Goal: Task Accomplishment & Management: Use online tool/utility

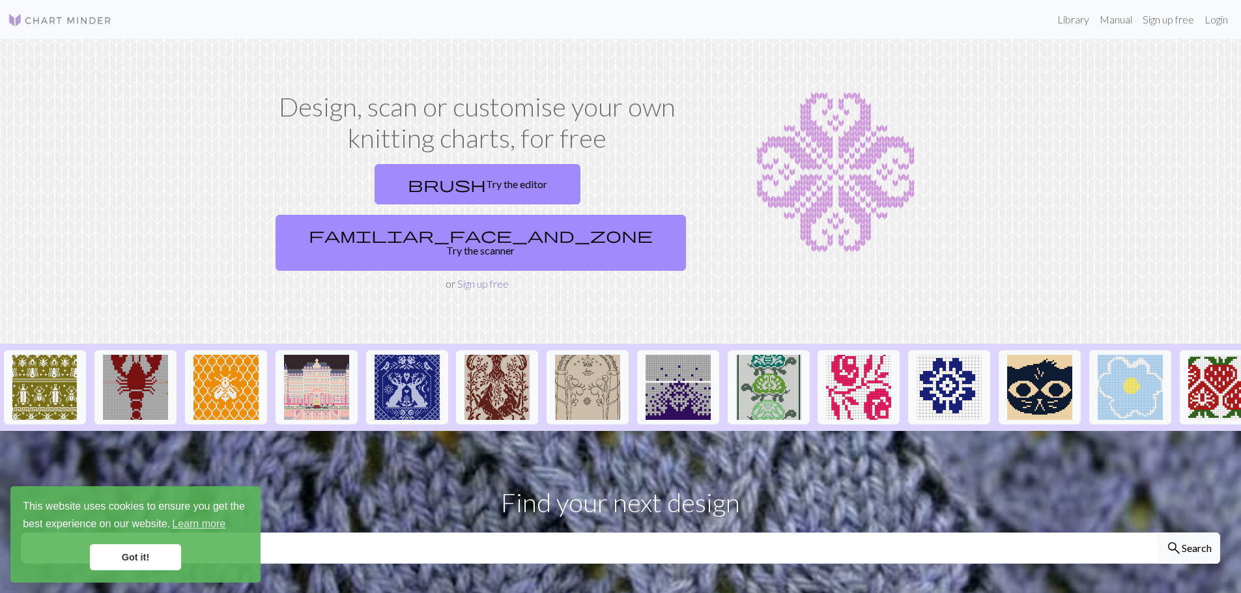
click at [505, 277] on link "Sign up free" at bounding box center [482, 283] width 51 height 12
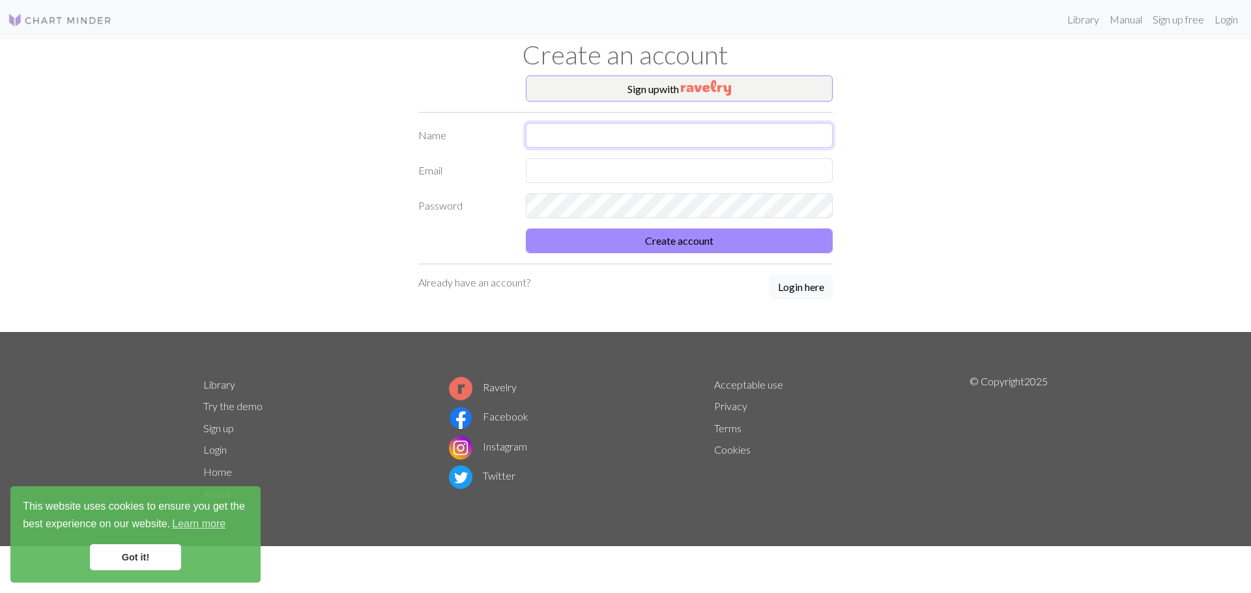
click at [592, 131] on input "text" at bounding box center [679, 135] width 307 height 25
type input "[PERSON_NAME]"
click at [590, 173] on input "text" at bounding box center [679, 170] width 307 height 25
type input "[EMAIL_ADDRESS][DOMAIN_NAME]"
click at [607, 234] on button "Create account" at bounding box center [679, 241] width 307 height 25
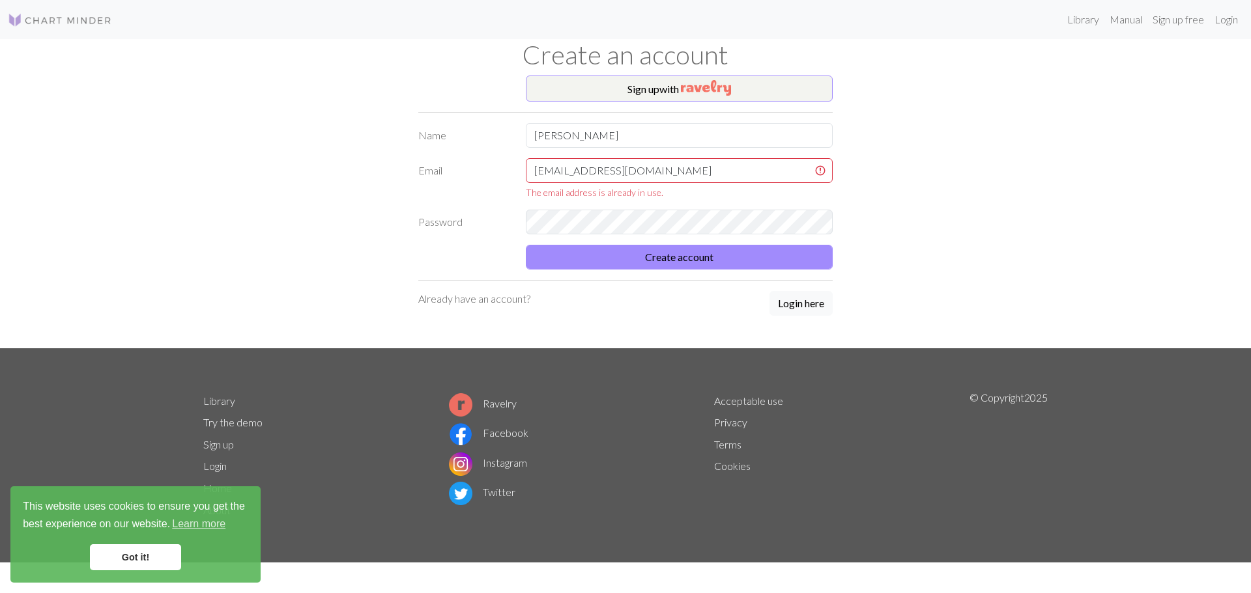
click at [403, 205] on div "Sign up with Name [PERSON_NAME] Email [EMAIL_ADDRESS][DOMAIN_NAME] The email ad…" at bounding box center [625, 212] width 860 height 273
click at [502, 297] on p "Already have an account?" at bounding box center [474, 299] width 112 height 16
click at [829, 307] on button "Login here" at bounding box center [800, 303] width 63 height 25
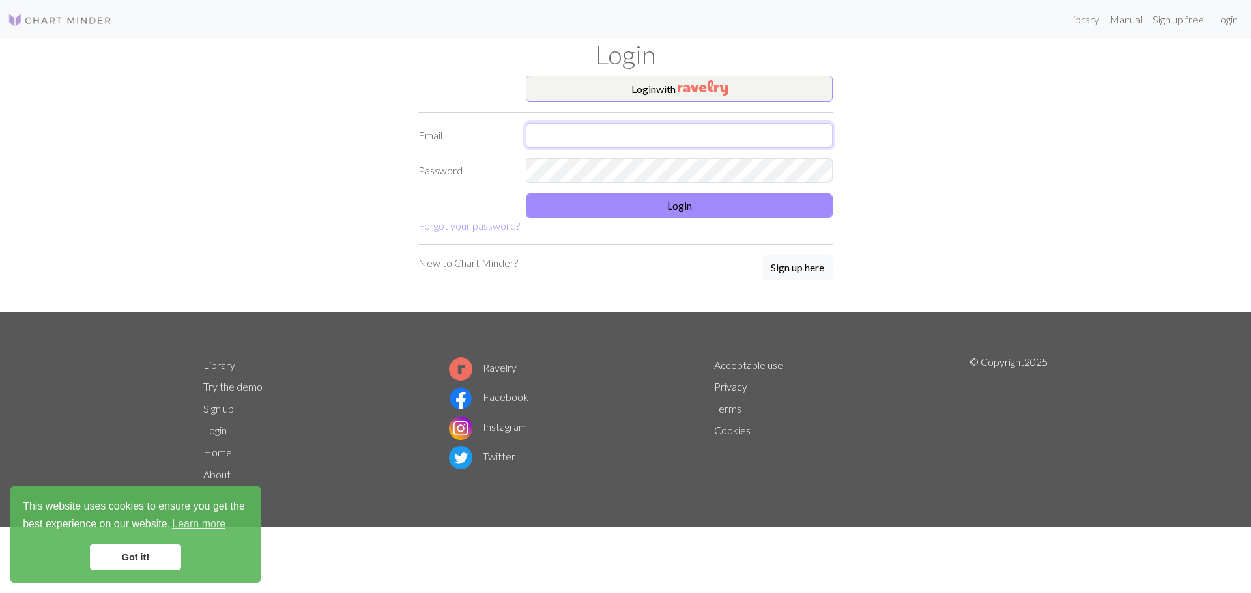
type input "[EMAIL_ADDRESS][DOMAIN_NAME]"
drag, startPoint x: 550, startPoint y: 132, endPoint x: 555, endPoint y: 141, distance: 10.5
click at [550, 132] on input "[EMAIL_ADDRESS][DOMAIN_NAME]" at bounding box center [679, 135] width 307 height 25
click at [623, 212] on button "Login" at bounding box center [679, 205] width 307 height 25
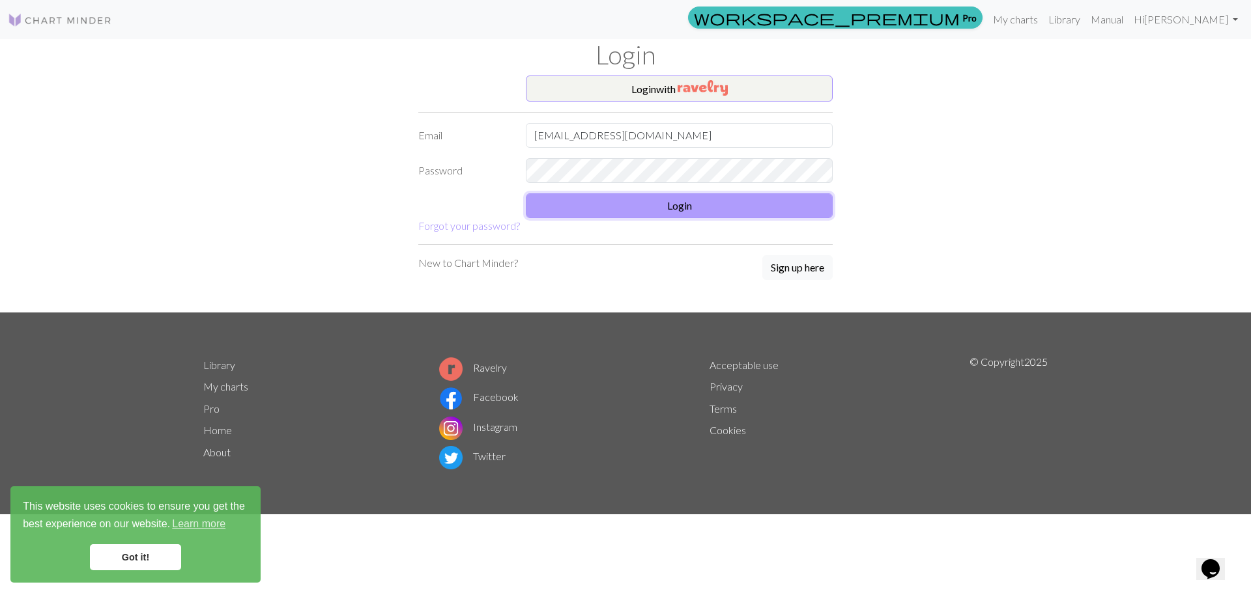
click at [659, 213] on button "Login" at bounding box center [679, 205] width 307 height 25
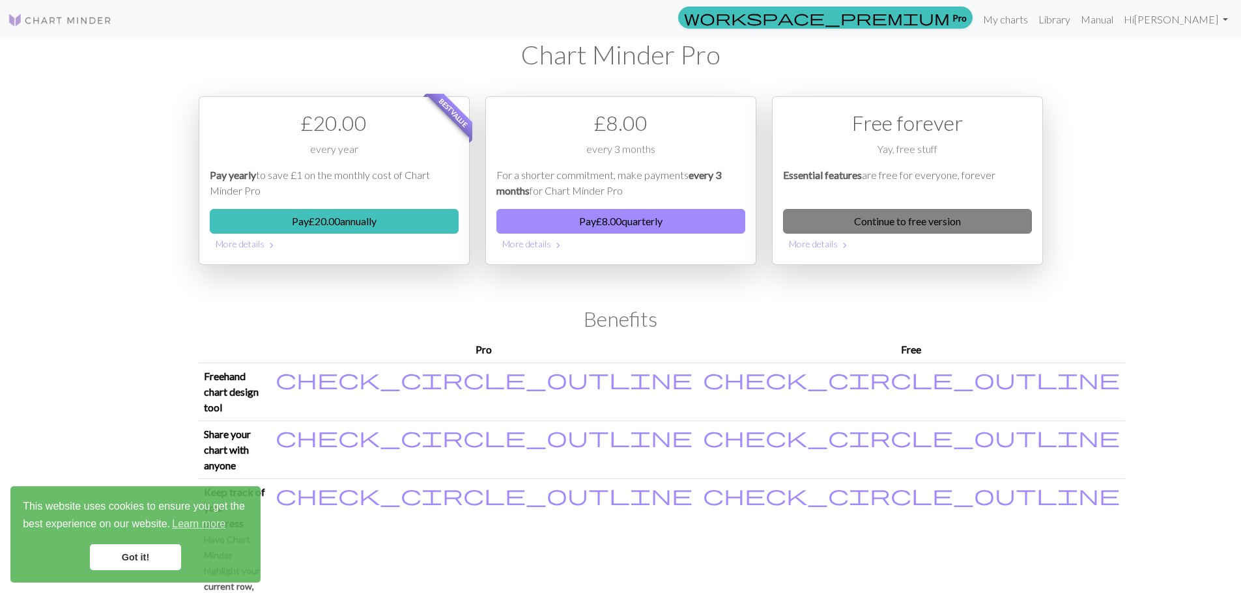
click at [884, 223] on link "Continue to free version" at bounding box center [907, 221] width 249 height 25
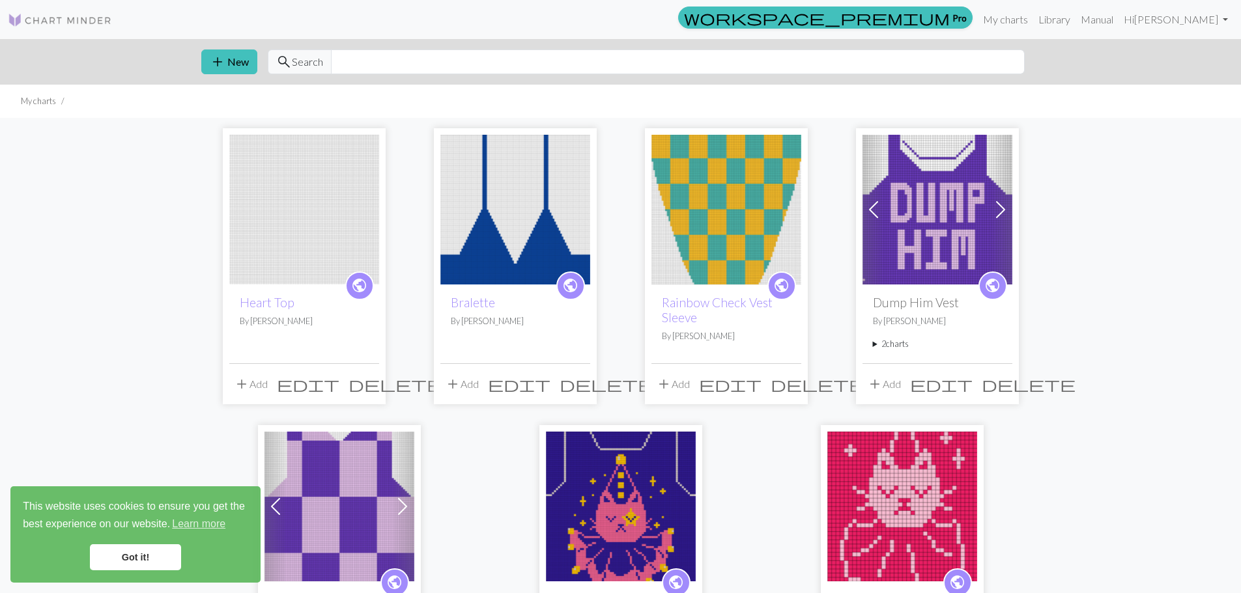
click at [239, 49] on div "add New search Search" at bounding box center [621, 62] width 860 height 46
click at [222, 64] on span "add" at bounding box center [218, 62] width 16 height 18
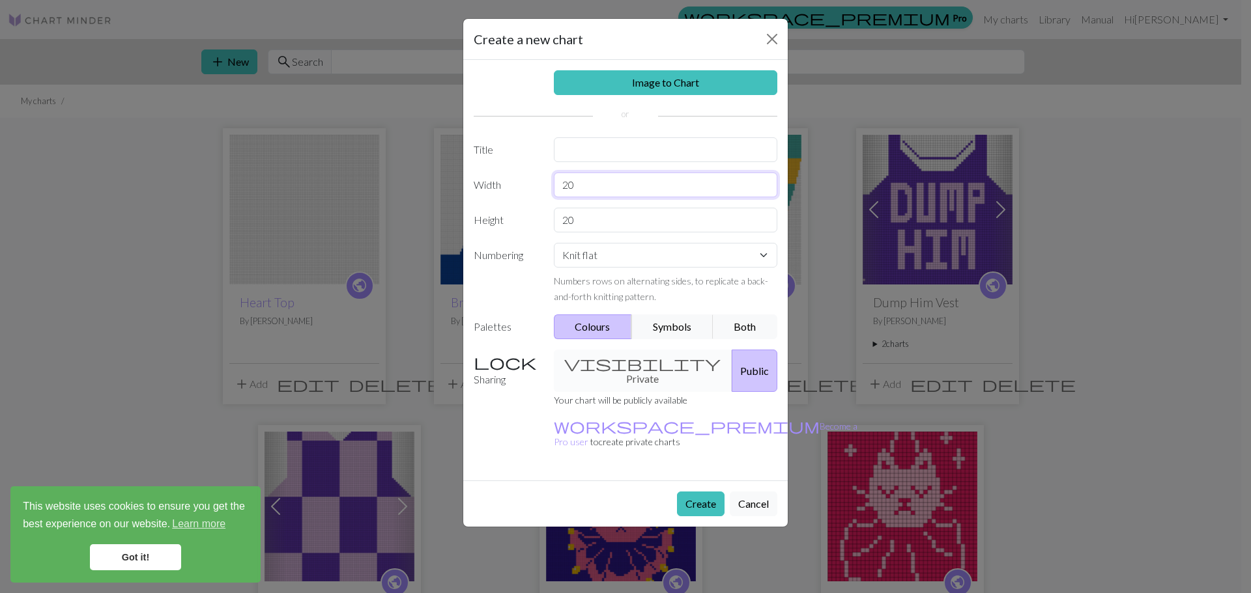
click at [602, 190] on input "20" at bounding box center [666, 185] width 224 height 25
type input "24"
click at [596, 218] on input "20" at bounding box center [666, 220] width 224 height 25
type input "24"
click at [653, 371] on div "visibility Private Public" at bounding box center [666, 371] width 240 height 42
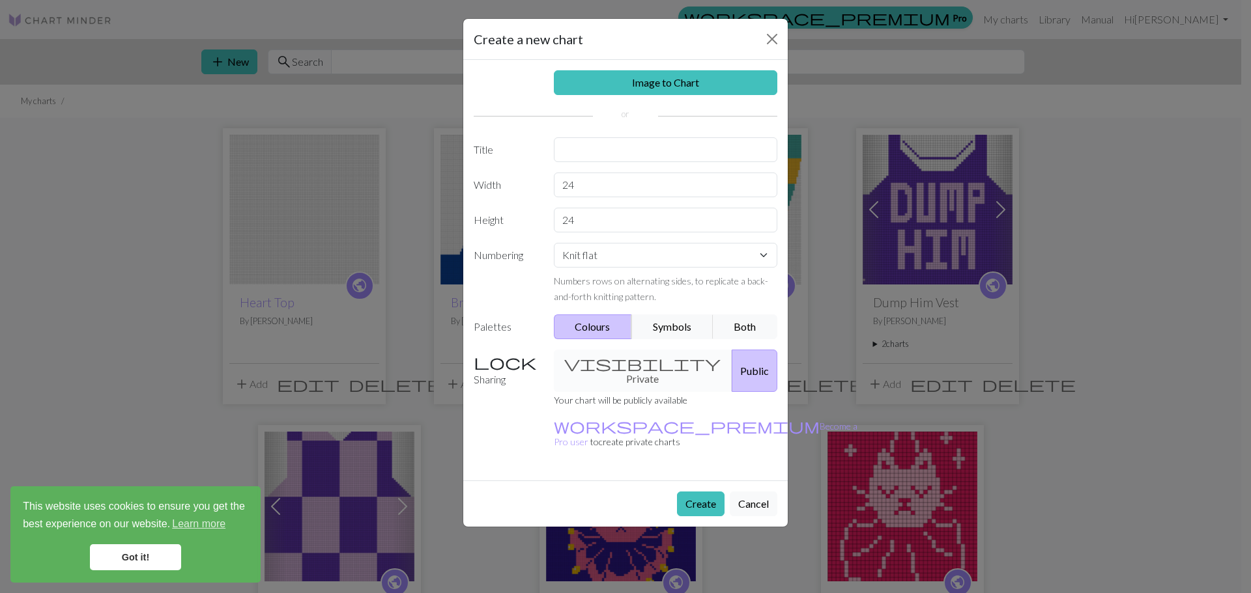
click at [603, 361] on div "visibility Private Public" at bounding box center [666, 371] width 240 height 42
click at [706, 492] on button "Create" at bounding box center [701, 504] width 48 height 25
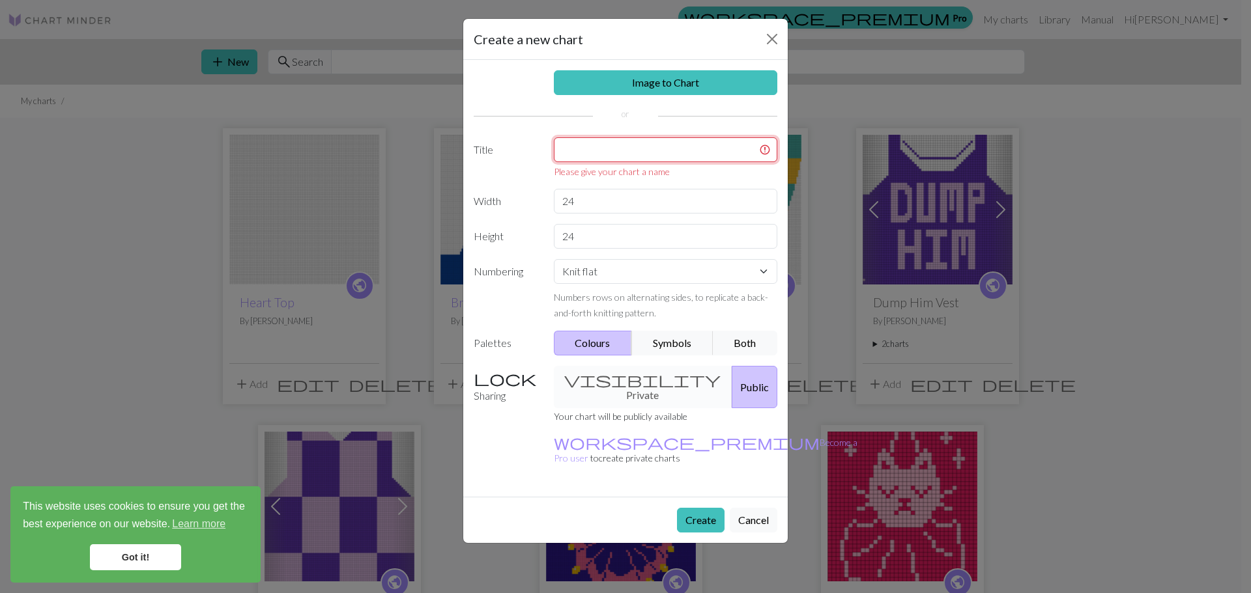
click at [621, 143] on input "text" at bounding box center [666, 149] width 224 height 25
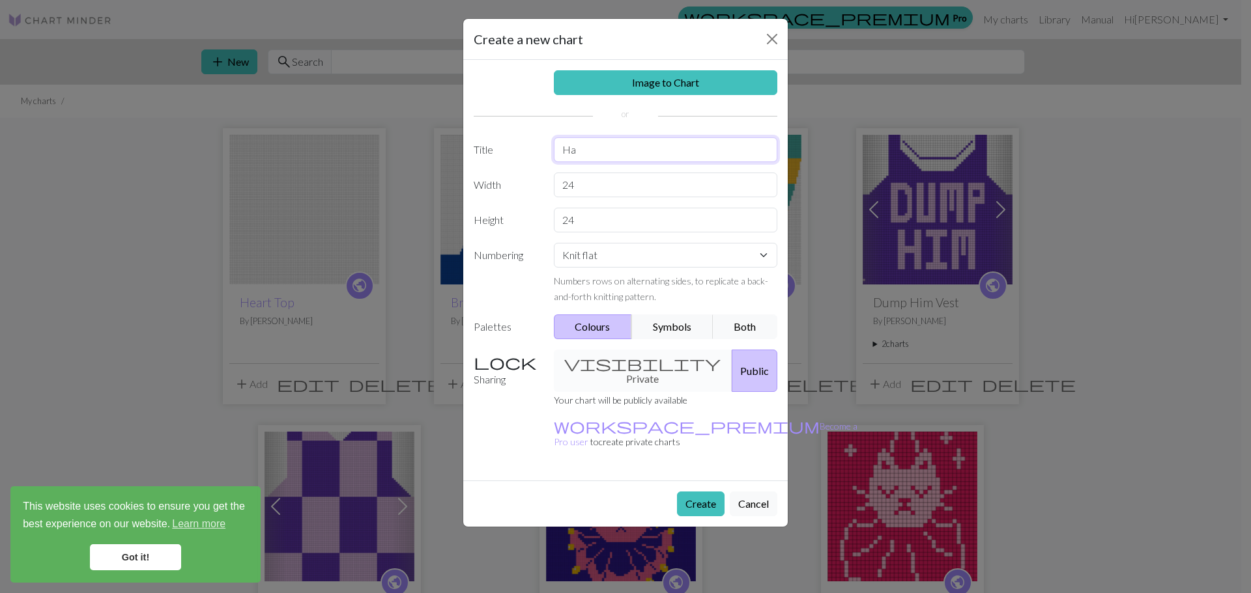
type input "H"
type input "Curtain"
click at [702, 492] on button "Create" at bounding box center [701, 504] width 48 height 25
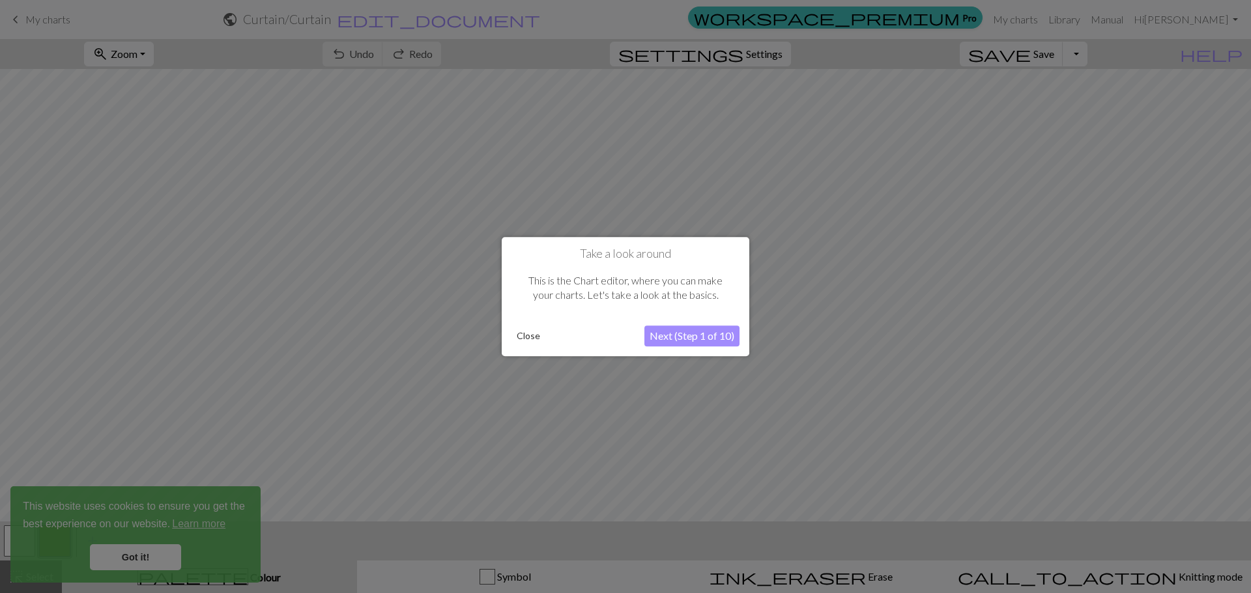
click at [687, 339] on button "Next (Step 1 of 10)" at bounding box center [691, 336] width 95 height 21
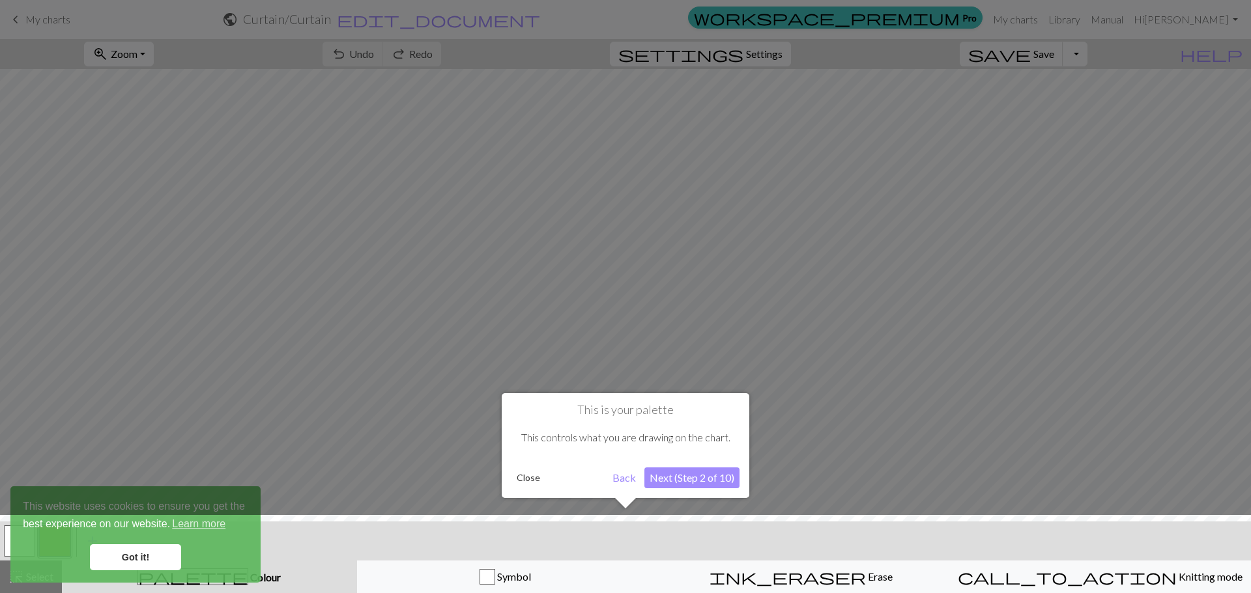
click at [677, 479] on button "Next (Step 2 of 10)" at bounding box center [691, 478] width 95 height 21
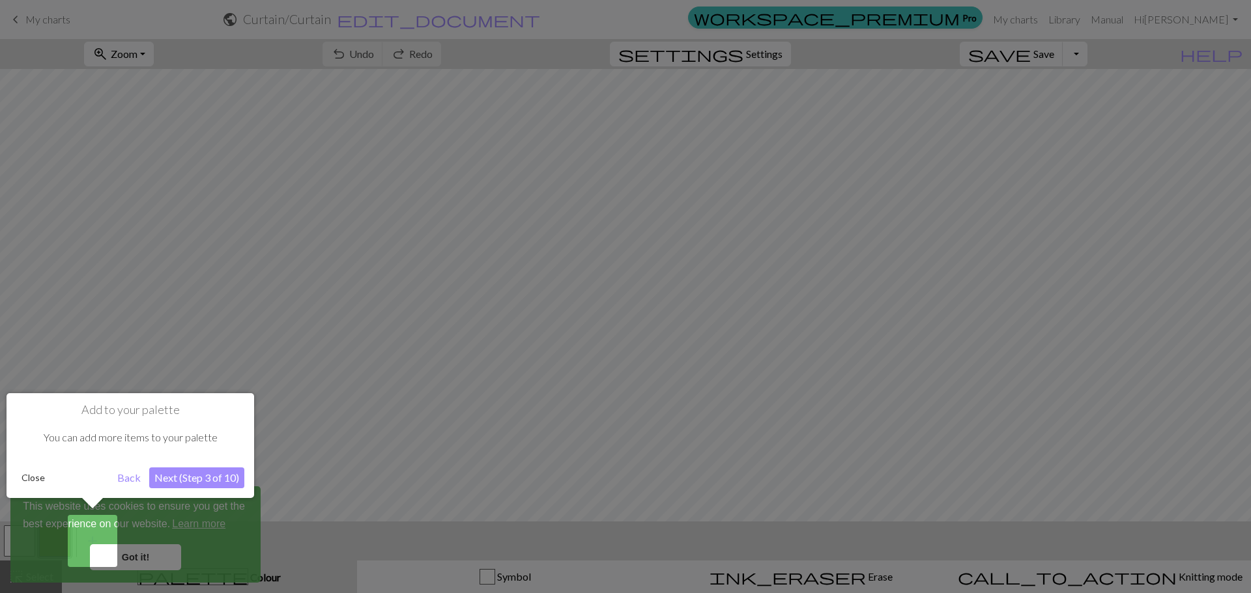
click at [206, 475] on button "Next (Step 3 of 10)" at bounding box center [196, 478] width 95 height 21
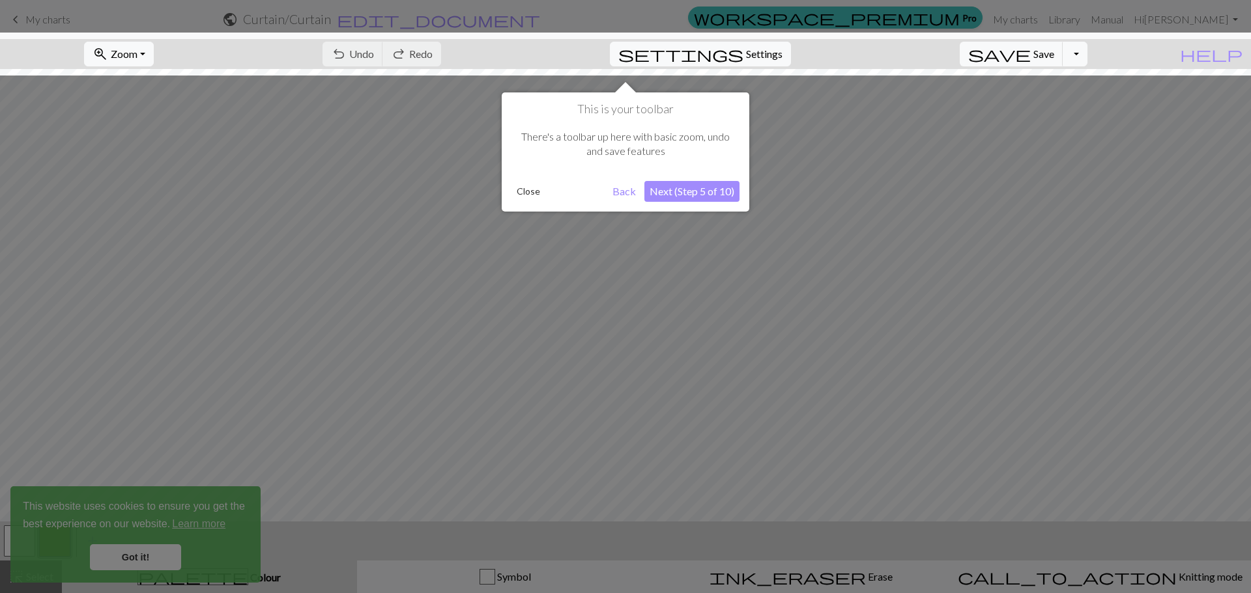
click at [682, 195] on button "Next (Step 5 of 10)" at bounding box center [691, 191] width 95 height 21
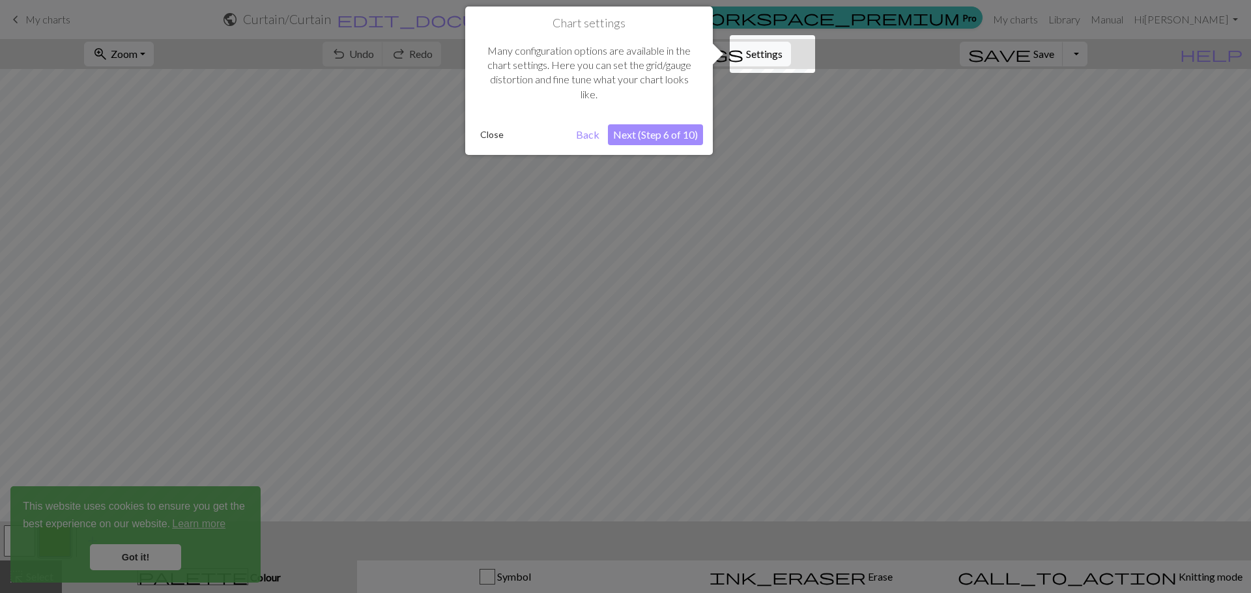
click at [680, 133] on button "Next (Step 6 of 10)" at bounding box center [655, 134] width 95 height 21
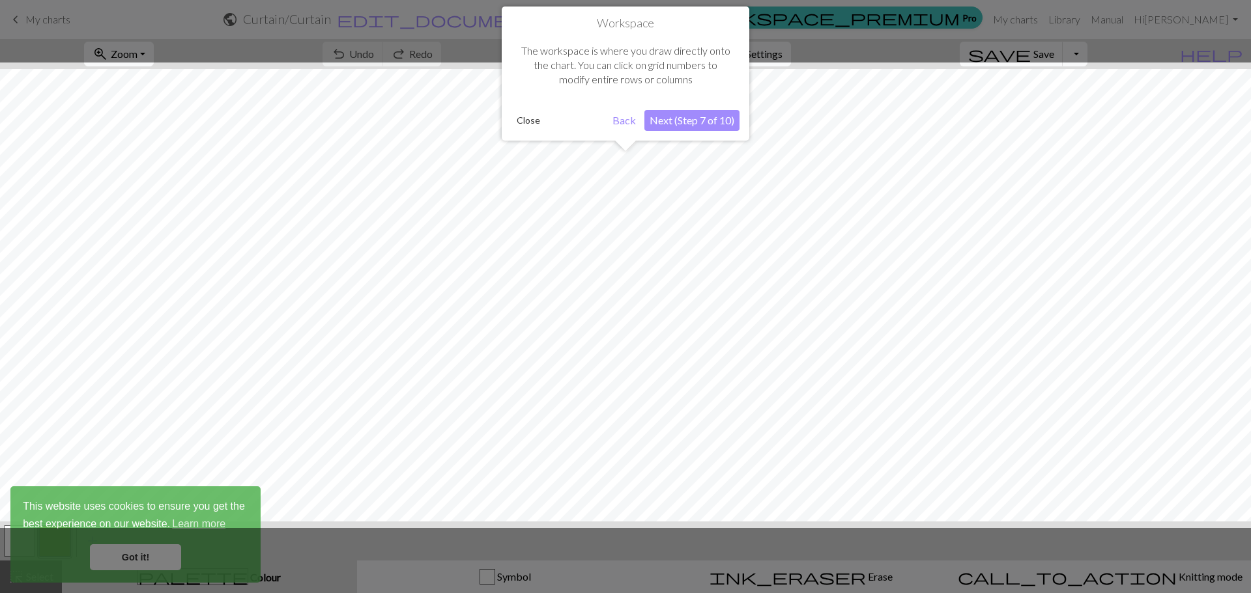
click at [704, 119] on button "Next (Step 7 of 10)" at bounding box center [691, 120] width 95 height 21
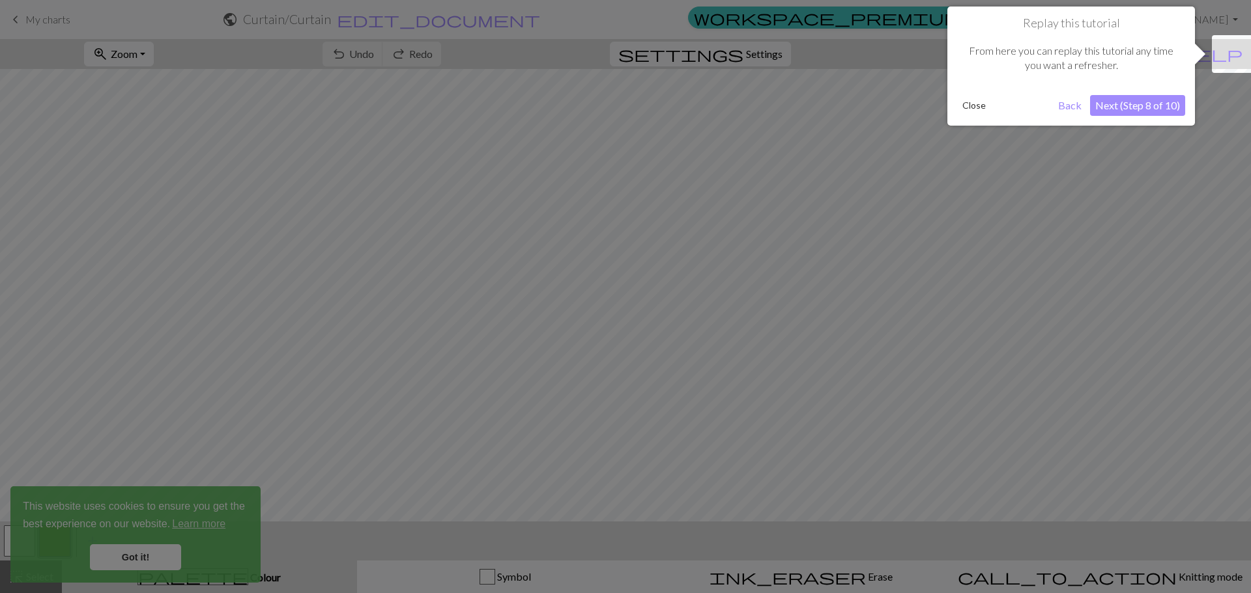
click at [1122, 96] on button "Next (Step 8 of 10)" at bounding box center [1137, 105] width 95 height 21
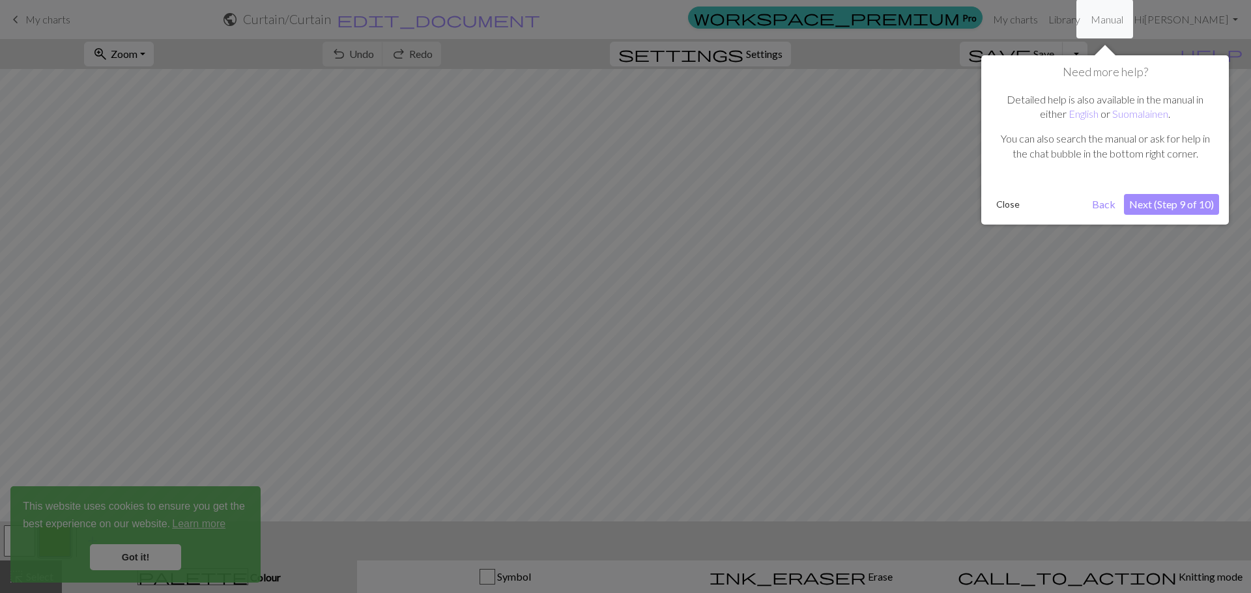
click at [1178, 205] on button "Next (Step 9 of 10)" at bounding box center [1171, 204] width 95 height 21
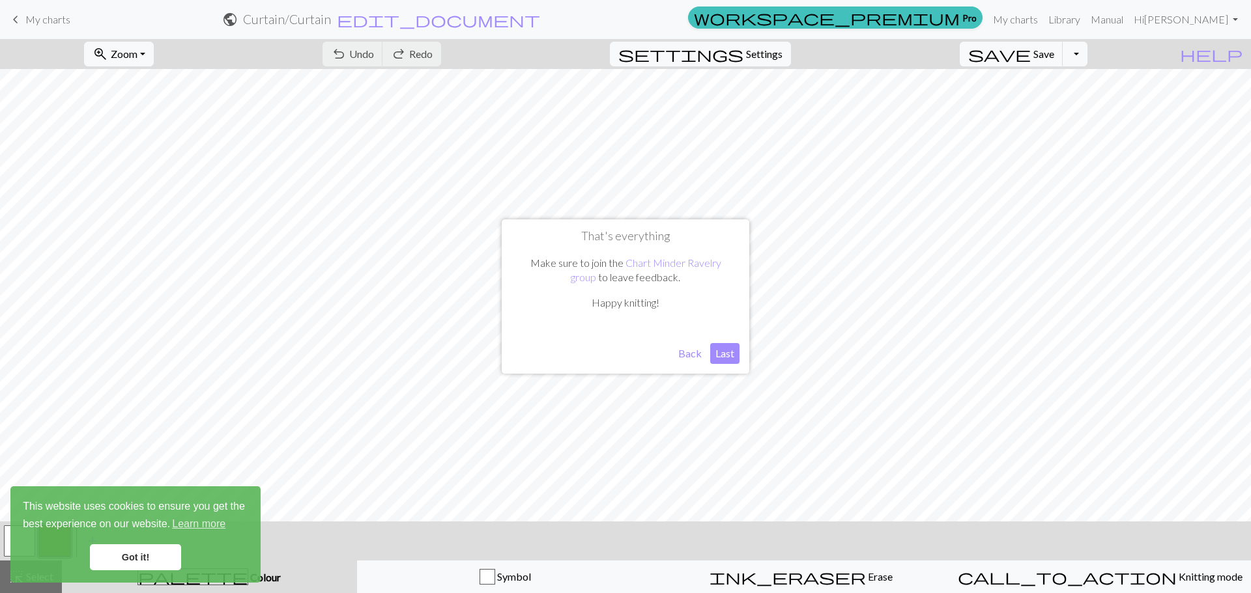
click at [733, 359] on button "Last" at bounding box center [724, 353] width 29 height 21
click at [743, 59] on span "settings" at bounding box center [680, 54] width 125 height 18
select select "aran"
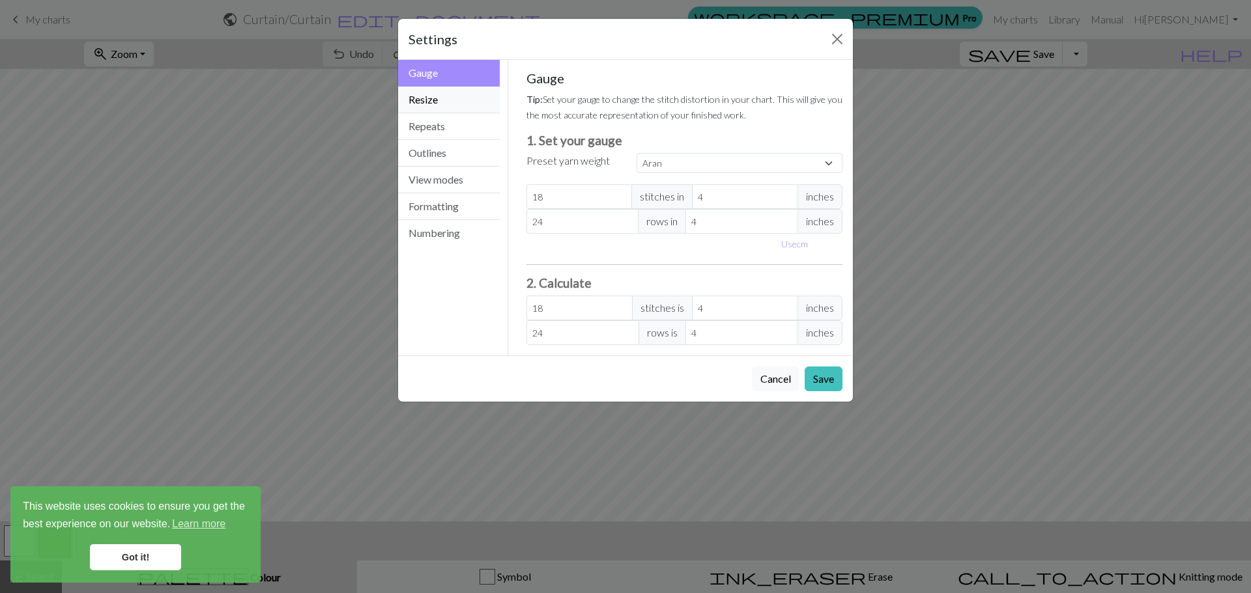
click at [441, 100] on button "Resize" at bounding box center [449, 100] width 102 height 27
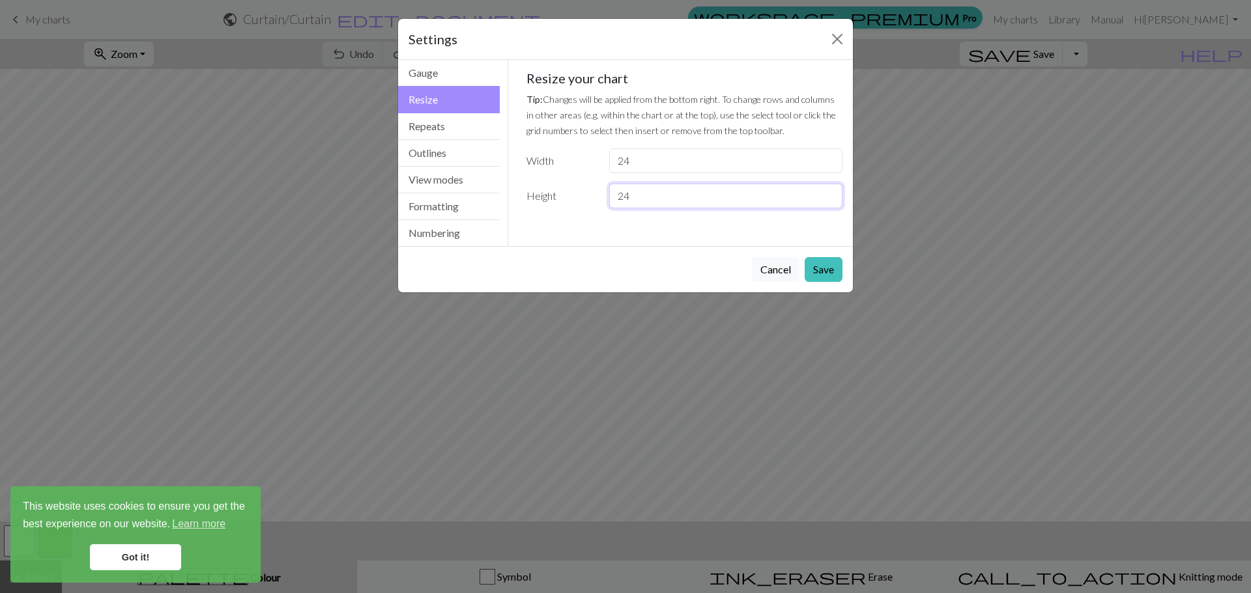
click at [638, 206] on input "24" at bounding box center [725, 196] width 233 height 25
click at [829, 191] on input "25" at bounding box center [725, 196] width 233 height 25
click at [829, 191] on input "26" at bounding box center [725, 196] width 233 height 25
click at [829, 191] on input "27" at bounding box center [725, 196] width 233 height 25
click at [829, 191] on input "28" at bounding box center [725, 196] width 233 height 25
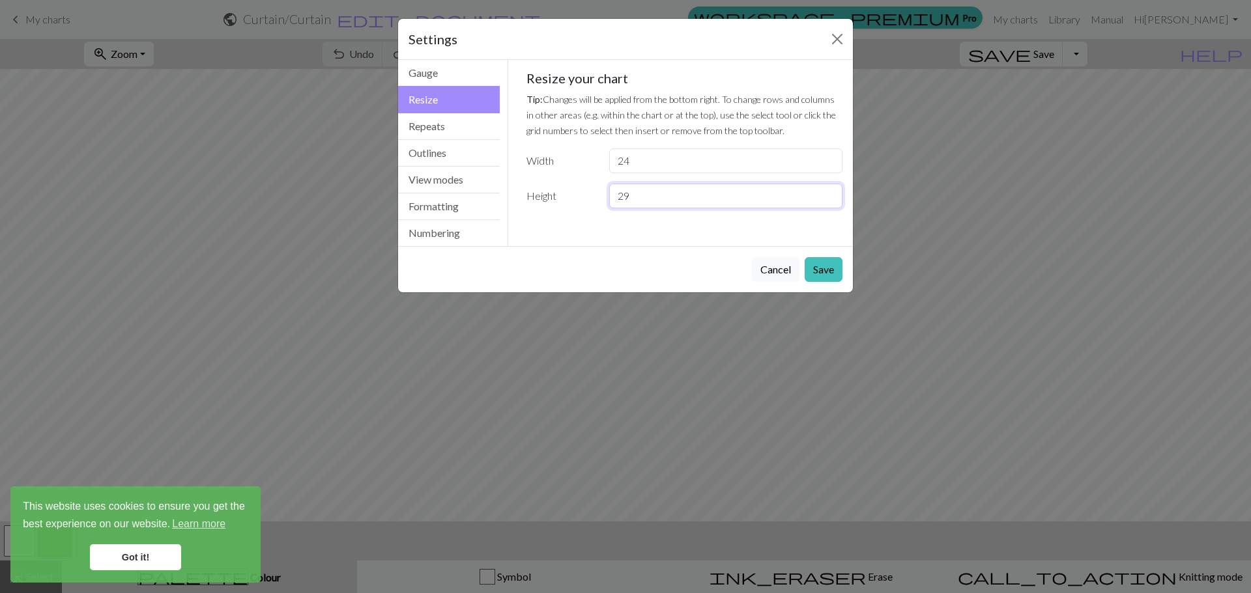
click at [829, 191] on input "29" at bounding box center [725, 196] width 233 height 25
type input "30"
click at [830, 190] on input "30" at bounding box center [725, 196] width 233 height 25
click at [824, 268] on button "Save" at bounding box center [823, 269] width 38 height 25
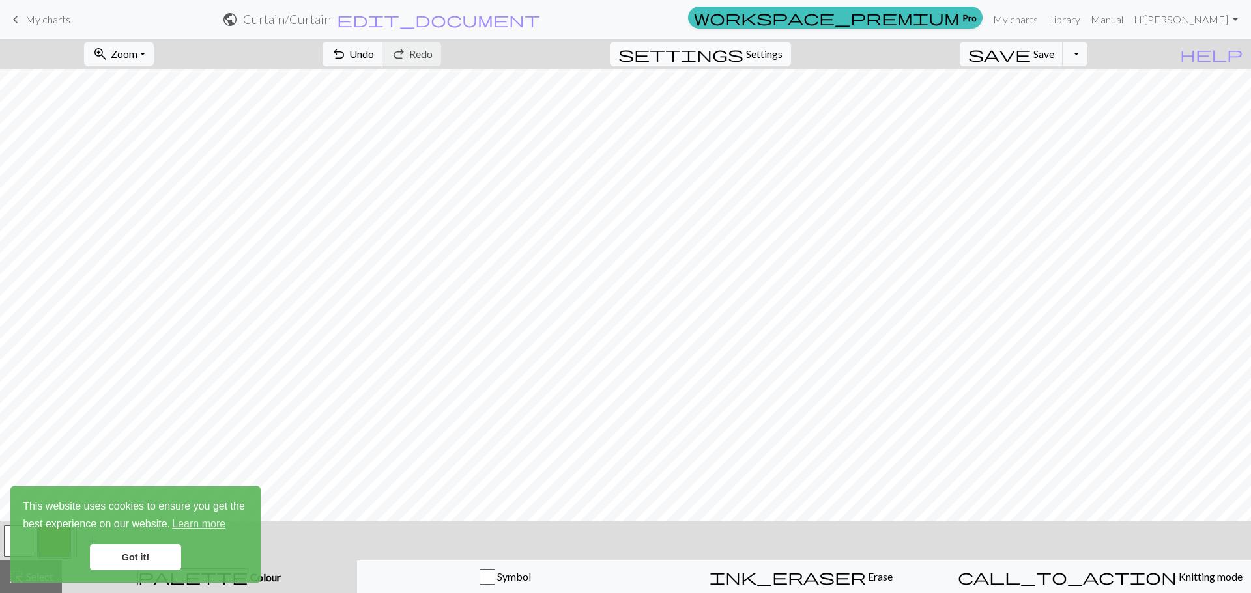
click at [771, 60] on span "Settings" at bounding box center [764, 54] width 36 height 16
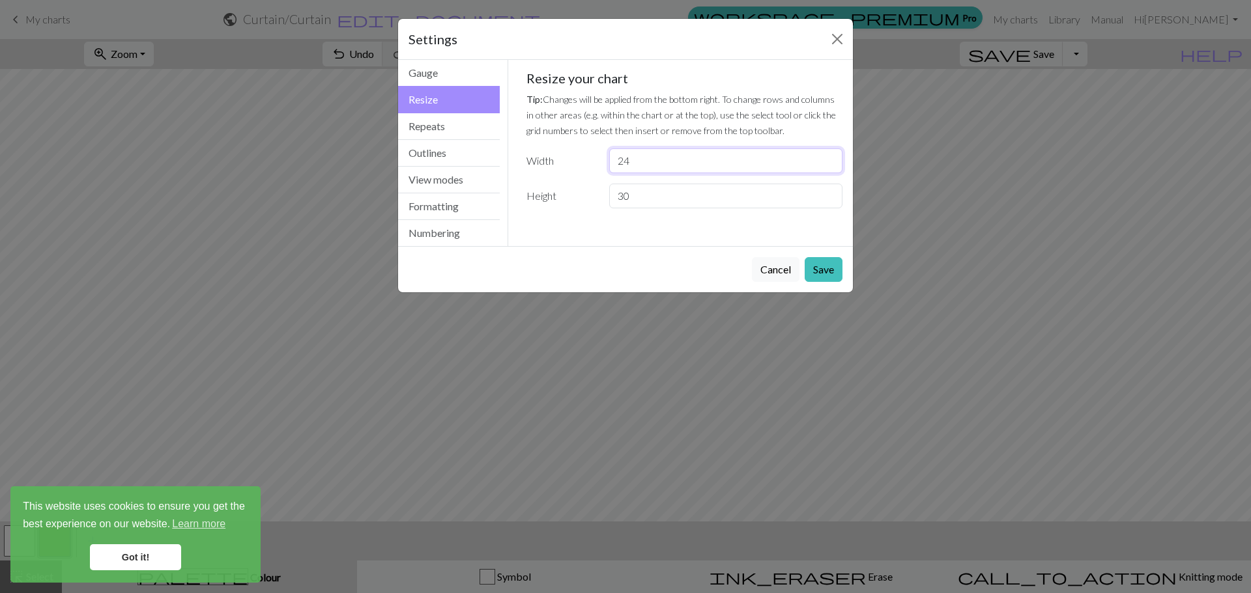
click at [734, 169] on input "24" at bounding box center [725, 161] width 233 height 25
click at [831, 169] on input "24" at bounding box center [725, 161] width 233 height 25
type input "23"
click at [825, 165] on input "23" at bounding box center [725, 161] width 233 height 25
click at [783, 200] on input "30" at bounding box center [725, 196] width 233 height 25
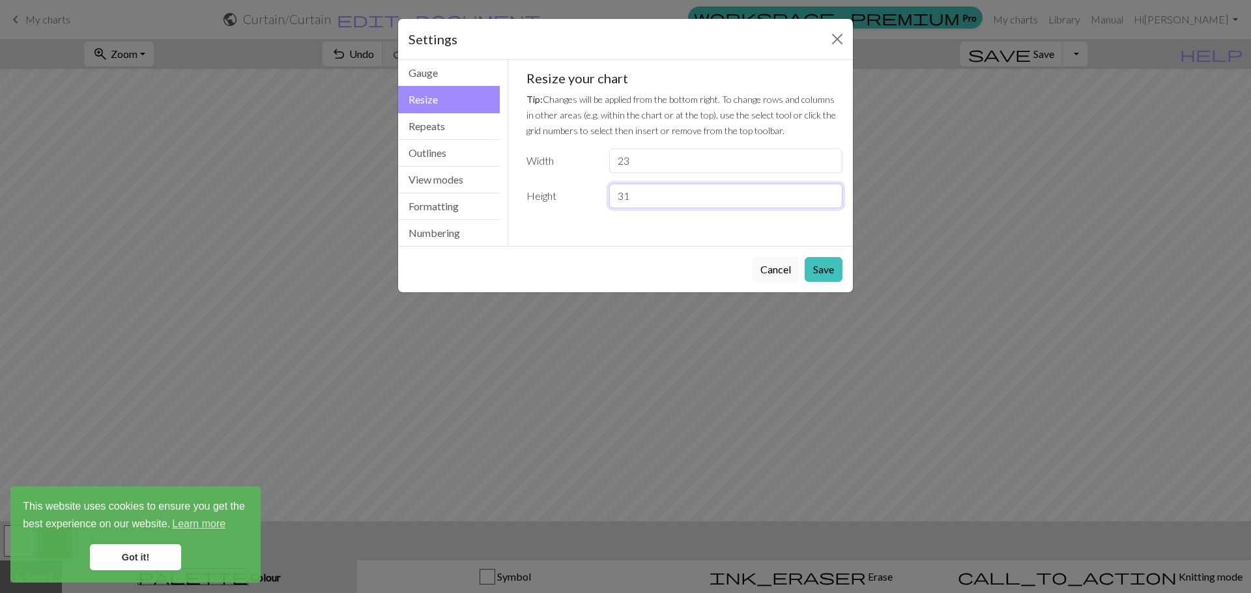
click at [826, 191] on input "31" at bounding box center [725, 196] width 233 height 25
type input "32"
click at [826, 191] on input "32" at bounding box center [725, 196] width 233 height 25
click at [814, 266] on button "Save" at bounding box center [823, 269] width 38 height 25
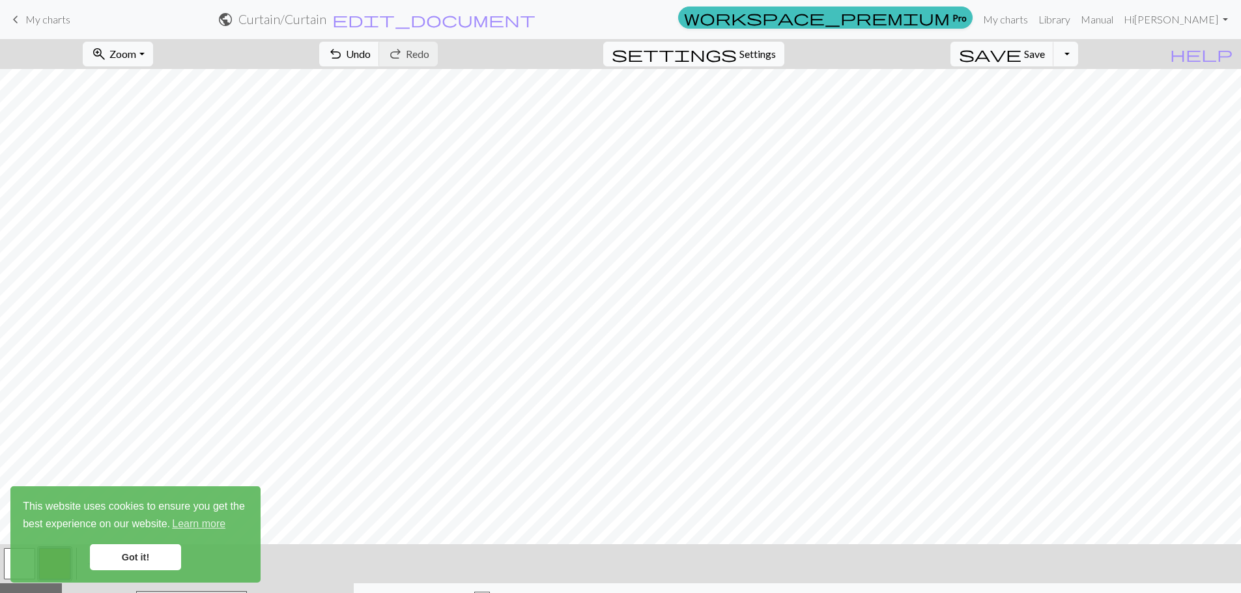
click at [776, 61] on span "Settings" at bounding box center [757, 54] width 36 height 16
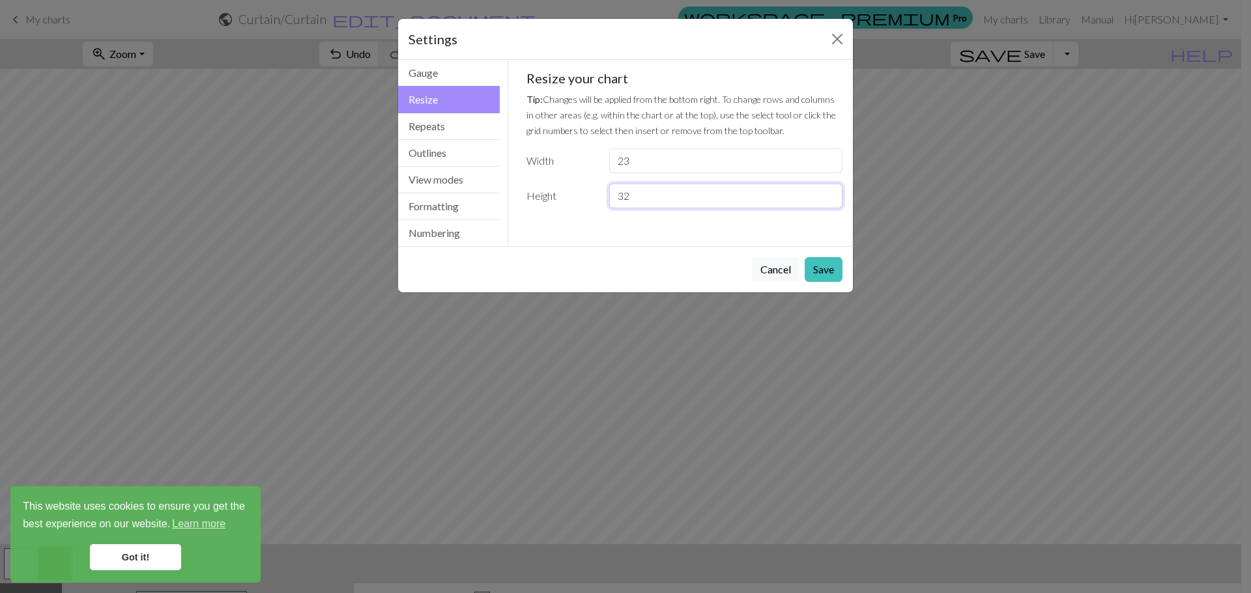
click at [670, 198] on input "32" at bounding box center [725, 196] width 233 height 25
click at [830, 196] on input "31" at bounding box center [725, 196] width 233 height 25
type input "30"
click at [830, 196] on input "30" at bounding box center [725, 196] width 233 height 25
click at [835, 269] on button "Save" at bounding box center [823, 269] width 38 height 25
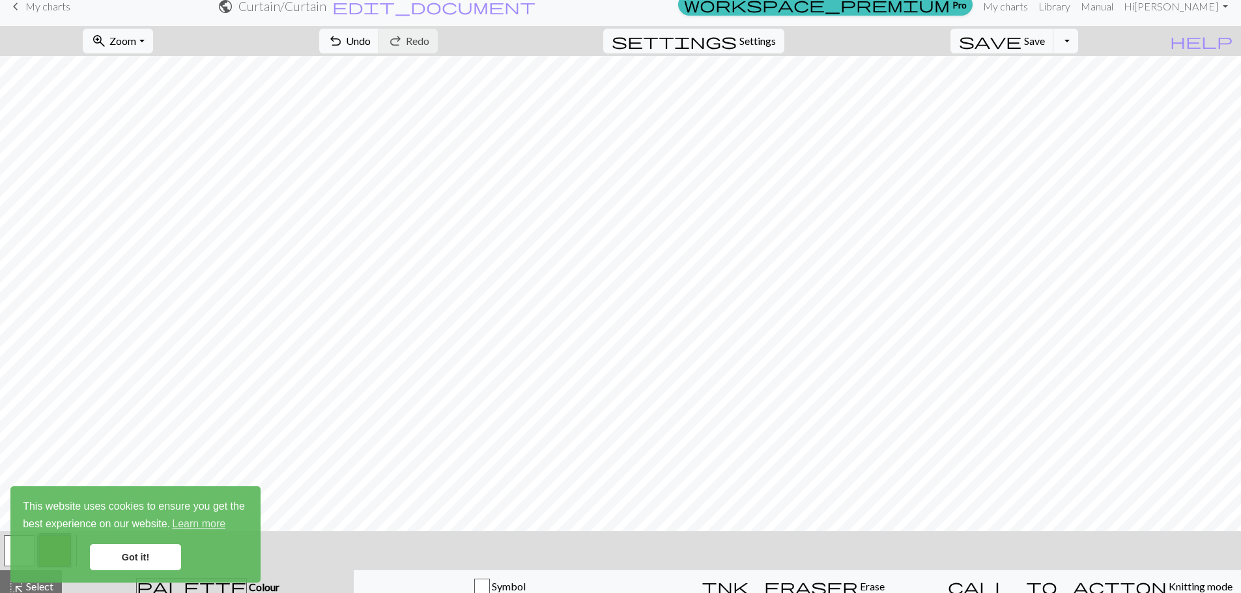
scroll to position [23, 0]
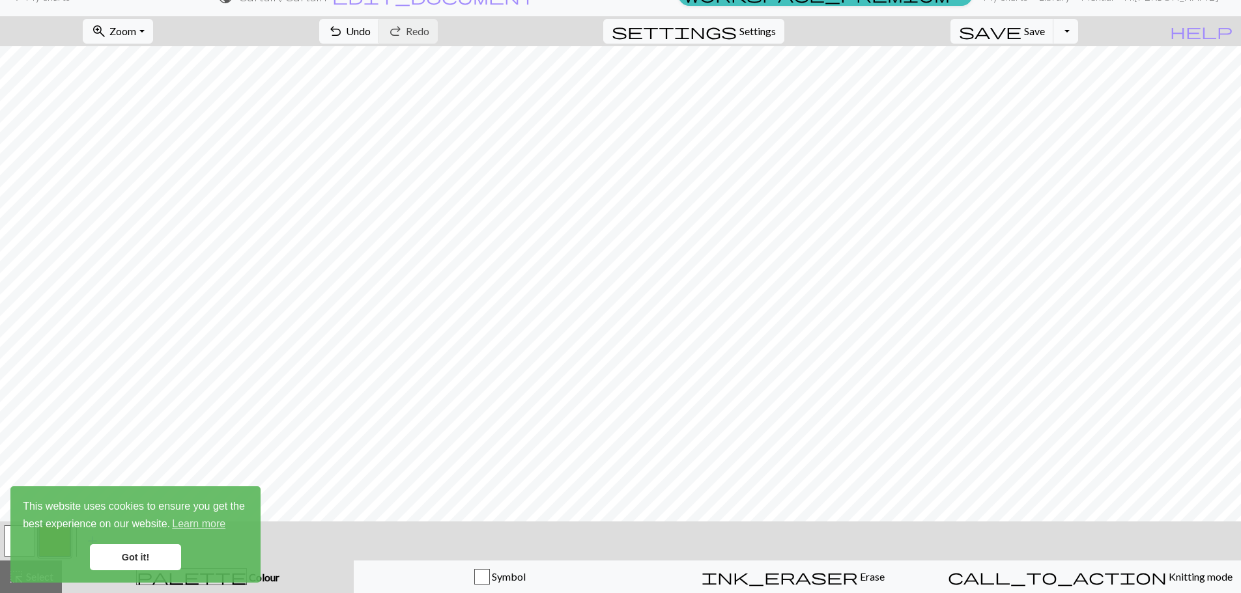
click at [126, 565] on link "Got it!" at bounding box center [135, 558] width 91 height 26
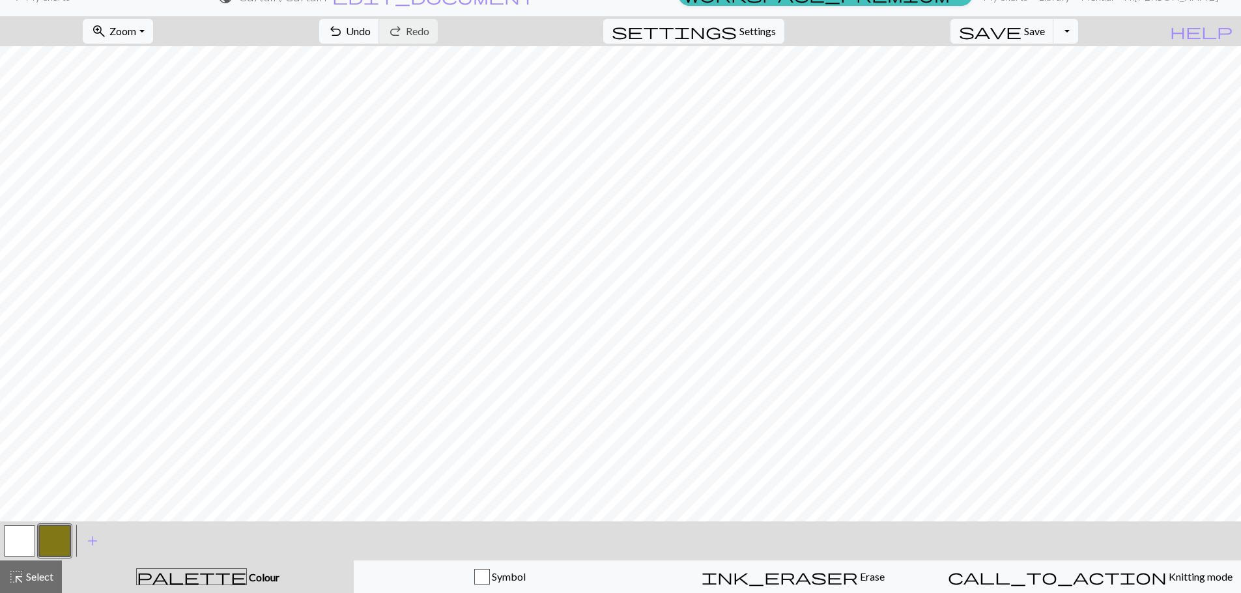
click at [219, 565] on button "palette Colour Colour" at bounding box center [208, 577] width 292 height 33
click at [247, 578] on span "Colour" at bounding box center [263, 577] width 33 height 12
click at [181, 574] on div "palette Colour Colour" at bounding box center [208, 577] width 276 height 17
click at [55, 543] on button "button" at bounding box center [54, 541] width 31 height 31
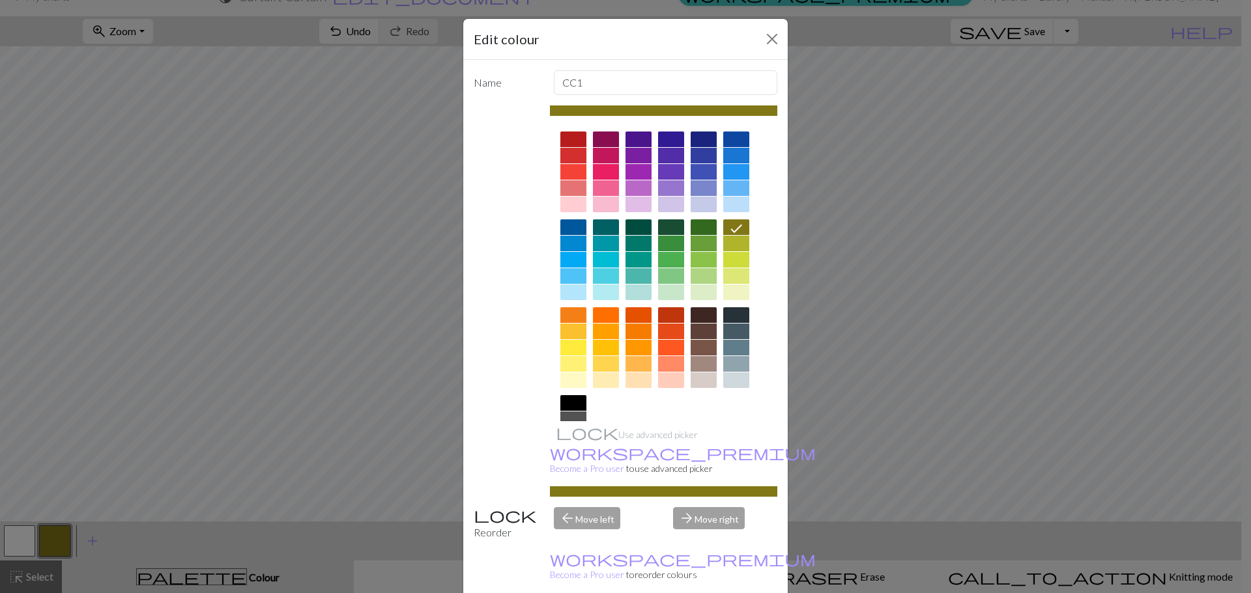
click at [569, 139] on div at bounding box center [573, 140] width 26 height 16
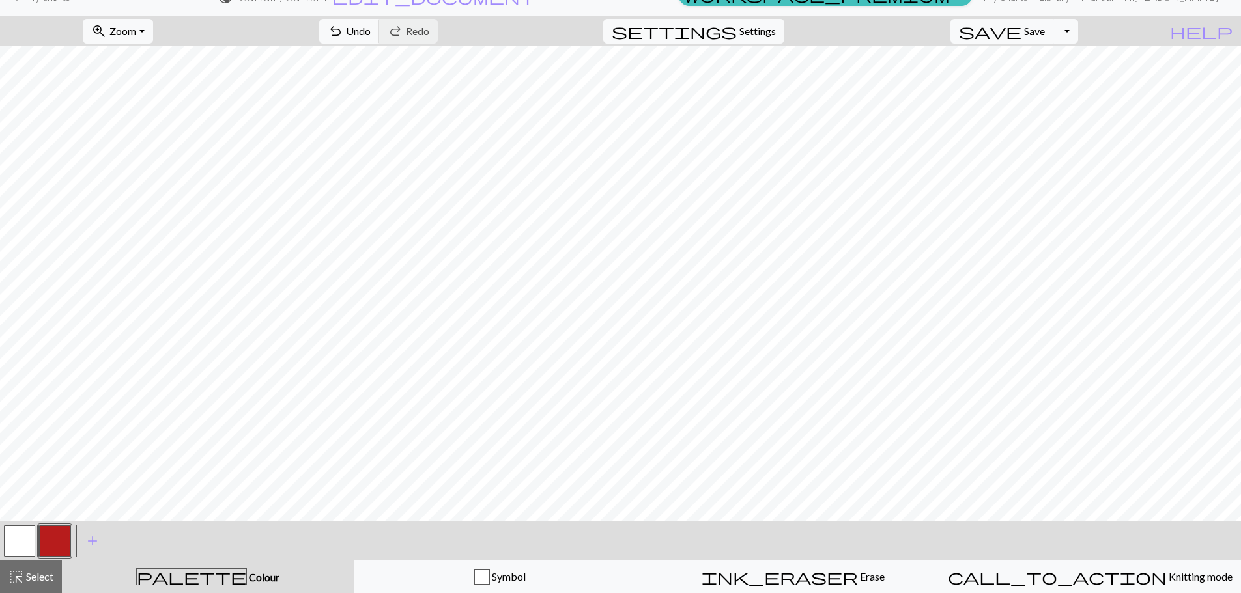
click at [29, 533] on button "button" at bounding box center [19, 541] width 31 height 31
click at [54, 535] on button "button" at bounding box center [54, 541] width 31 height 31
click at [247, 577] on span "Colour" at bounding box center [263, 577] width 33 height 12
click at [55, 543] on button "button" at bounding box center [54, 541] width 31 height 31
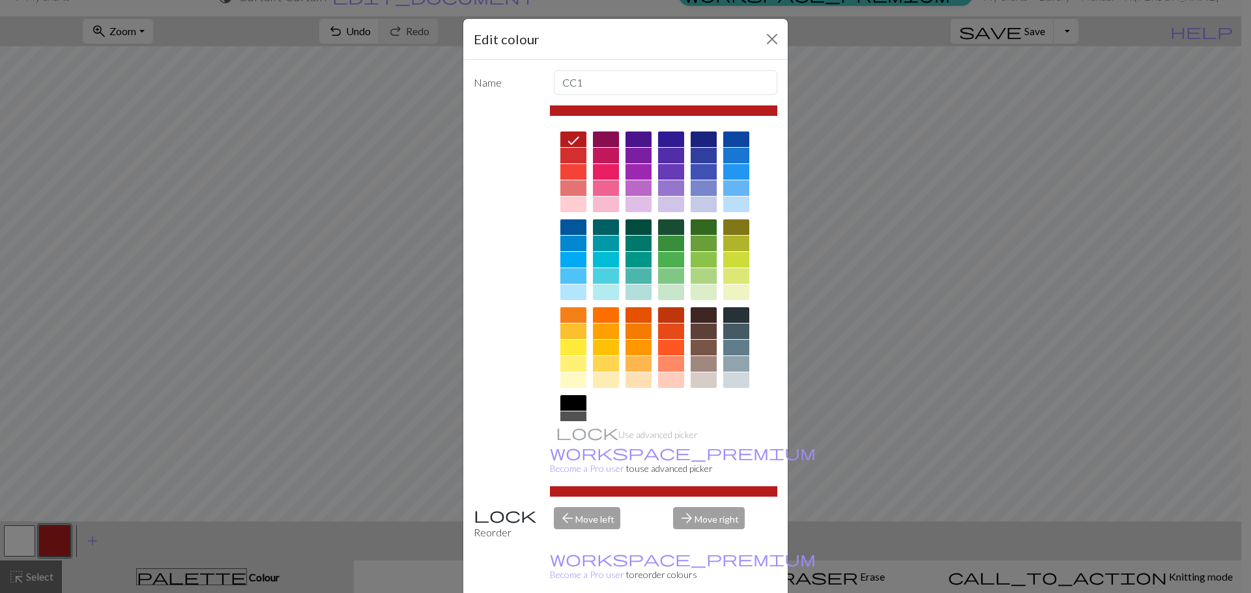
click at [640, 137] on div at bounding box center [638, 140] width 26 height 16
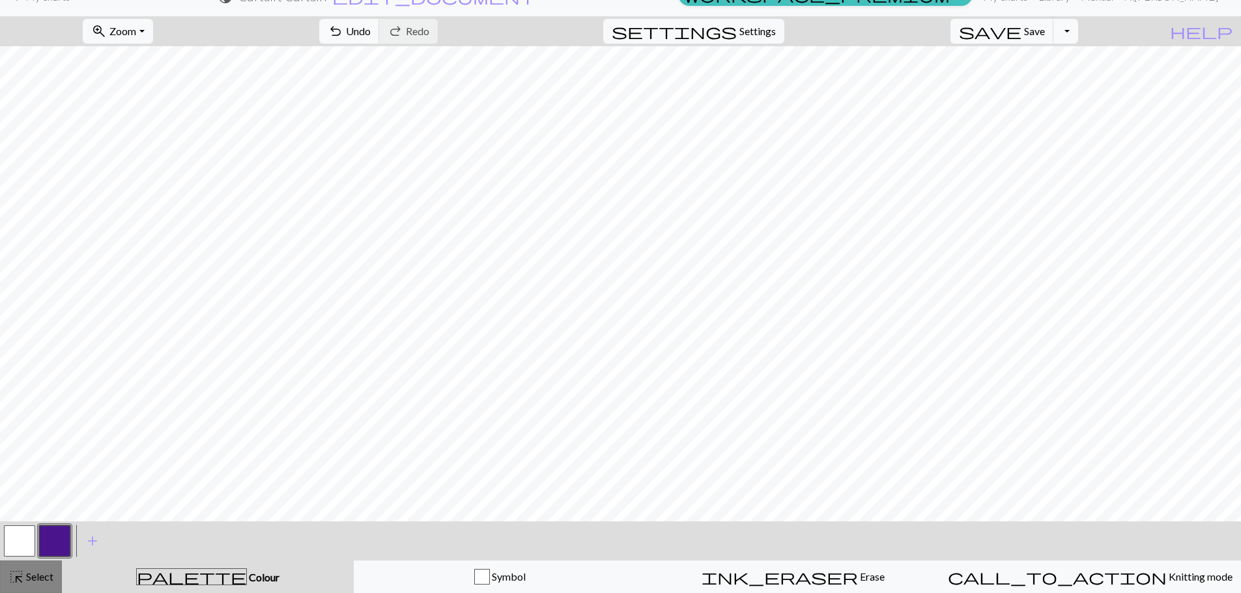
click at [50, 580] on span "Select" at bounding box center [38, 577] width 29 height 12
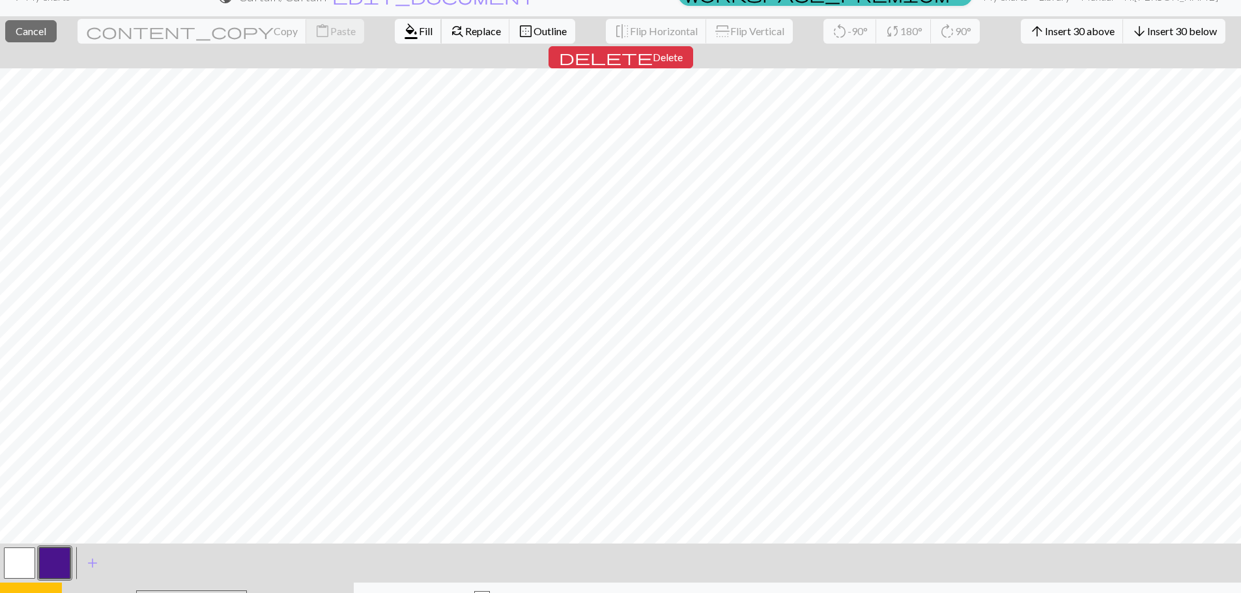
click at [419, 29] on span "Fill" at bounding box center [426, 31] width 14 height 12
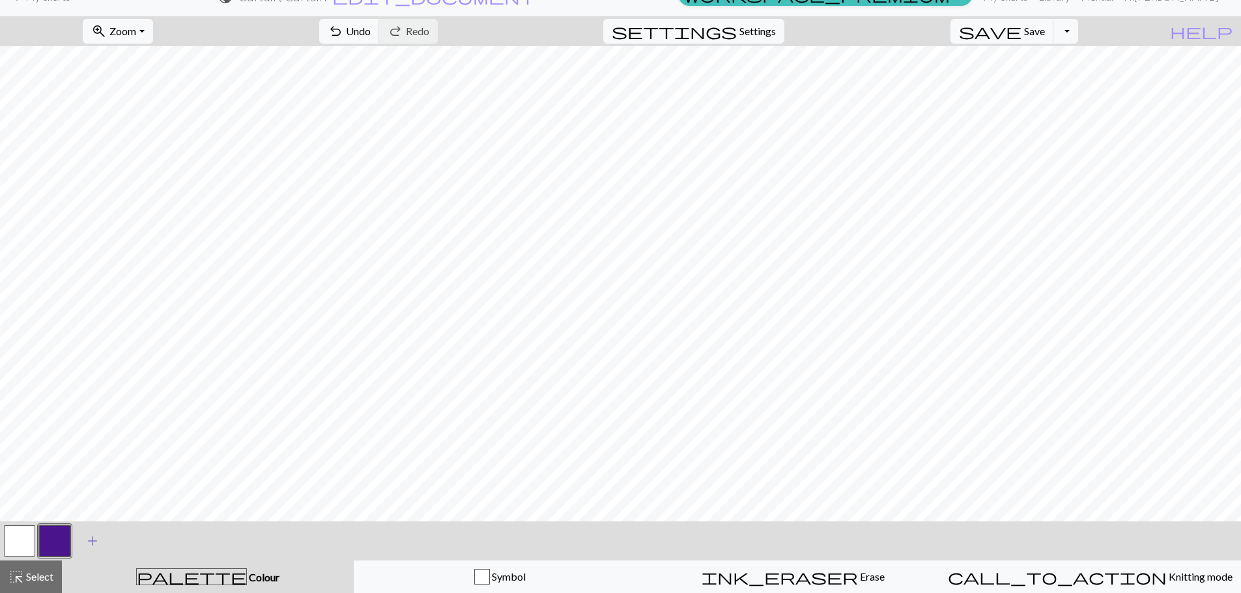
click at [92, 546] on span "add" at bounding box center [93, 541] width 16 height 18
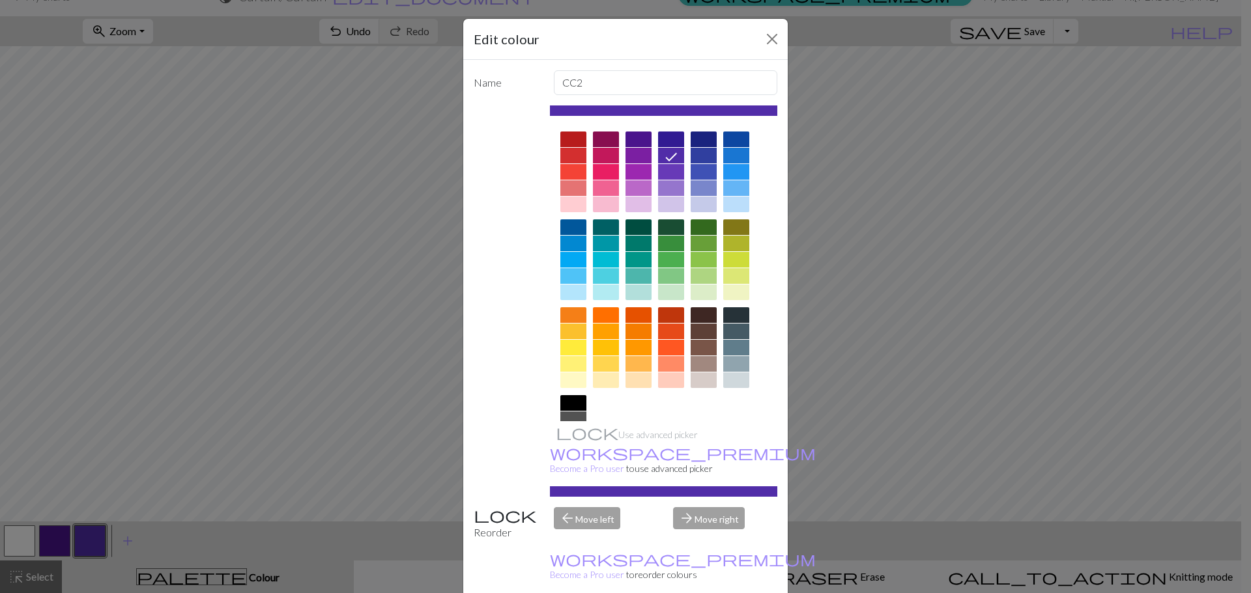
click at [667, 246] on div at bounding box center [671, 244] width 26 height 16
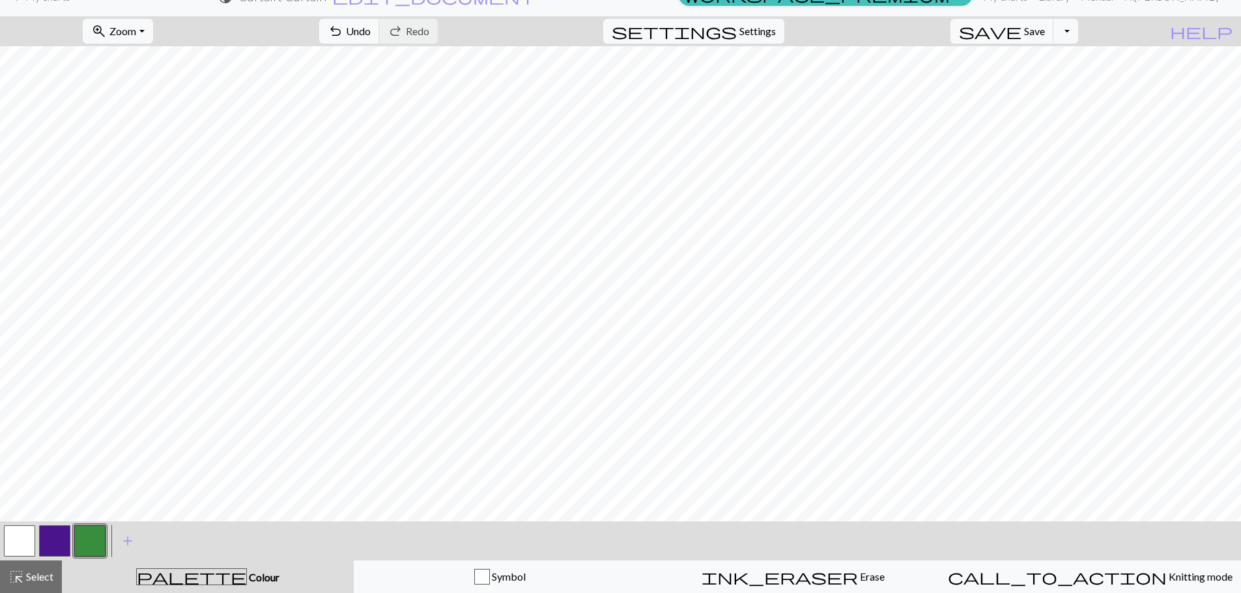
click at [62, 552] on button "button" at bounding box center [54, 541] width 31 height 31
click at [88, 535] on button "button" at bounding box center [89, 541] width 31 height 31
click at [89, 531] on button "button" at bounding box center [89, 541] width 31 height 31
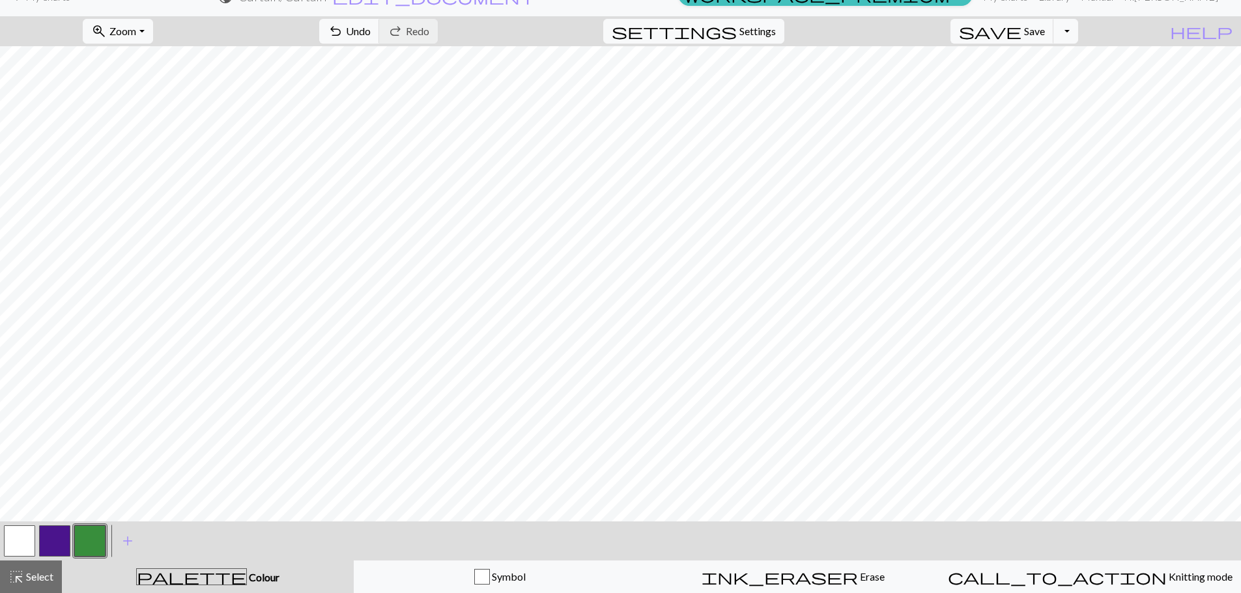
click at [64, 540] on button "button" at bounding box center [54, 541] width 31 height 31
drag, startPoint x: 91, startPoint y: 537, endPoint x: 113, endPoint y: 522, distance: 26.7
click at [96, 534] on button "button" at bounding box center [89, 541] width 31 height 31
click at [100, 539] on button "button" at bounding box center [89, 541] width 31 height 31
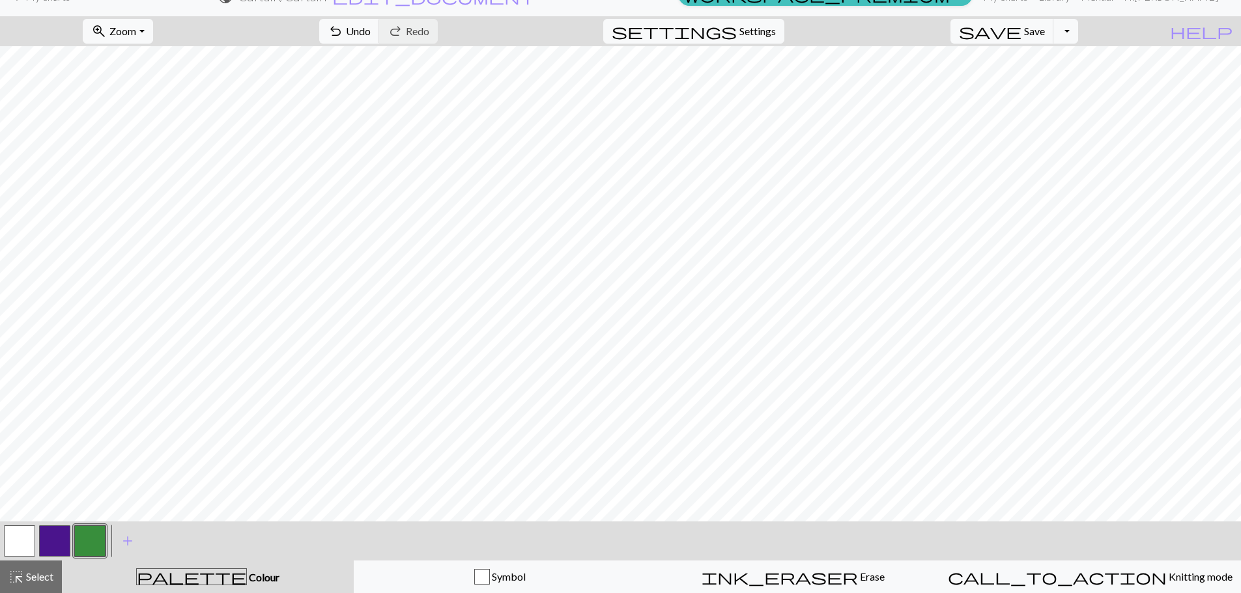
click at [61, 539] on button "button" at bounding box center [54, 541] width 31 height 31
drag, startPoint x: 87, startPoint y: 541, endPoint x: 126, endPoint y: 528, distance: 41.2
click at [90, 540] on button "button" at bounding box center [89, 541] width 31 height 31
click at [50, 535] on button "button" at bounding box center [54, 541] width 31 height 31
click at [124, 537] on span "add" at bounding box center [128, 541] width 16 height 18
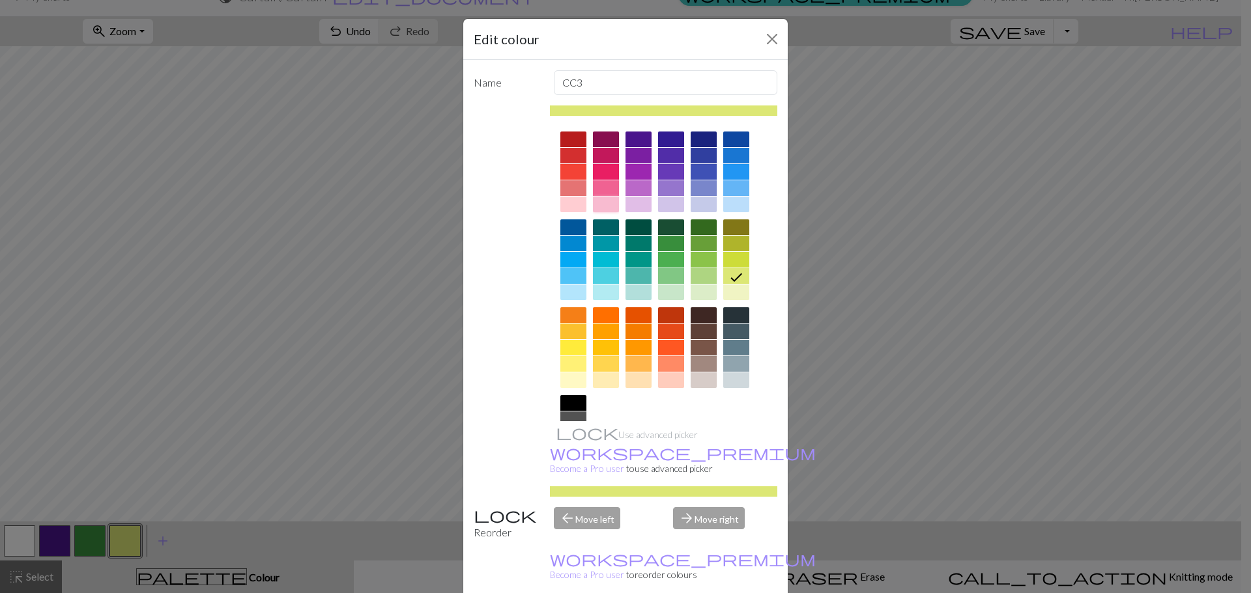
click at [602, 201] on div at bounding box center [606, 205] width 26 height 16
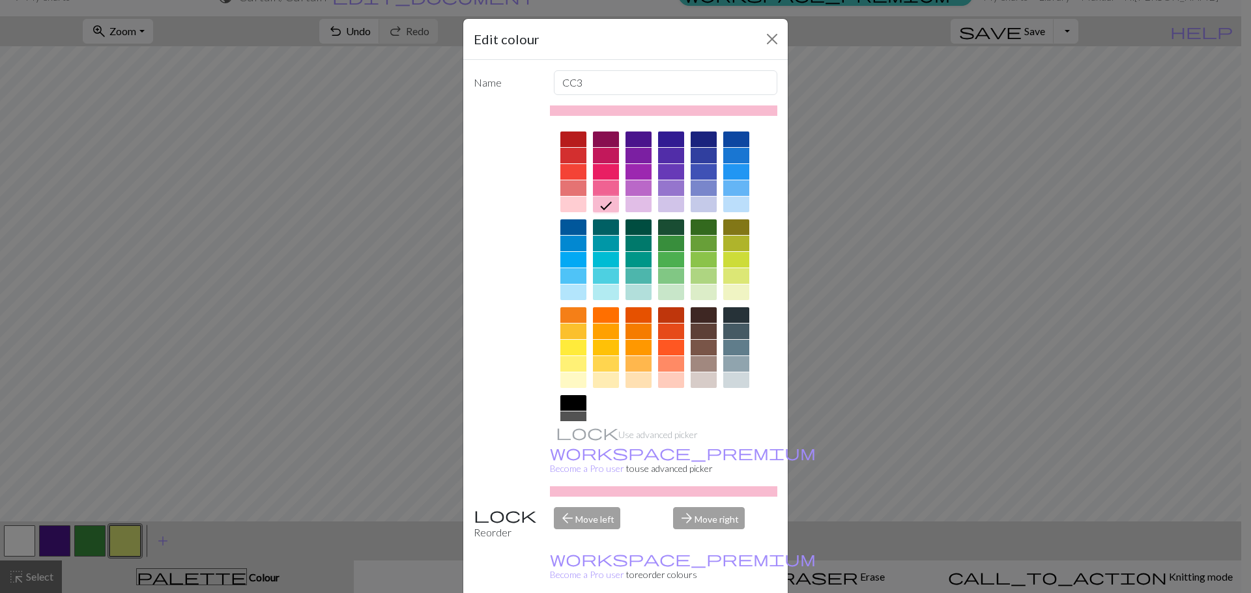
click at [603, 187] on div at bounding box center [606, 188] width 26 height 16
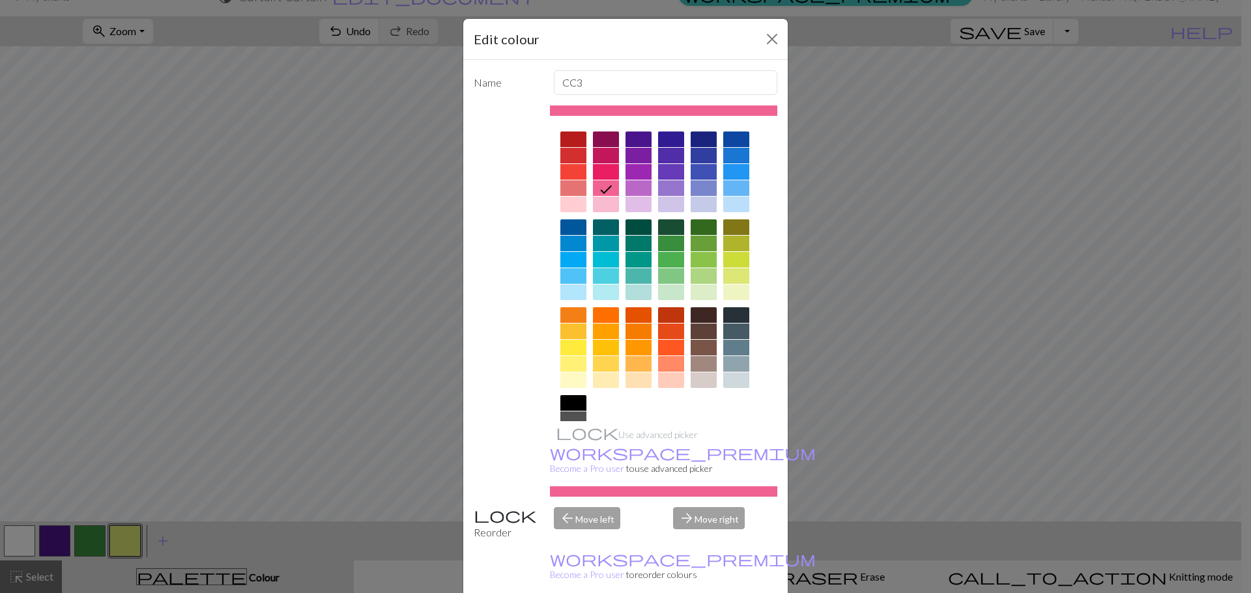
click at [709, 507] on div "arrow_forward Move right" at bounding box center [725, 523] width 120 height 33
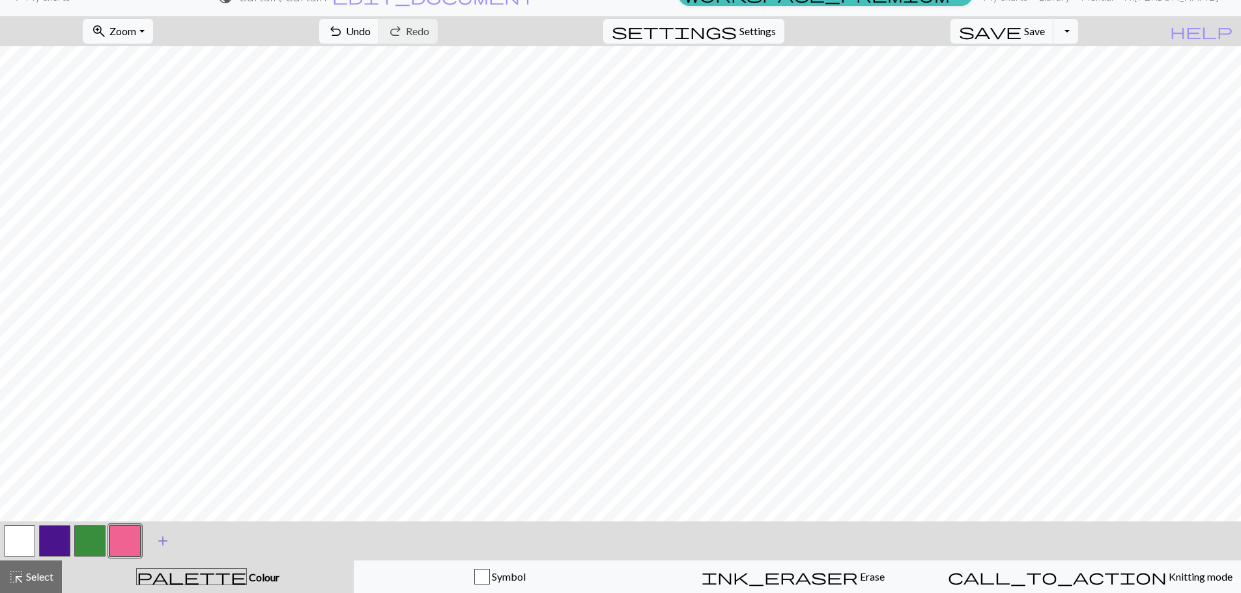
click at [169, 543] on span "add" at bounding box center [163, 541] width 16 height 18
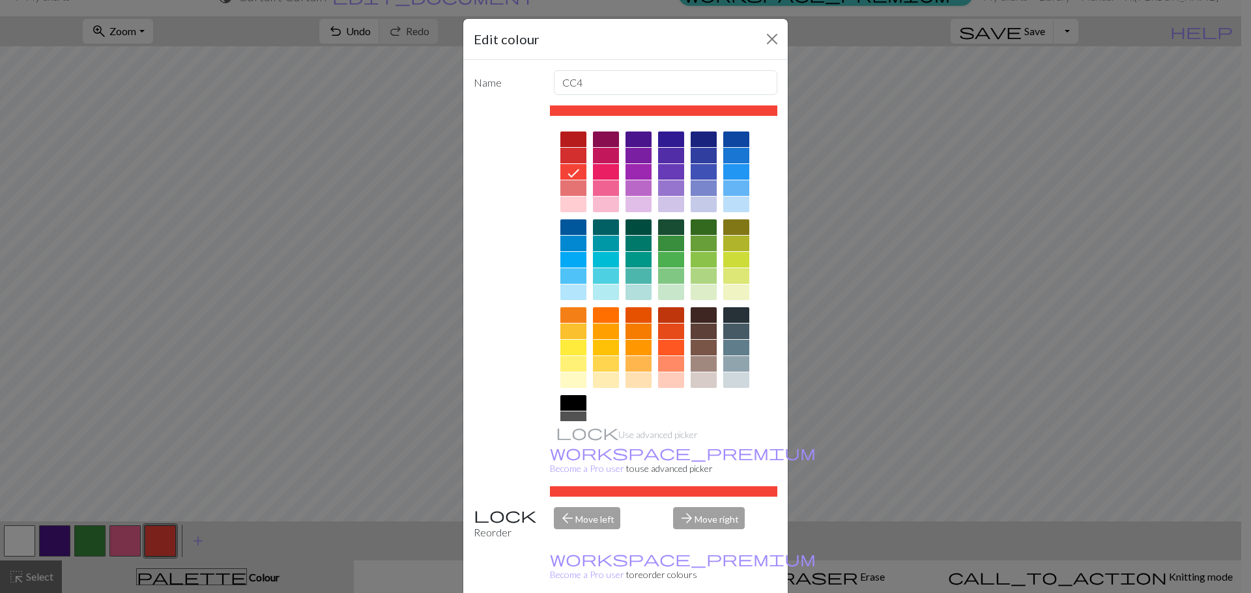
click at [573, 353] on div at bounding box center [573, 348] width 26 height 16
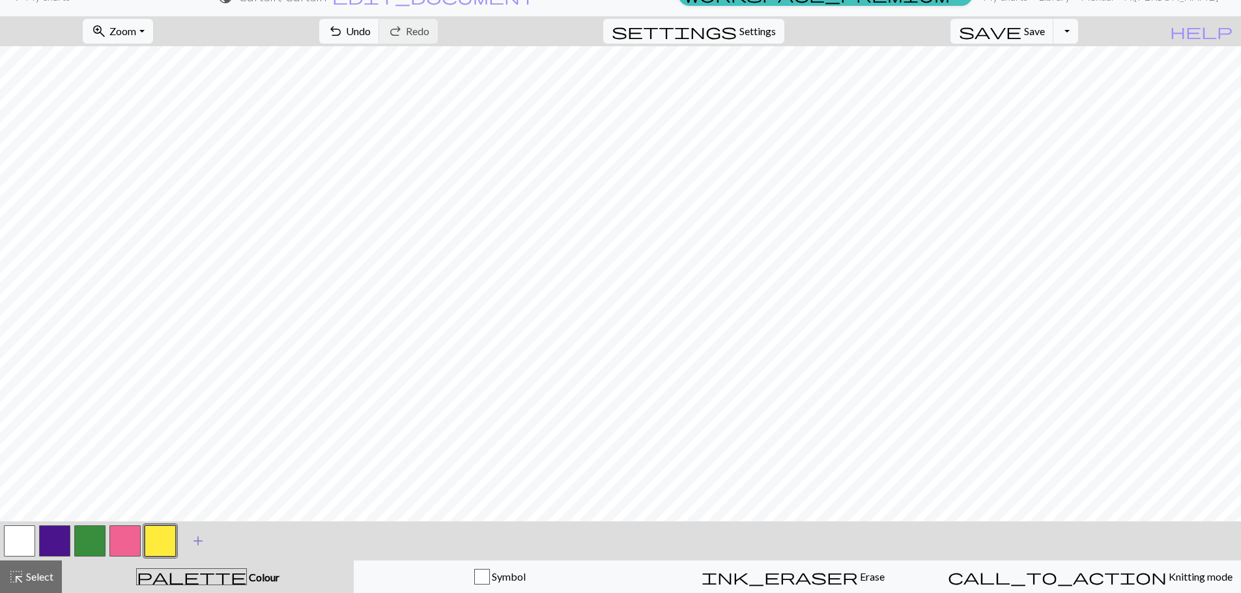
click at [191, 545] on span "add" at bounding box center [198, 541] width 16 height 18
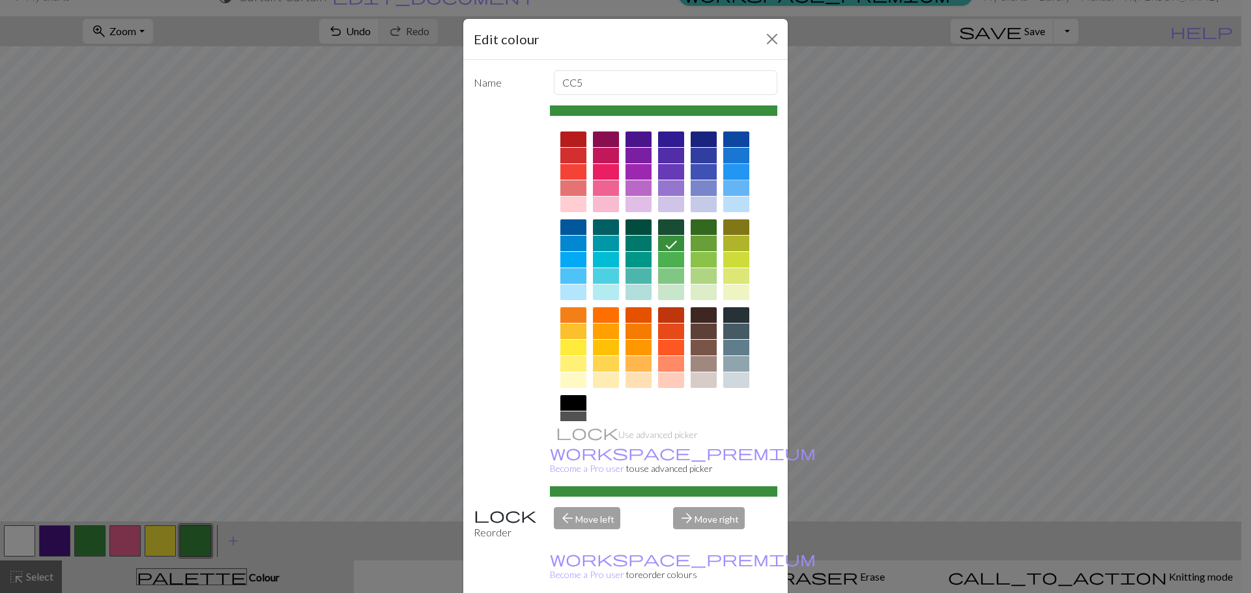
click at [735, 167] on div at bounding box center [736, 172] width 26 height 16
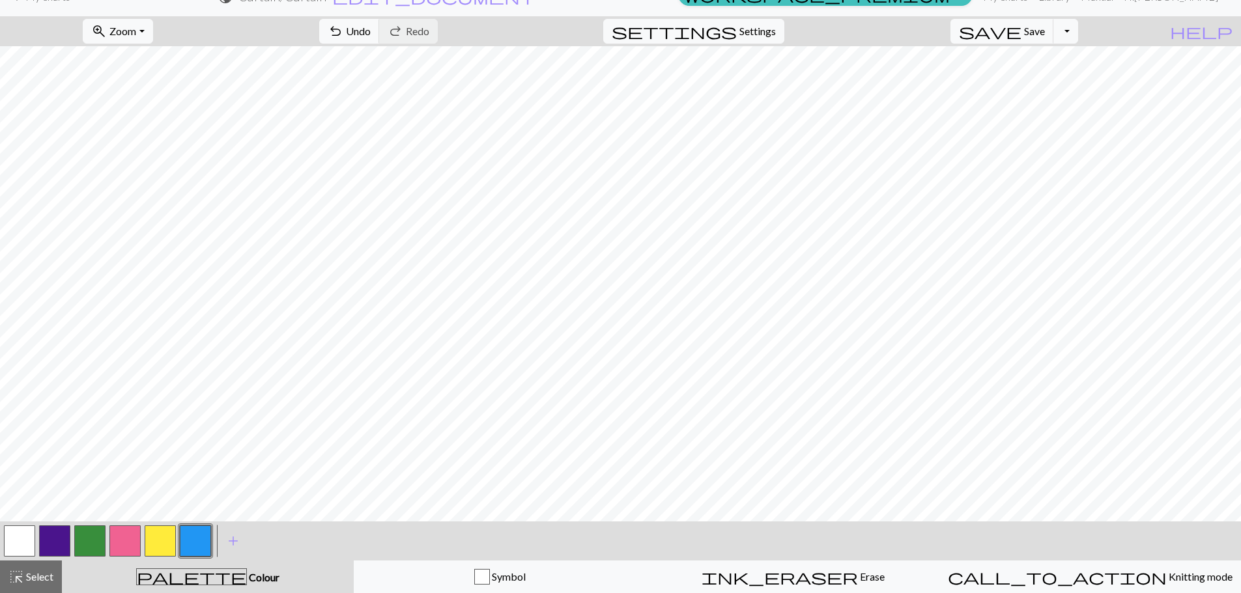
click at [68, 536] on button "button" at bounding box center [54, 541] width 31 height 31
click at [52, 546] on button "button" at bounding box center [54, 541] width 31 height 31
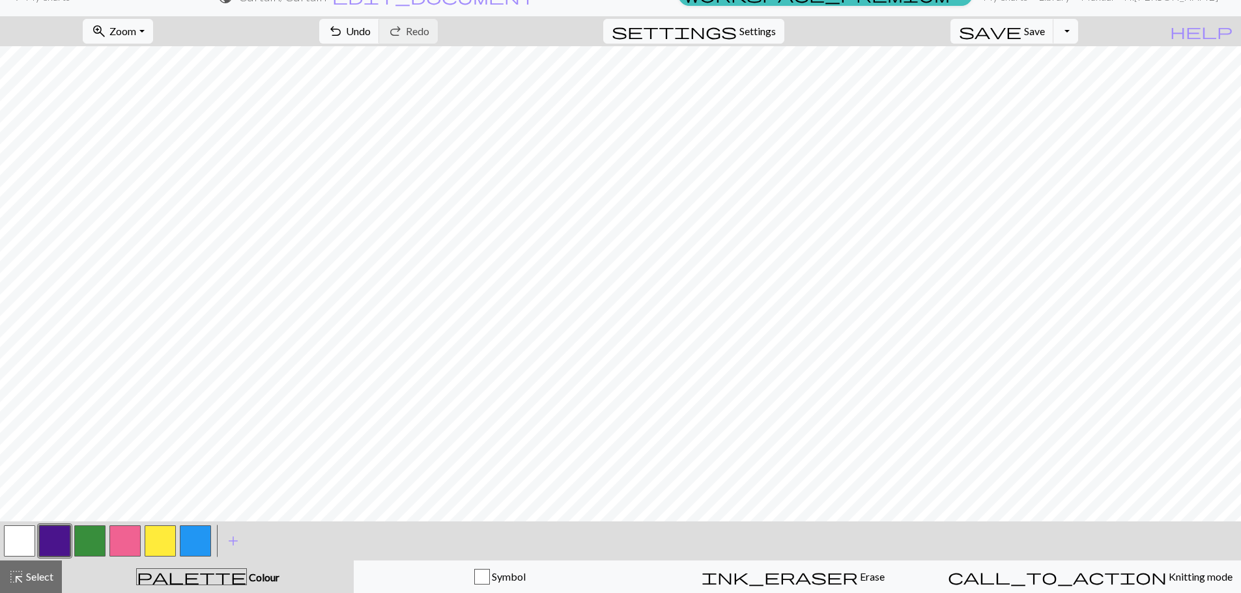
click at [97, 545] on button "button" at bounding box center [89, 541] width 31 height 31
click at [371, 26] on span "Undo" at bounding box center [358, 31] width 25 height 12
click at [371, 33] on span "Undo" at bounding box center [358, 31] width 25 height 12
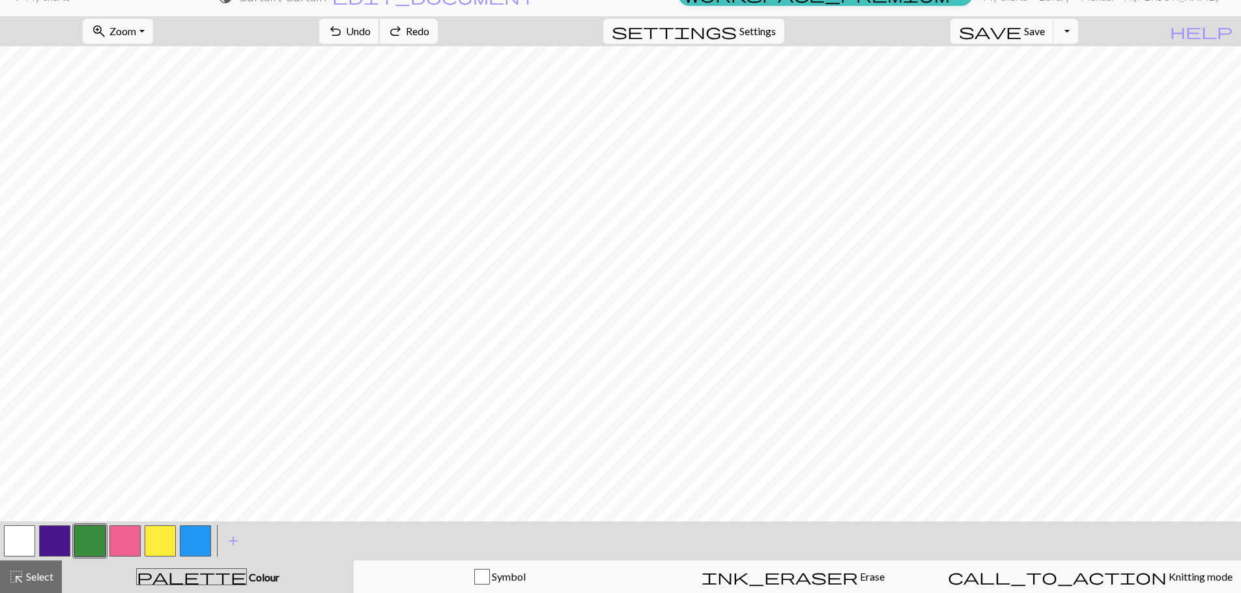
click at [371, 33] on span "Undo" at bounding box center [358, 31] width 25 height 12
click at [403, 27] on span "redo" at bounding box center [396, 31] width 16 height 18
click at [343, 38] on span "undo" at bounding box center [336, 31] width 16 height 18
click at [371, 27] on span "Undo" at bounding box center [358, 31] width 25 height 12
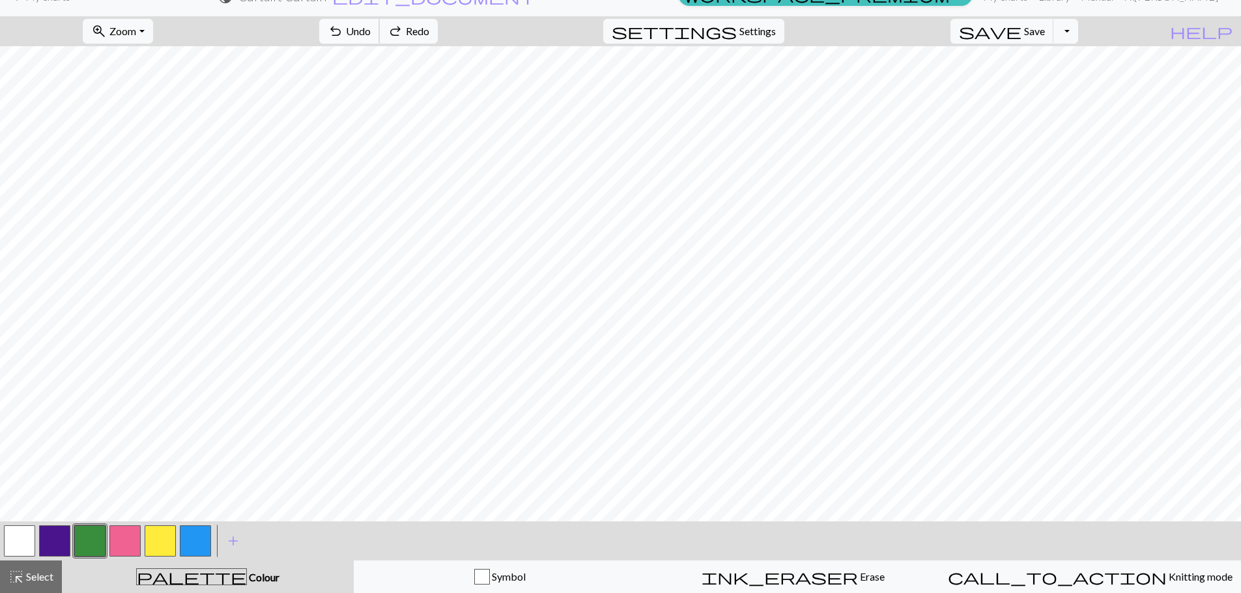
click at [371, 27] on span "Undo" at bounding box center [358, 31] width 25 height 12
click at [161, 547] on button "button" at bounding box center [160, 541] width 31 height 31
click at [64, 540] on button "button" at bounding box center [54, 541] width 31 height 31
click at [187, 541] on button "button" at bounding box center [195, 541] width 31 height 31
click at [134, 543] on button "button" at bounding box center [124, 541] width 31 height 31
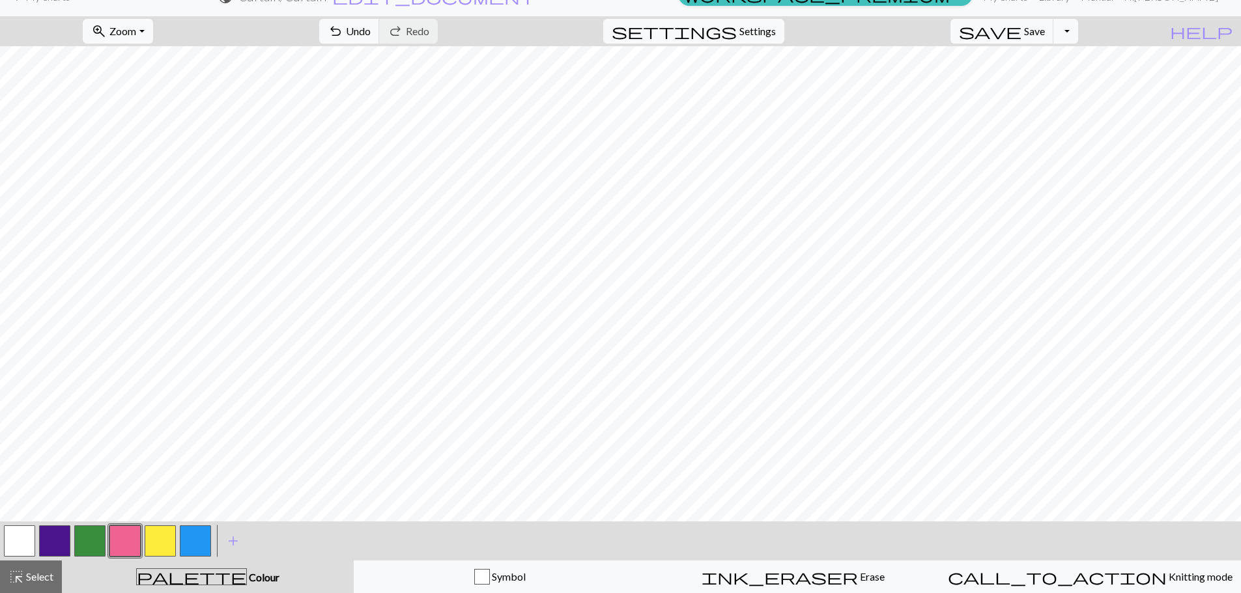
click at [87, 539] on button "button" at bounding box center [89, 541] width 31 height 31
click at [371, 28] on span "Undo" at bounding box center [358, 31] width 25 height 12
click at [160, 535] on button "button" at bounding box center [160, 541] width 31 height 31
click at [203, 539] on button "button" at bounding box center [195, 541] width 31 height 31
click at [158, 545] on button "button" at bounding box center [160, 541] width 31 height 31
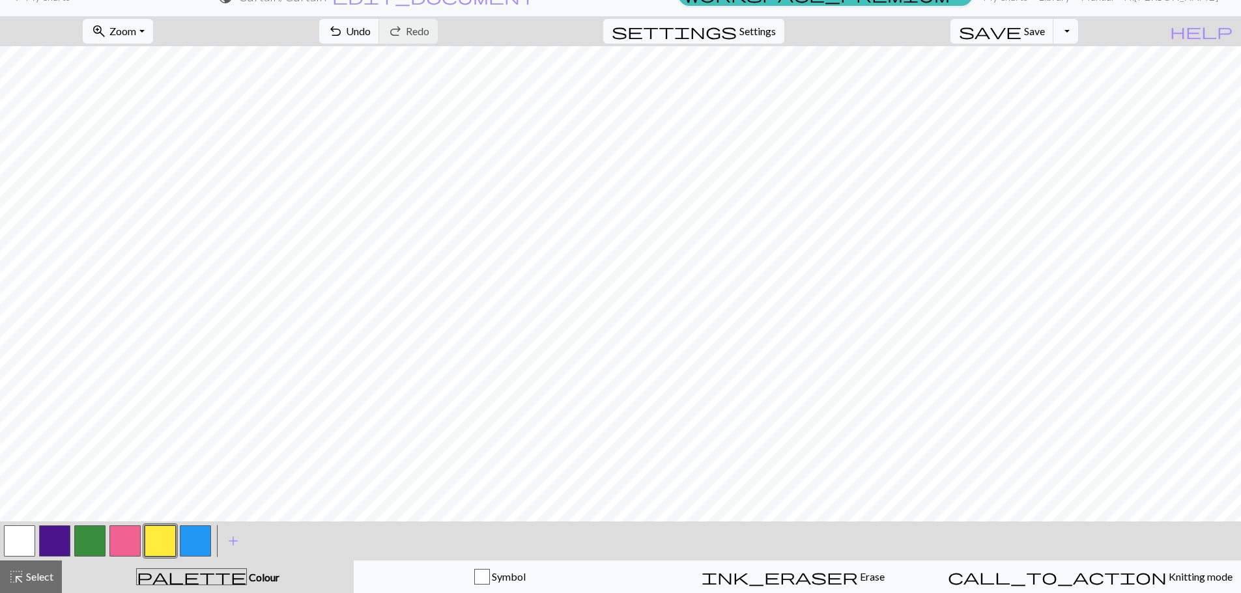
click at [128, 539] on button "button" at bounding box center [124, 541] width 31 height 31
click at [162, 550] on button "button" at bounding box center [160, 541] width 31 height 31
click at [40, 534] on button "button" at bounding box center [54, 541] width 31 height 31
drag, startPoint x: 100, startPoint y: 546, endPoint x: 139, endPoint y: 528, distance: 43.7
click at [100, 546] on button "button" at bounding box center [89, 541] width 31 height 31
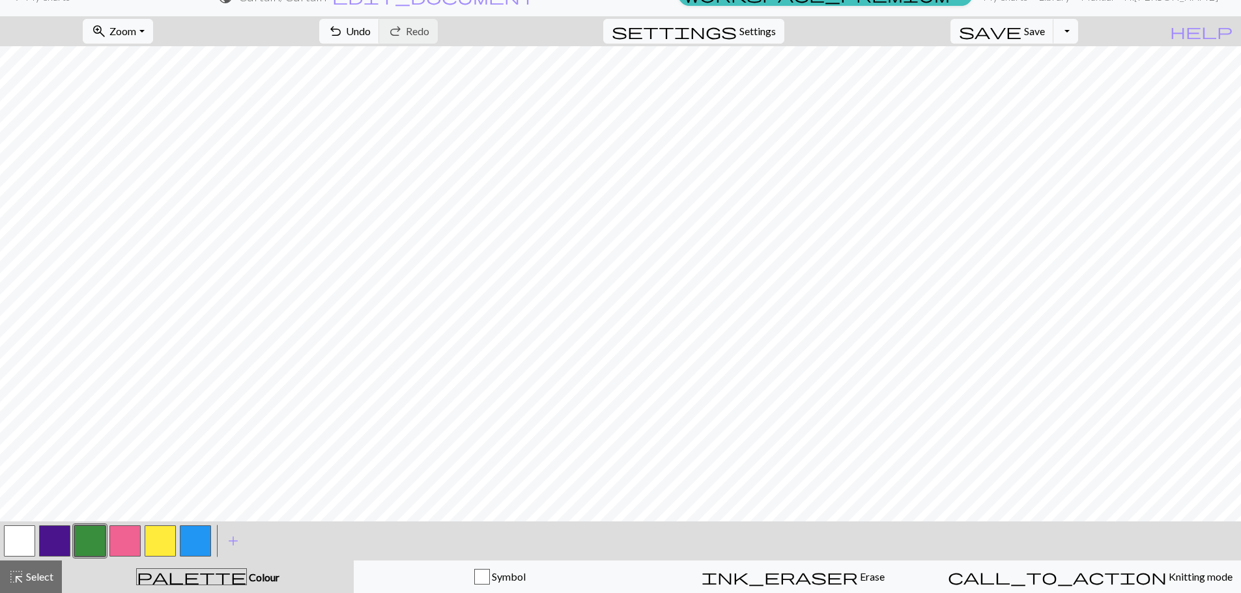
click at [29, 542] on button "button" at bounding box center [19, 541] width 31 height 31
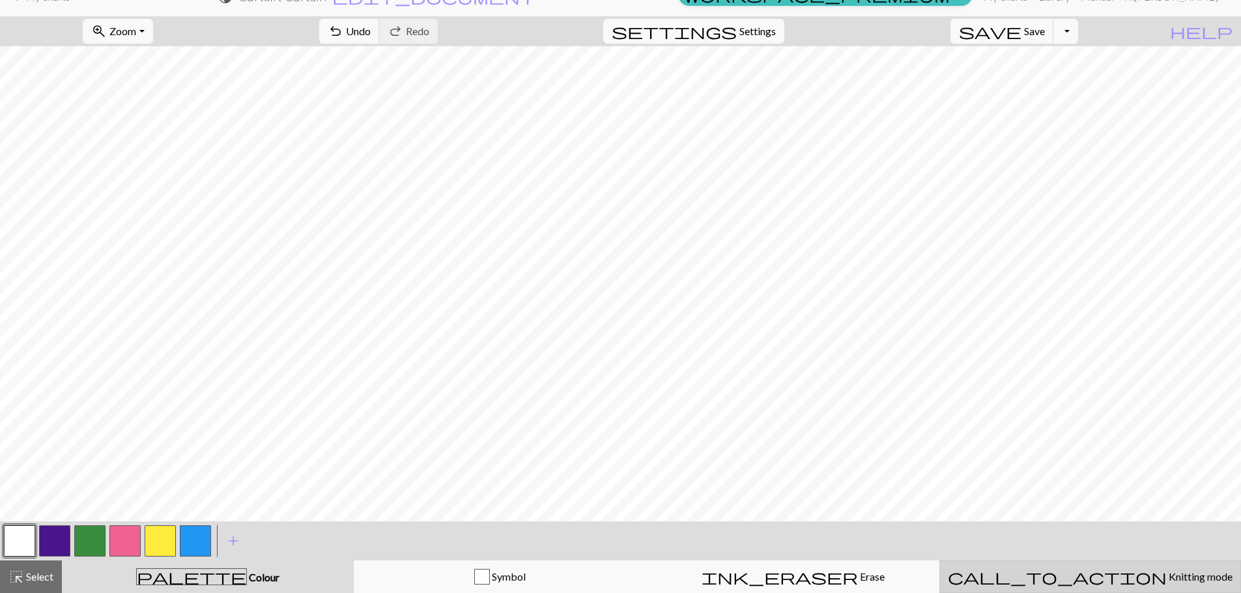
click at [1167, 579] on span "Knitting mode" at bounding box center [1200, 577] width 66 height 12
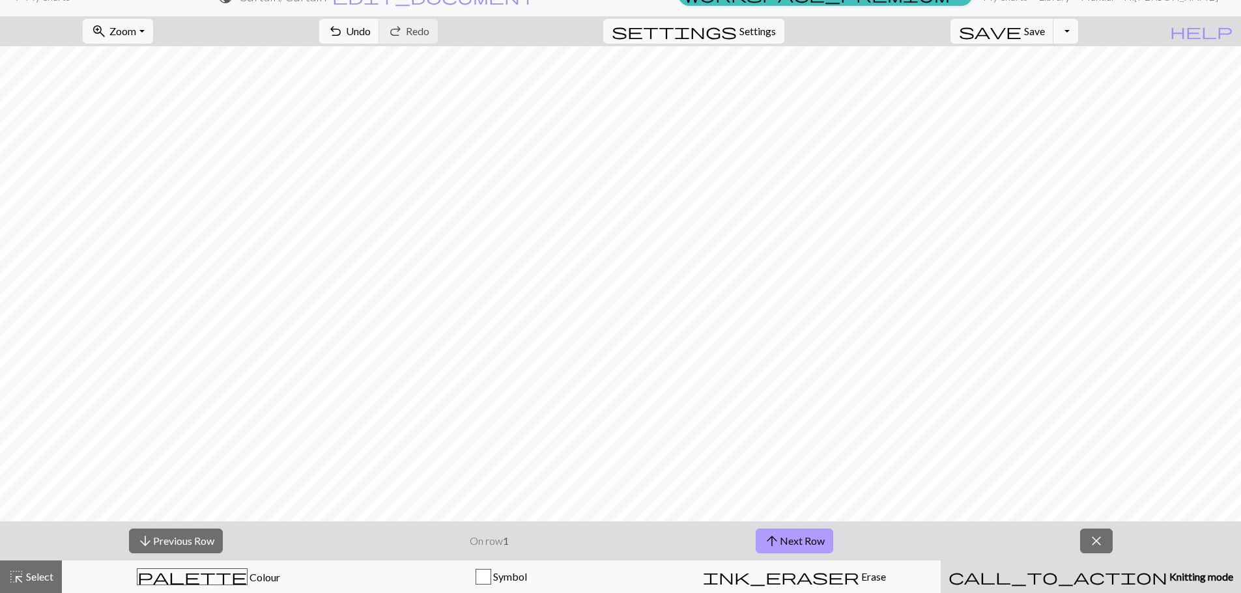
click at [791, 550] on button "arrow_upward Next Row" at bounding box center [795, 541] width 78 height 25
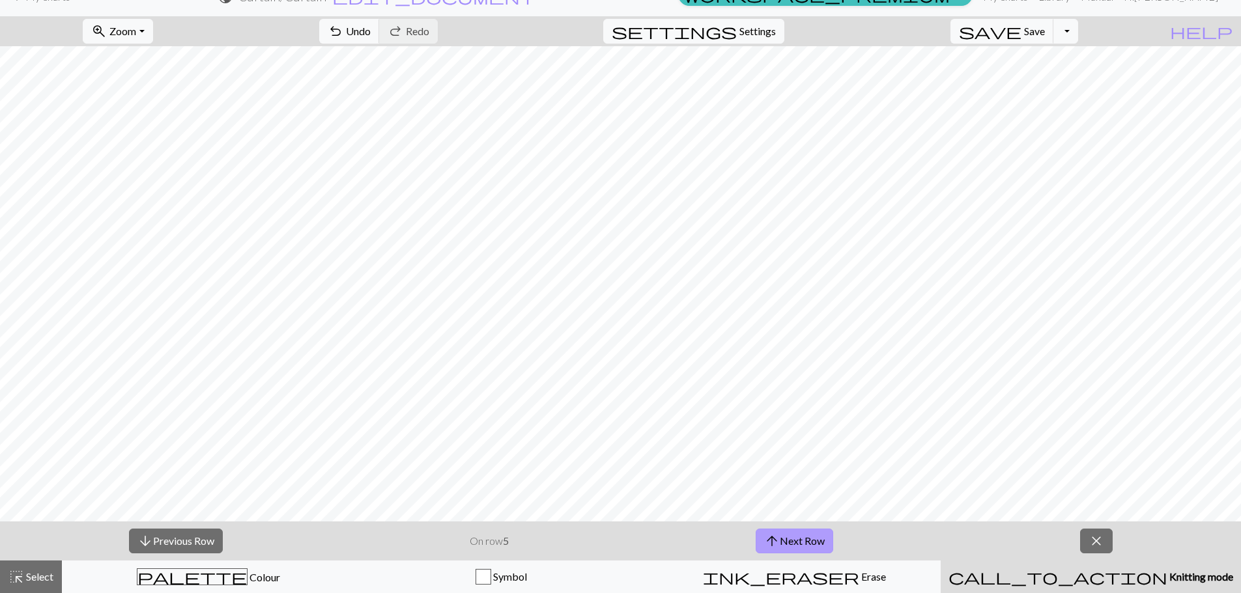
click at [791, 550] on button "arrow_upward Next Row" at bounding box center [795, 541] width 78 height 25
click at [791, 550] on button "arrow_upward Next Row" at bounding box center [797, 541] width 78 height 25
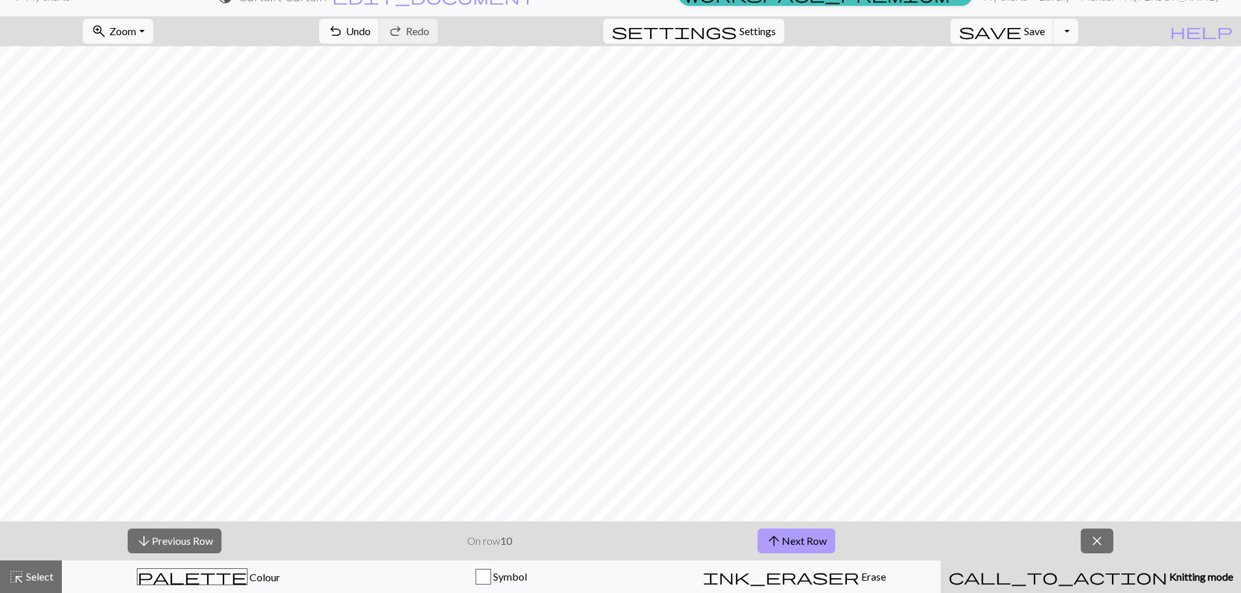
click at [791, 549] on button "arrow_upward Next Row" at bounding box center [797, 541] width 78 height 25
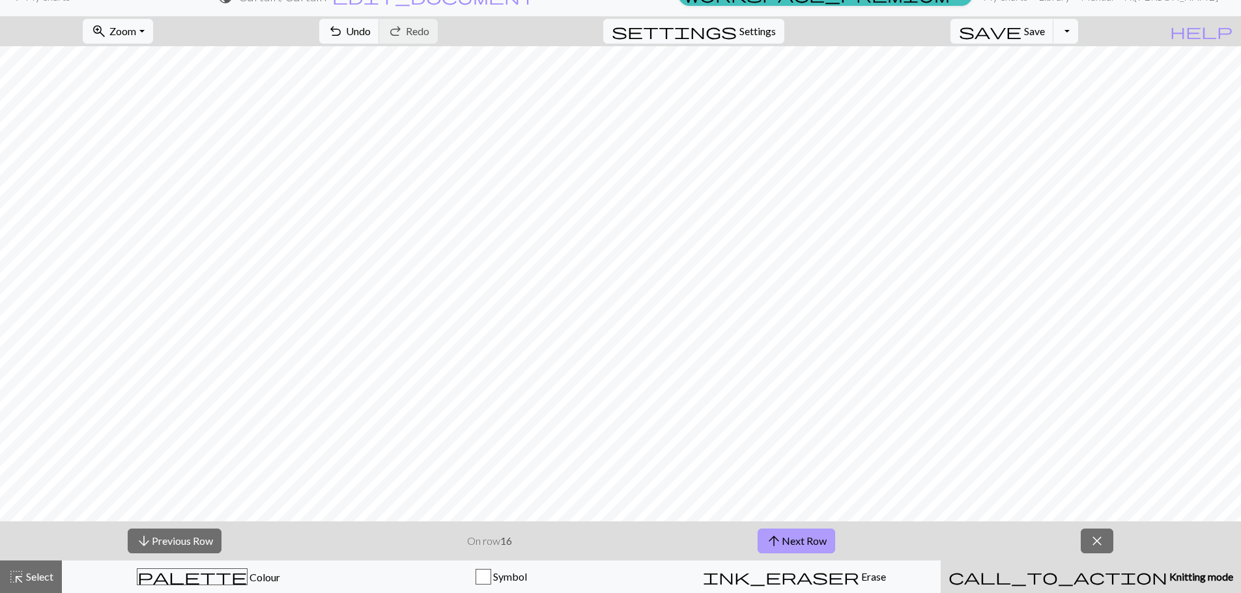
click at [791, 549] on button "arrow_upward Next Row" at bounding box center [797, 541] width 78 height 25
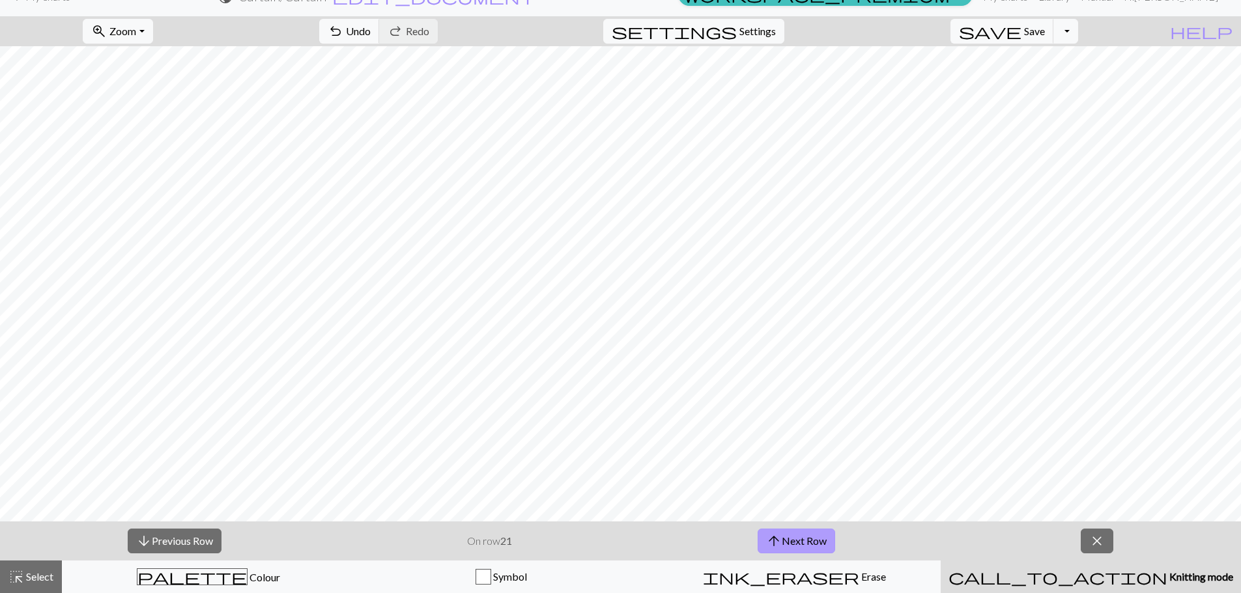
click at [791, 549] on button "arrow_upward Next Row" at bounding box center [797, 541] width 78 height 25
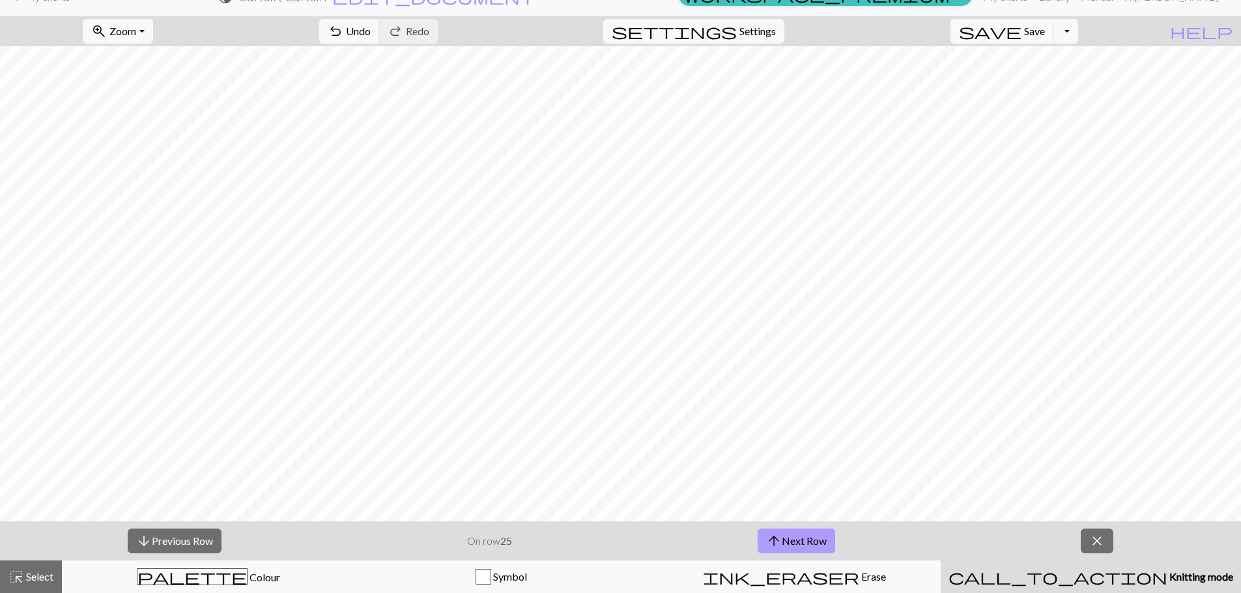
click at [791, 549] on button "arrow_upward Next Row" at bounding box center [797, 541] width 78 height 25
click at [1098, 541] on span "close" at bounding box center [1097, 541] width 16 height 18
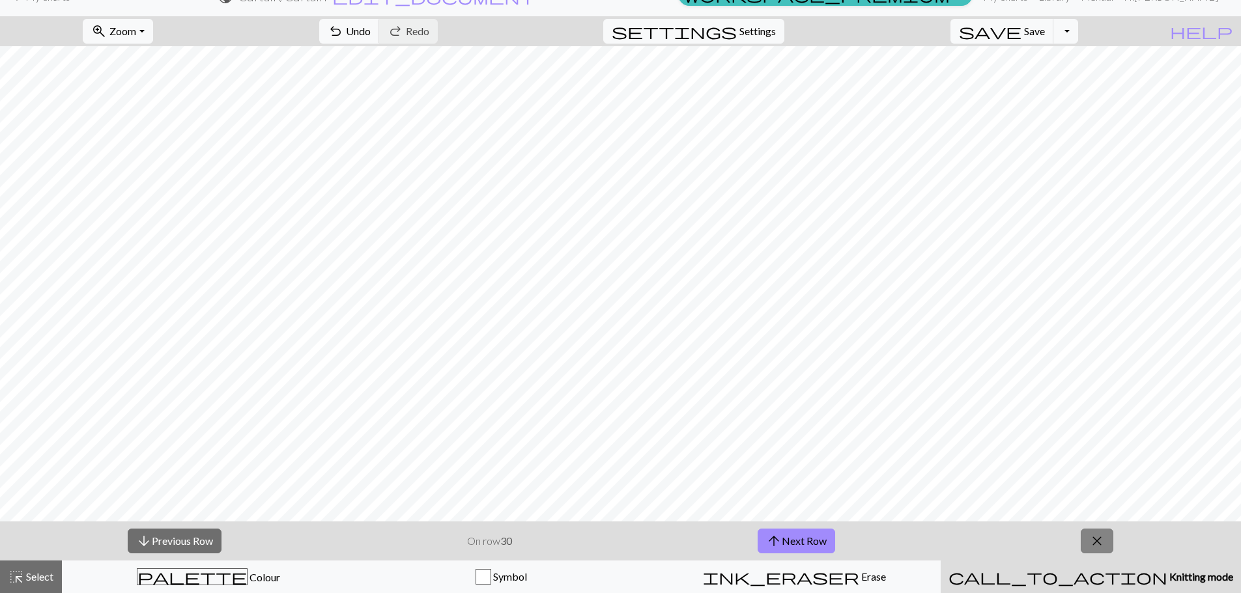
scroll to position [0, 0]
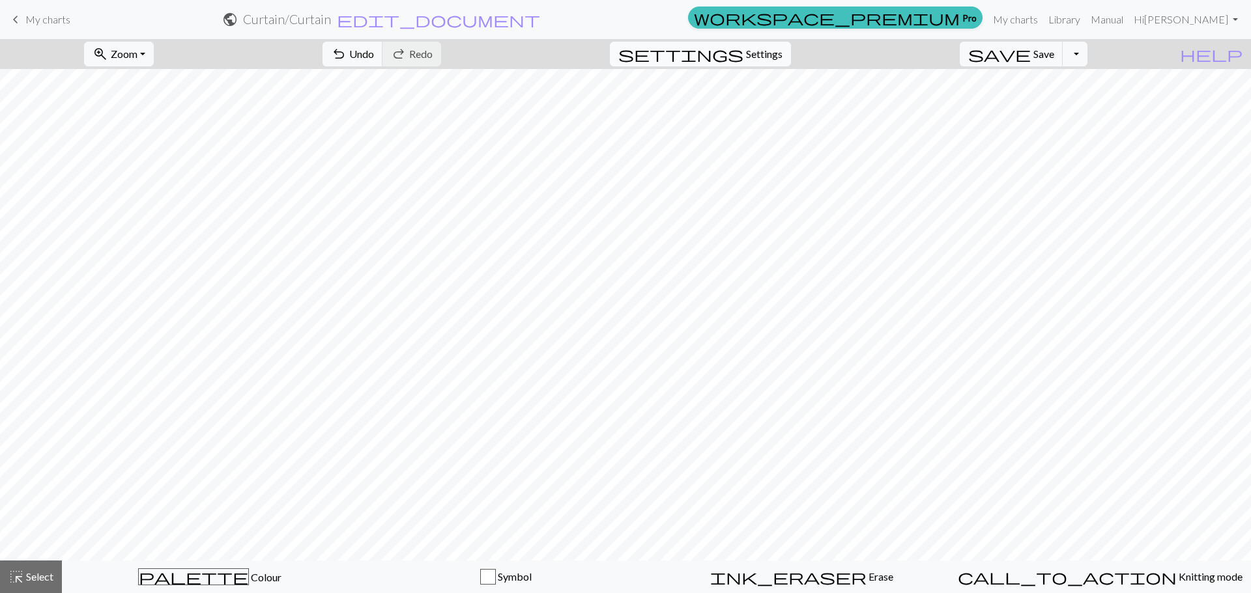
click at [777, 53] on span "Settings" at bounding box center [764, 54] width 36 height 16
select select "aran"
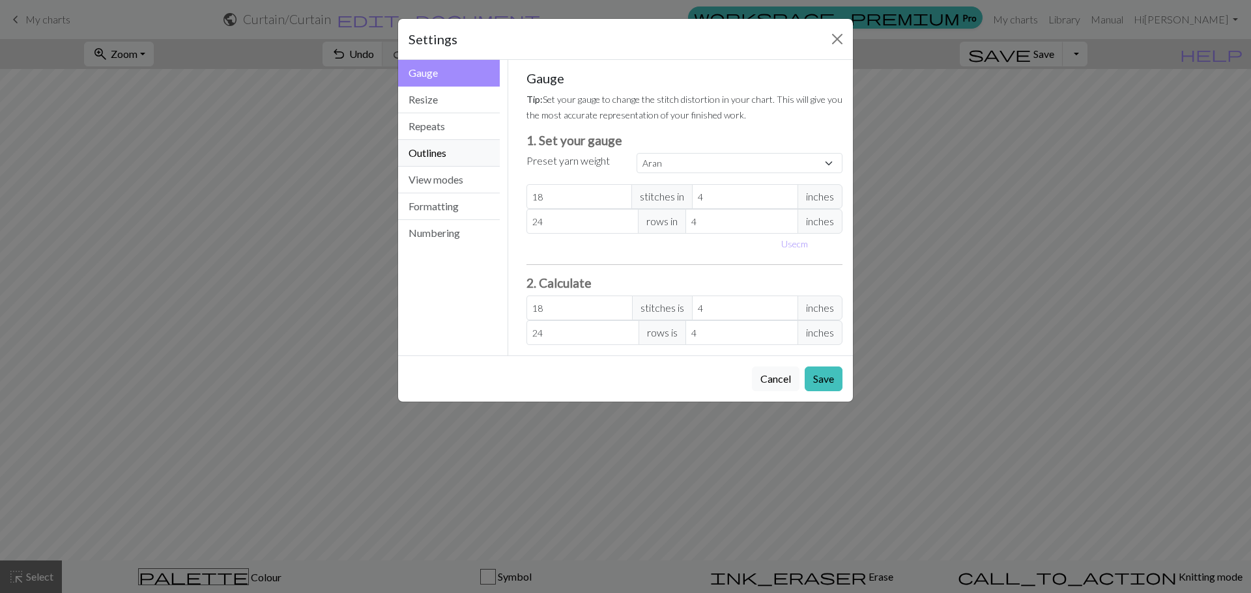
click at [423, 154] on button "Outlines" at bounding box center [449, 153] width 102 height 27
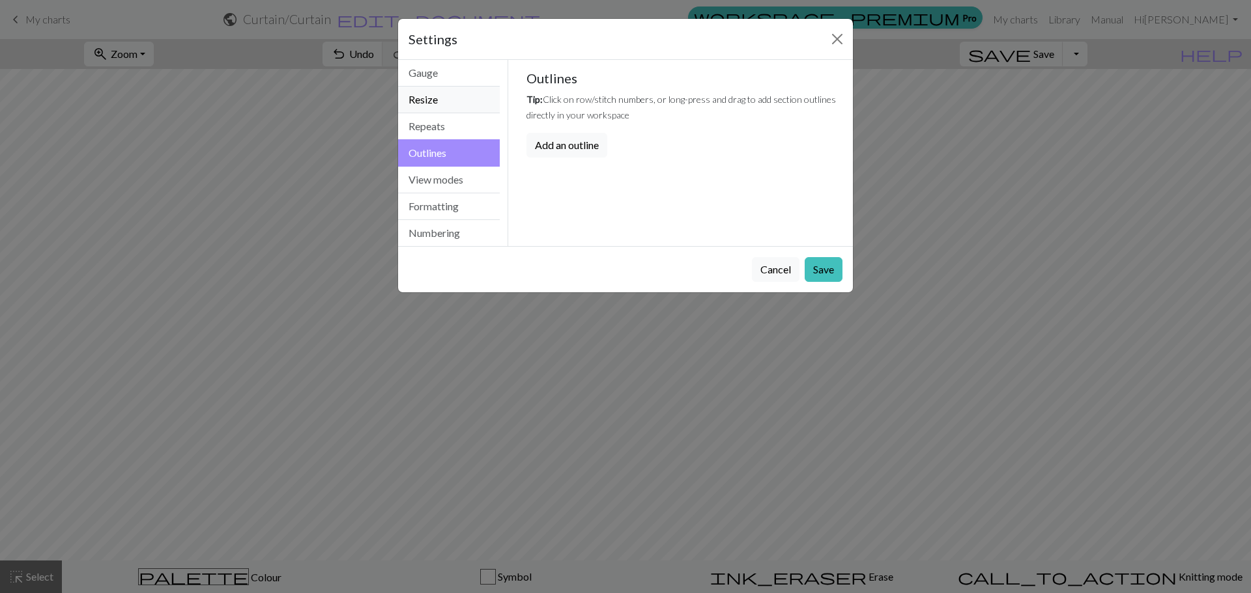
click at [442, 100] on button "Resize" at bounding box center [449, 100] width 102 height 27
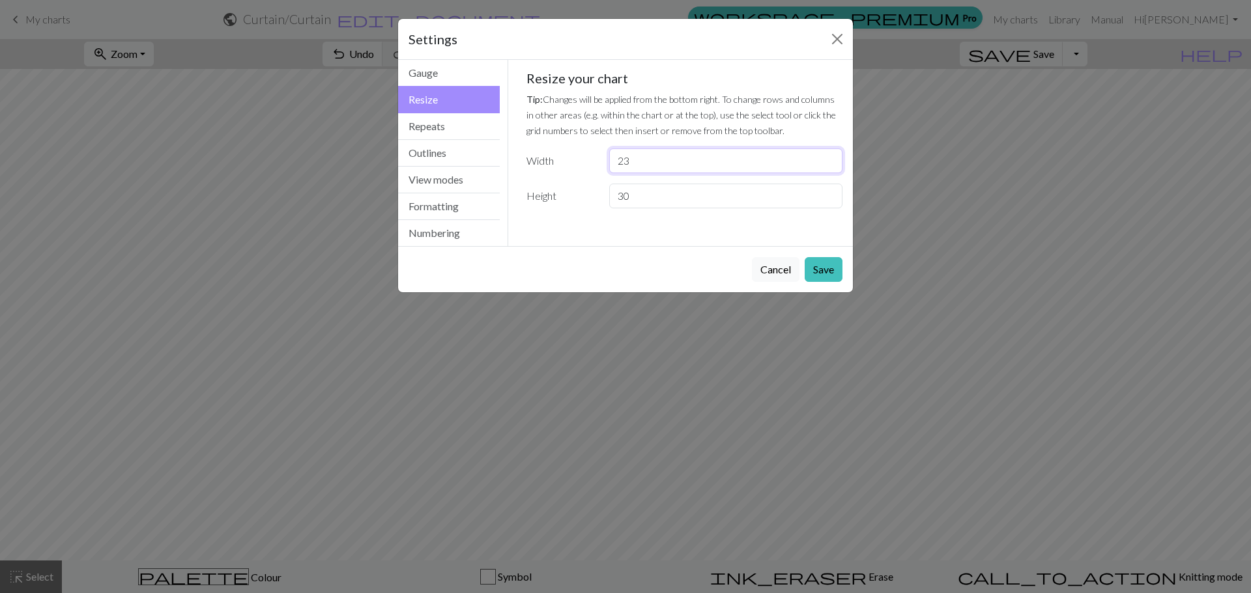
click at [704, 158] on input "23" at bounding box center [725, 161] width 233 height 25
type input "22"
click at [830, 168] on input "22" at bounding box center [725, 161] width 233 height 25
click at [822, 272] on button "Save" at bounding box center [823, 269] width 38 height 25
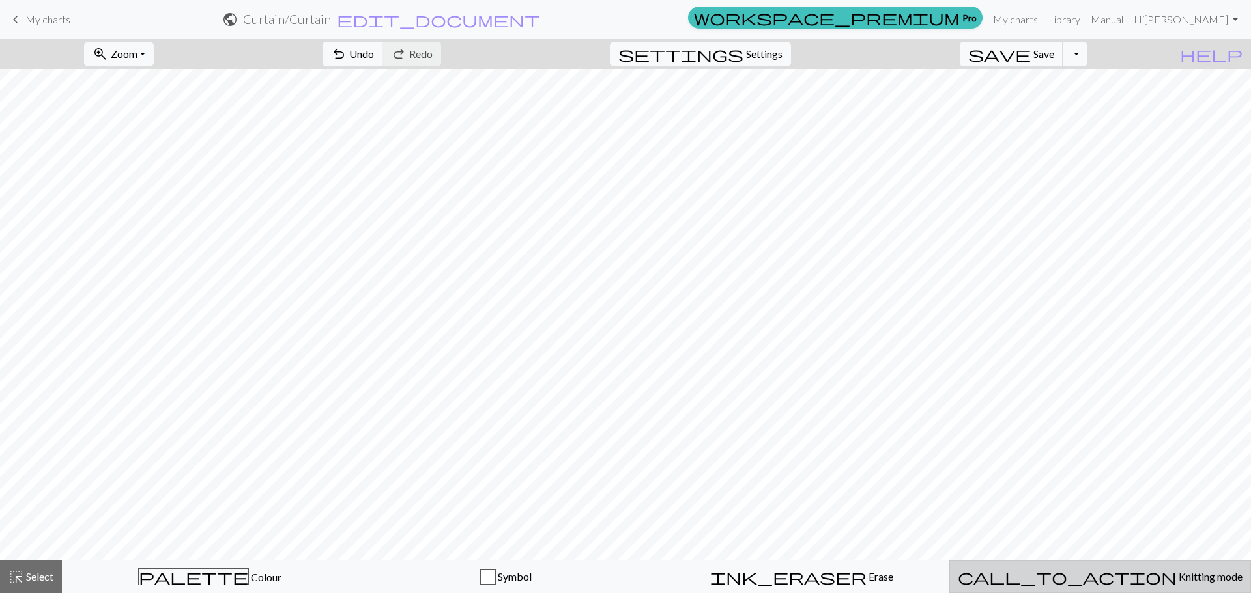
click at [1135, 584] on div "call_to_action Knitting mode Knitting mode" at bounding box center [1099, 577] width 285 height 16
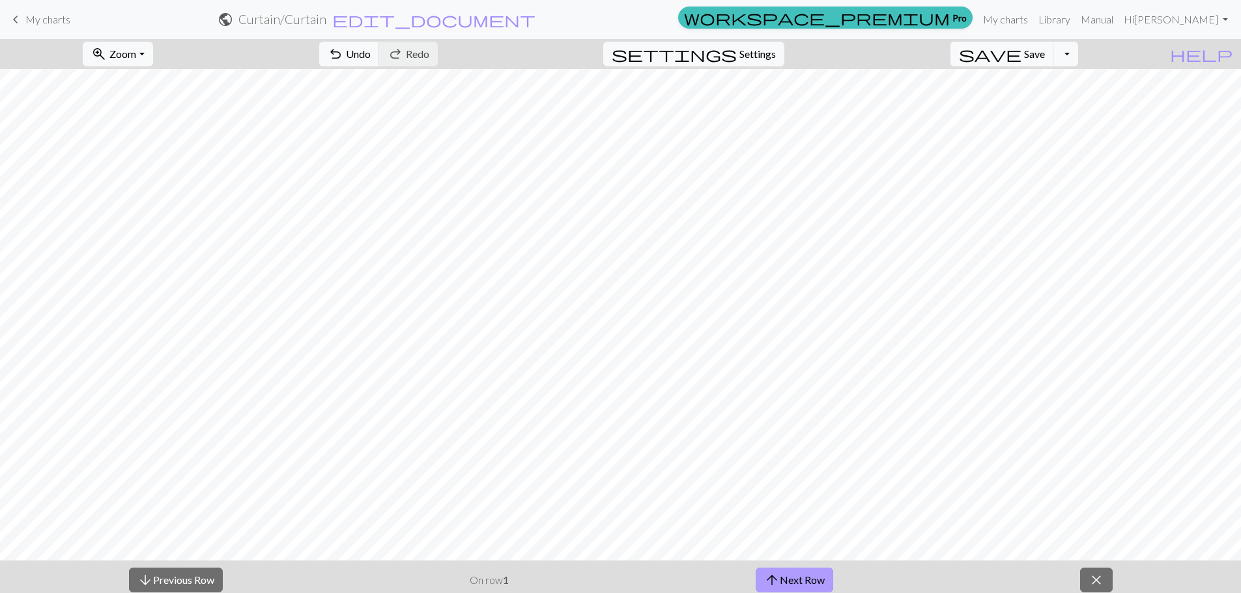
click at [787, 574] on button "arrow_upward Next Row" at bounding box center [795, 580] width 78 height 25
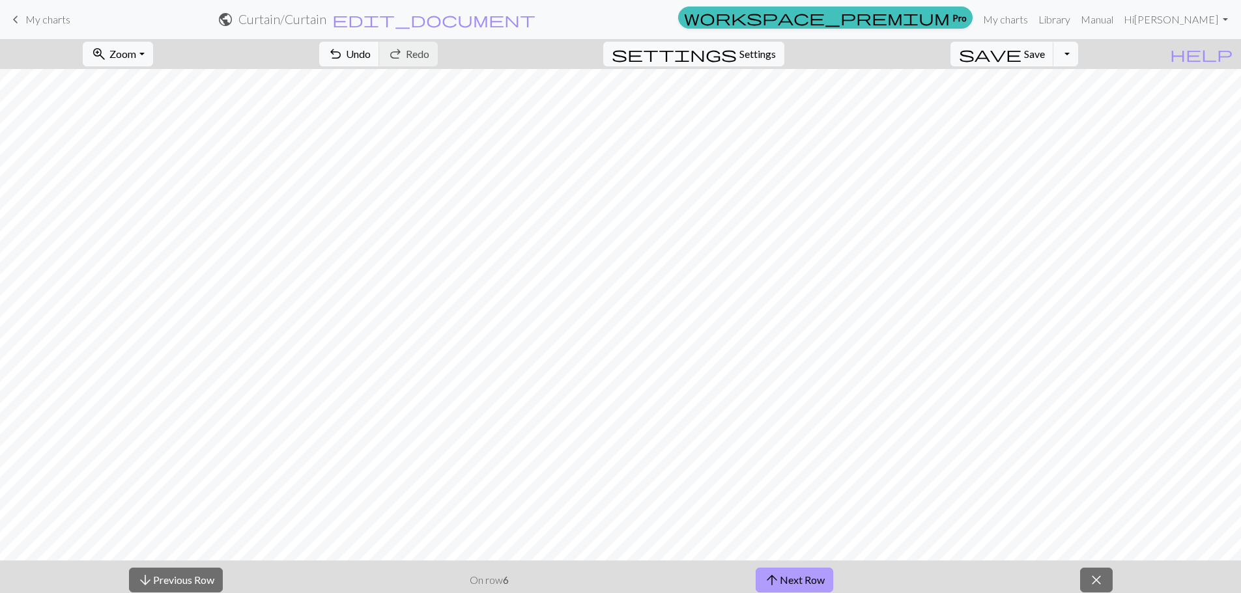
click at [788, 574] on button "arrow_upward Next Row" at bounding box center [795, 580] width 78 height 25
click at [1084, 572] on button "close" at bounding box center [1096, 580] width 33 height 25
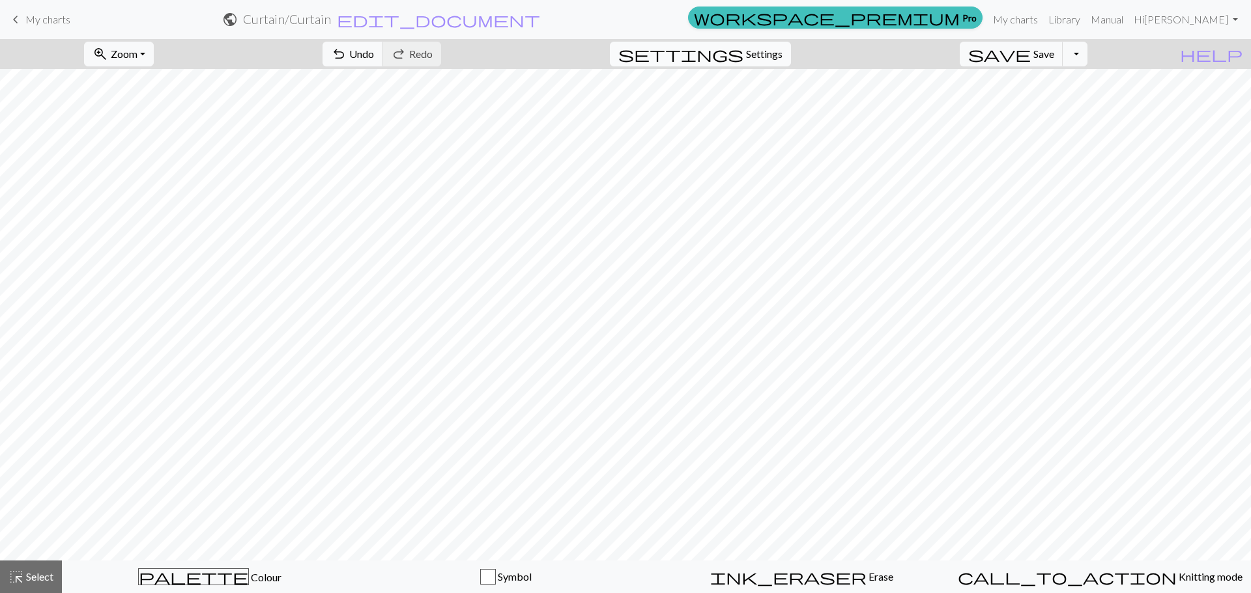
click at [767, 64] on button "settings Settings" at bounding box center [700, 54] width 181 height 25
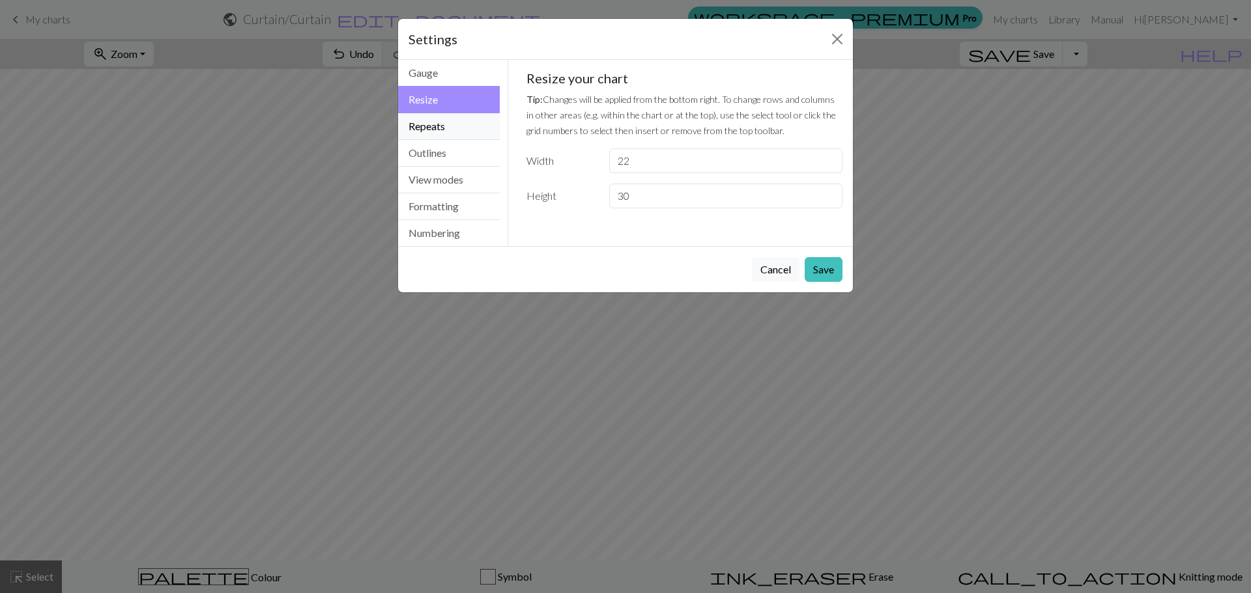
click at [450, 129] on button "Repeats" at bounding box center [449, 126] width 102 height 27
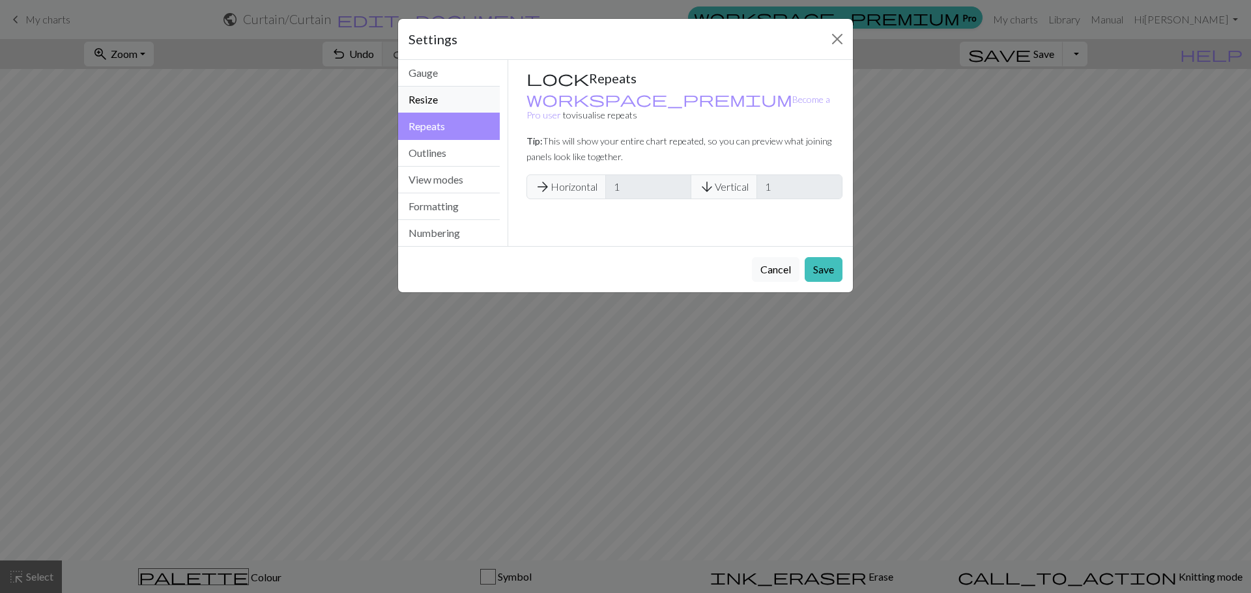
click at [454, 112] on button "Resize" at bounding box center [449, 100] width 102 height 27
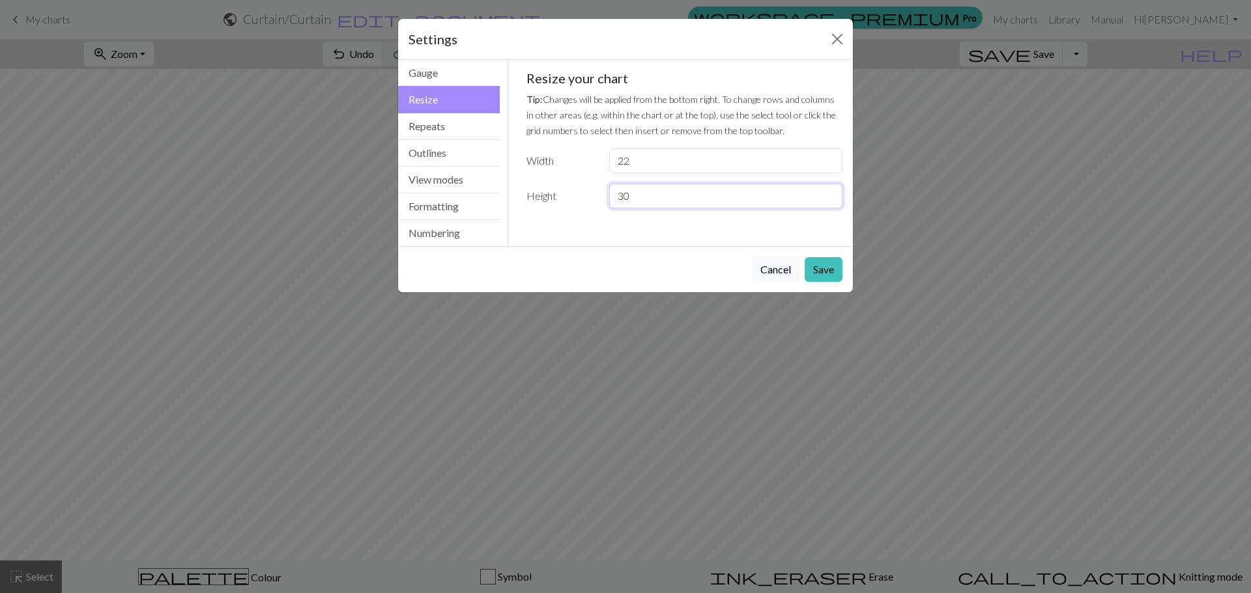
click at [637, 193] on input "30" at bounding box center [725, 196] width 233 height 25
click at [829, 193] on input "31" at bounding box center [725, 196] width 233 height 25
click at [826, 199] on input "30" at bounding box center [725, 196] width 233 height 25
type input "29"
click at [826, 199] on input "29" at bounding box center [725, 196] width 233 height 25
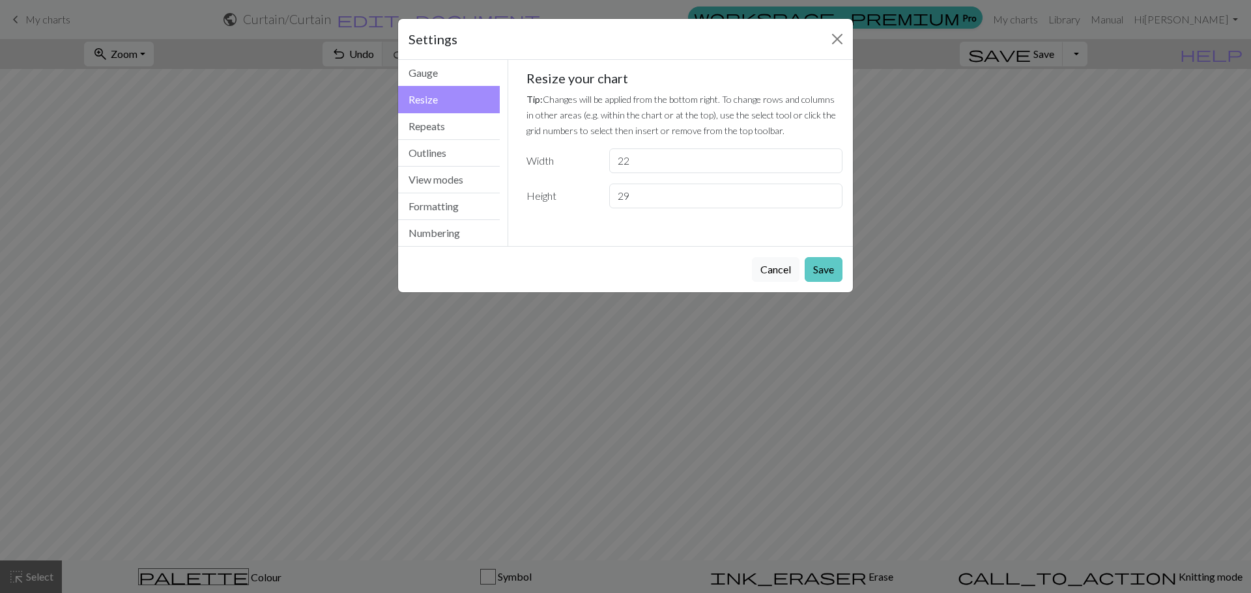
click at [818, 263] on button "Save" at bounding box center [823, 269] width 38 height 25
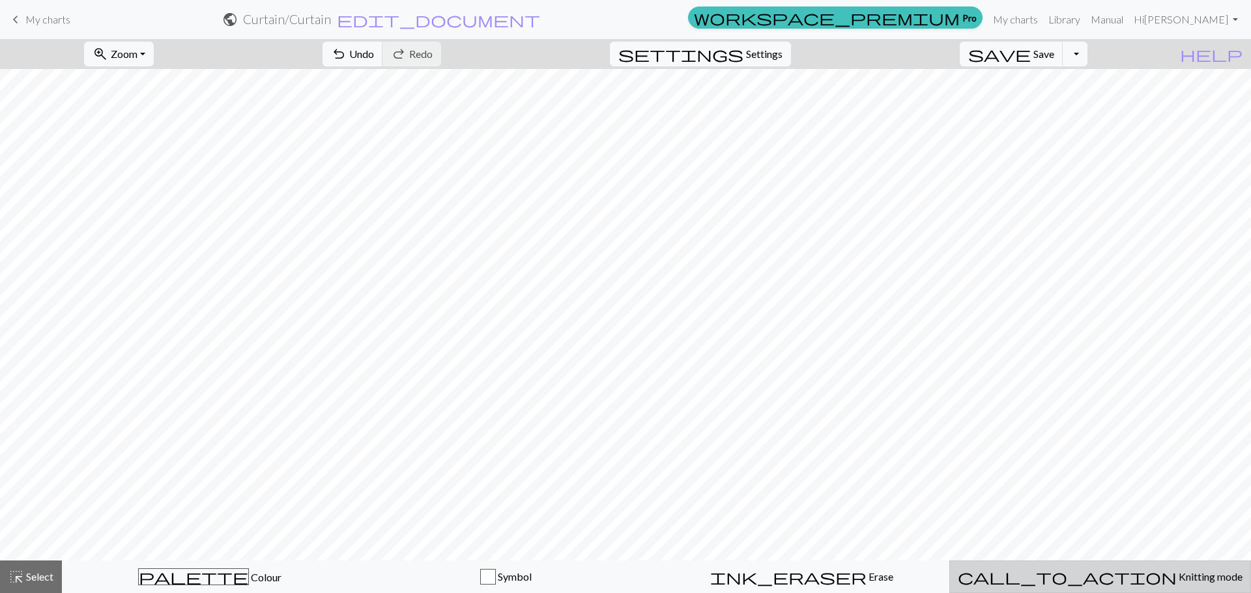
click at [1073, 582] on span "call_to_action" at bounding box center [1066, 577] width 219 height 18
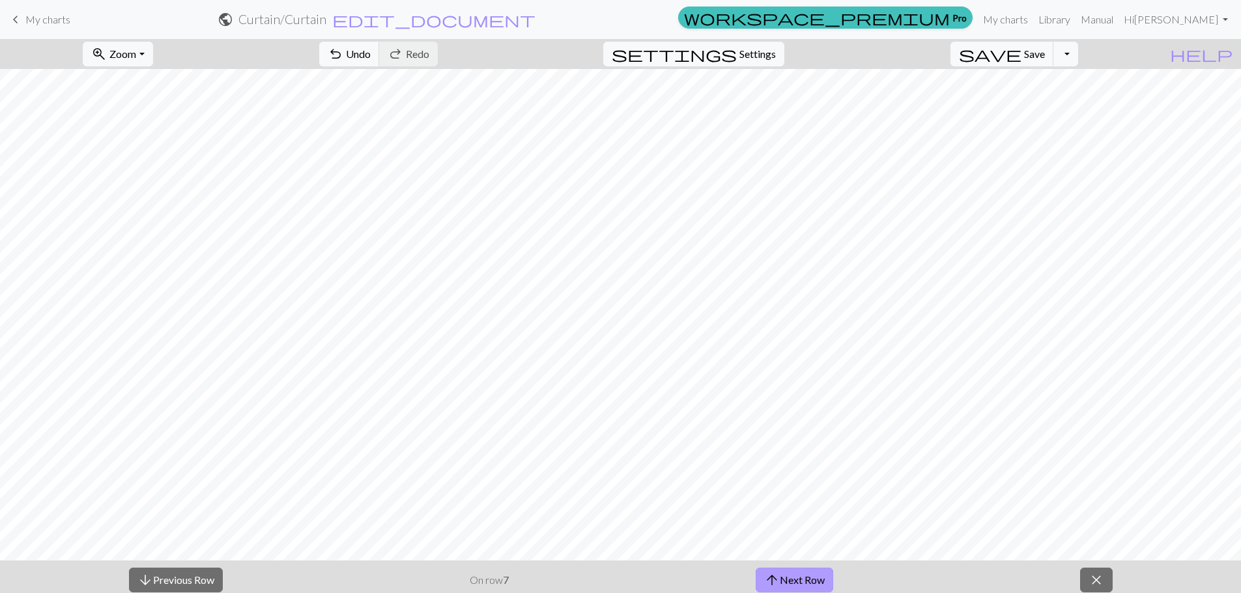
click at [783, 571] on button "arrow_upward Next Row" at bounding box center [795, 580] width 78 height 25
click at [782, 571] on button "arrow_upward Next Row" at bounding box center [795, 580] width 78 height 25
click at [782, 570] on button "arrow_upward Next Row" at bounding box center [797, 580] width 78 height 25
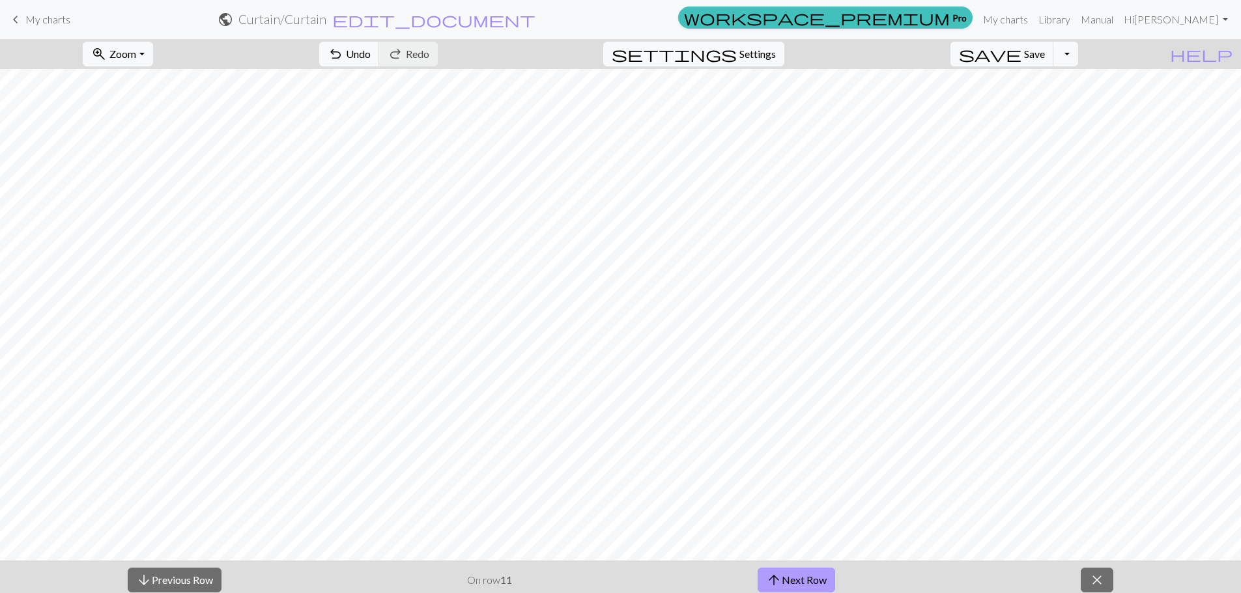
click at [781, 569] on button "arrow_upward Next Row" at bounding box center [797, 580] width 78 height 25
click at [777, 568] on button "arrow_upward Next Row" at bounding box center [797, 580] width 78 height 25
click at [776, 568] on button "arrow_upward Next Row" at bounding box center [797, 580] width 78 height 25
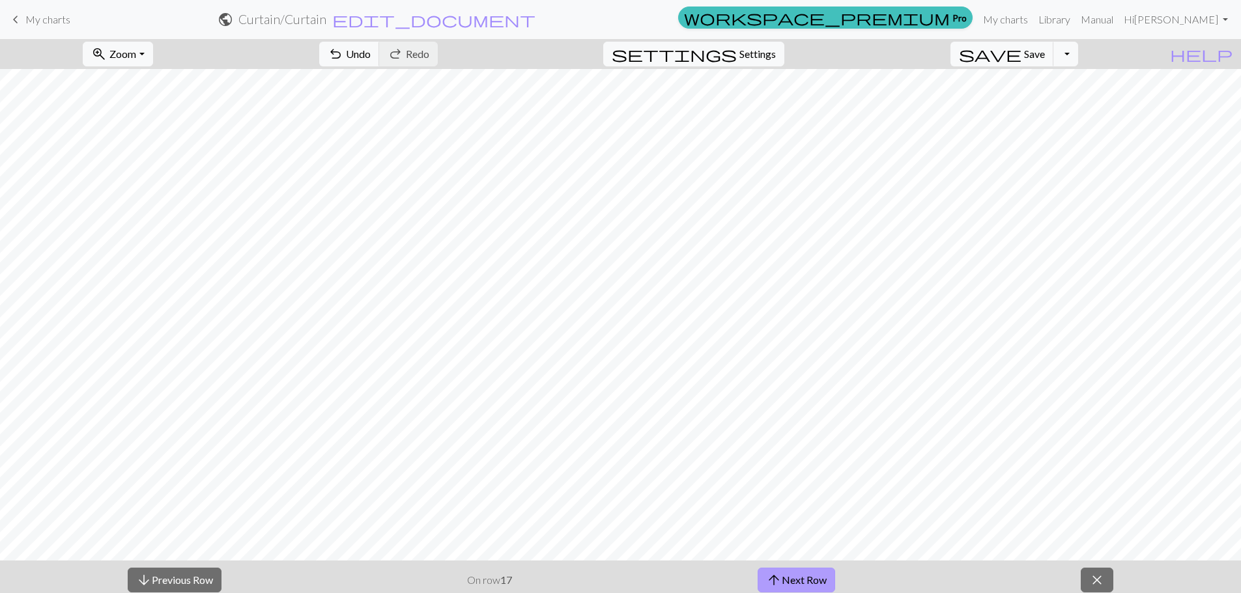
click at [776, 568] on button "arrow_upward Next Row" at bounding box center [797, 580] width 78 height 25
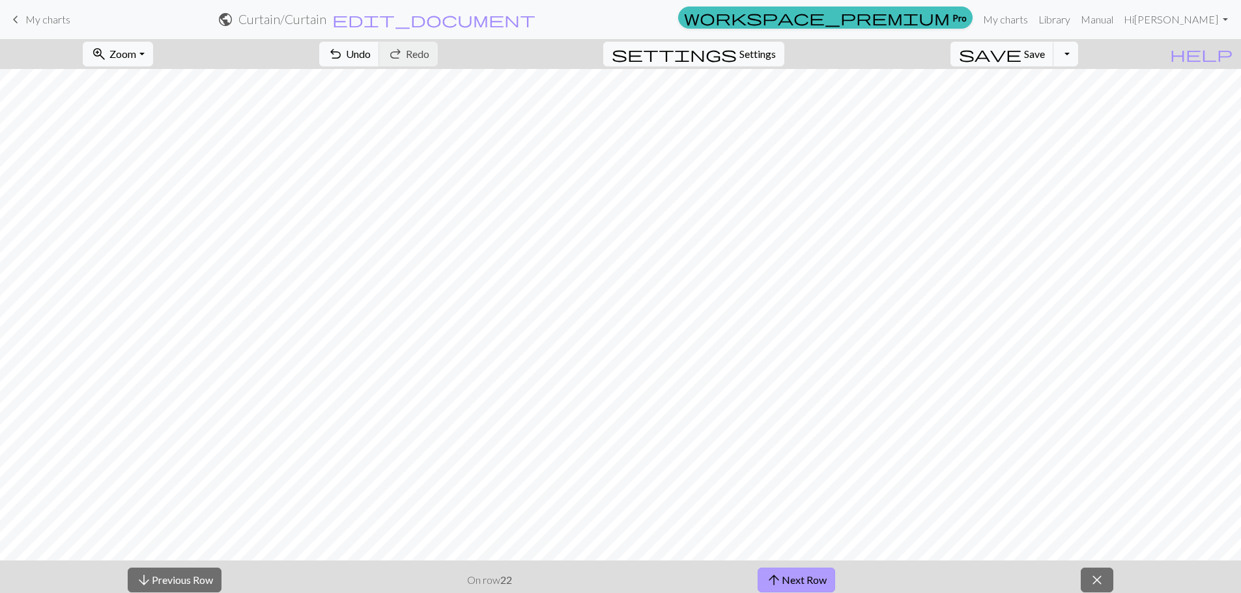
click at [777, 569] on button "arrow_upward Next Row" at bounding box center [797, 580] width 78 height 25
click at [777, 570] on button "arrow_upward Next Row" at bounding box center [797, 580] width 78 height 25
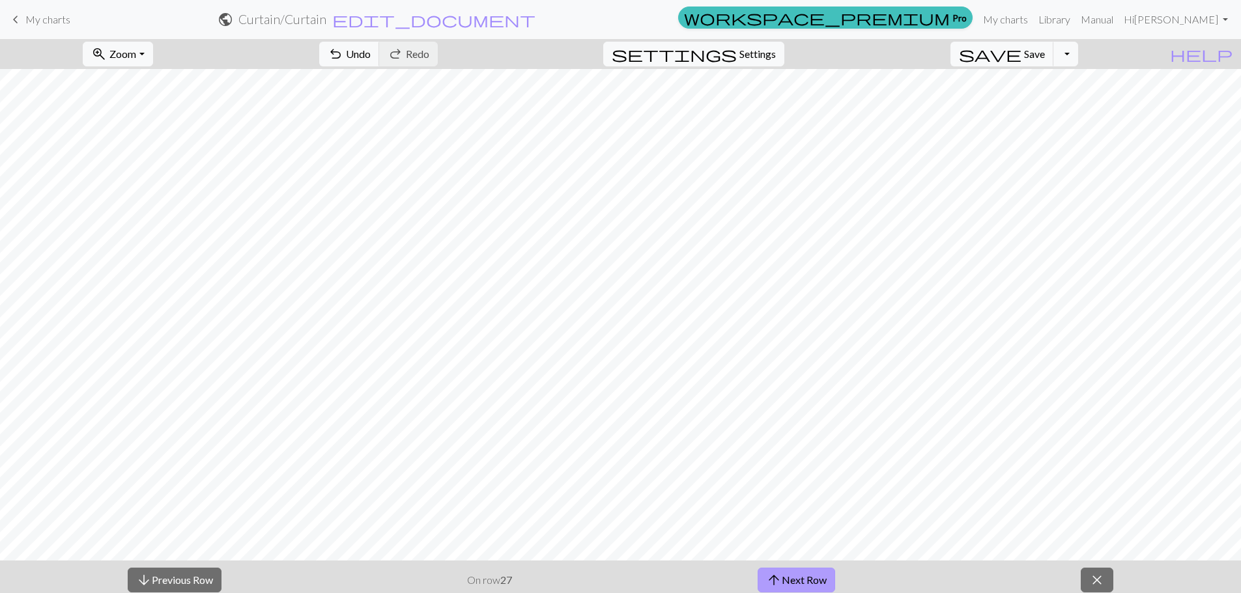
click at [777, 570] on button "arrow_upward Next Row" at bounding box center [797, 580] width 78 height 25
click at [187, 574] on button "arrow_downward Previous Row" at bounding box center [175, 580] width 94 height 25
click at [1106, 572] on button "close" at bounding box center [1097, 580] width 33 height 25
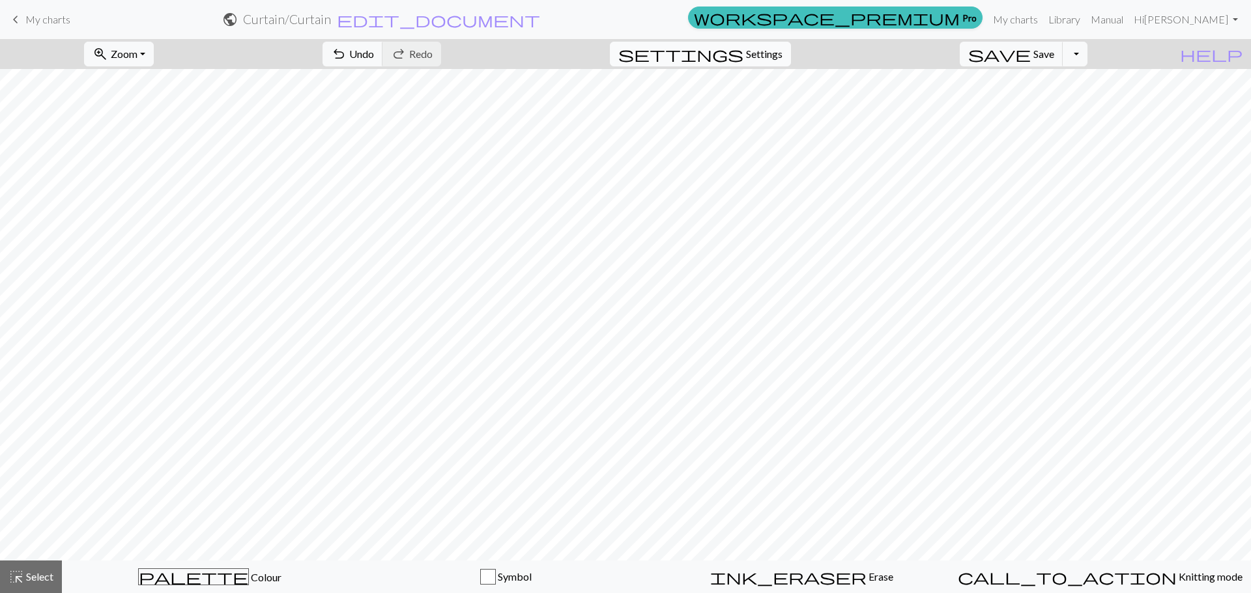
click at [764, 63] on button "settings Settings" at bounding box center [700, 54] width 181 height 25
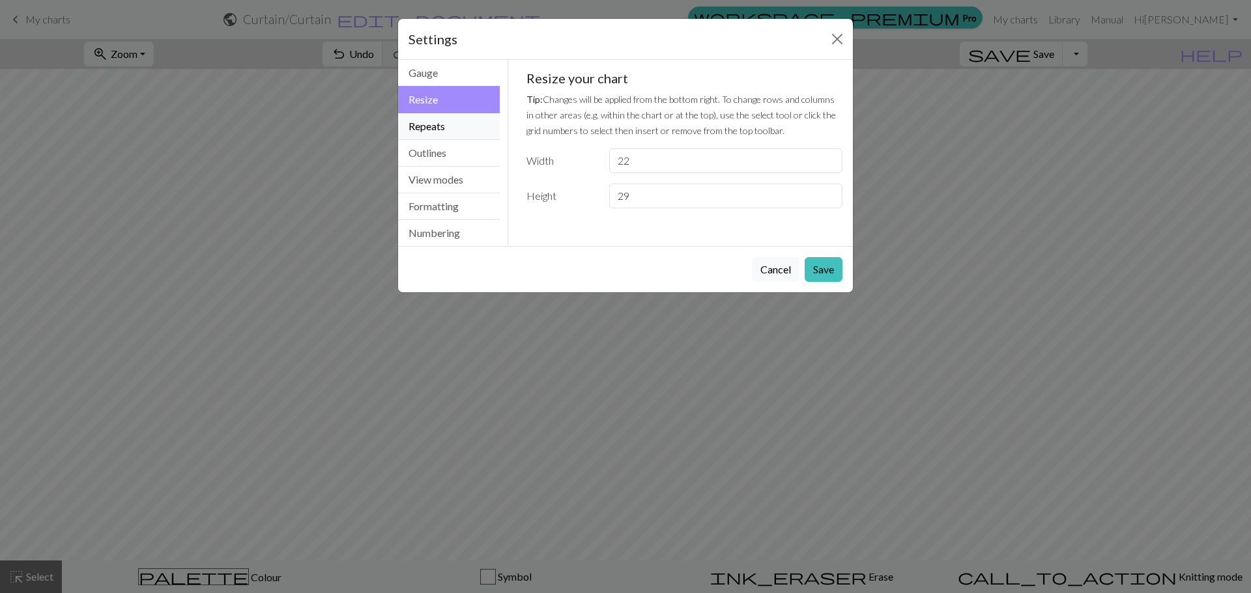
click at [438, 134] on button "Repeats" at bounding box center [449, 126] width 102 height 27
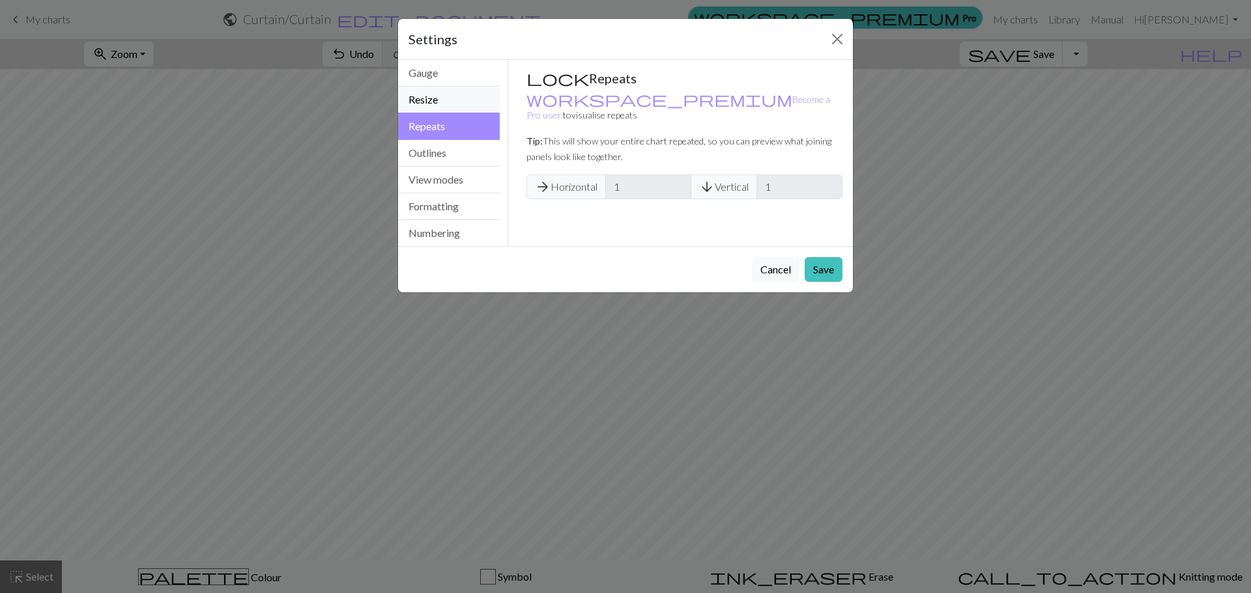
click at [436, 108] on button "Resize" at bounding box center [449, 100] width 102 height 27
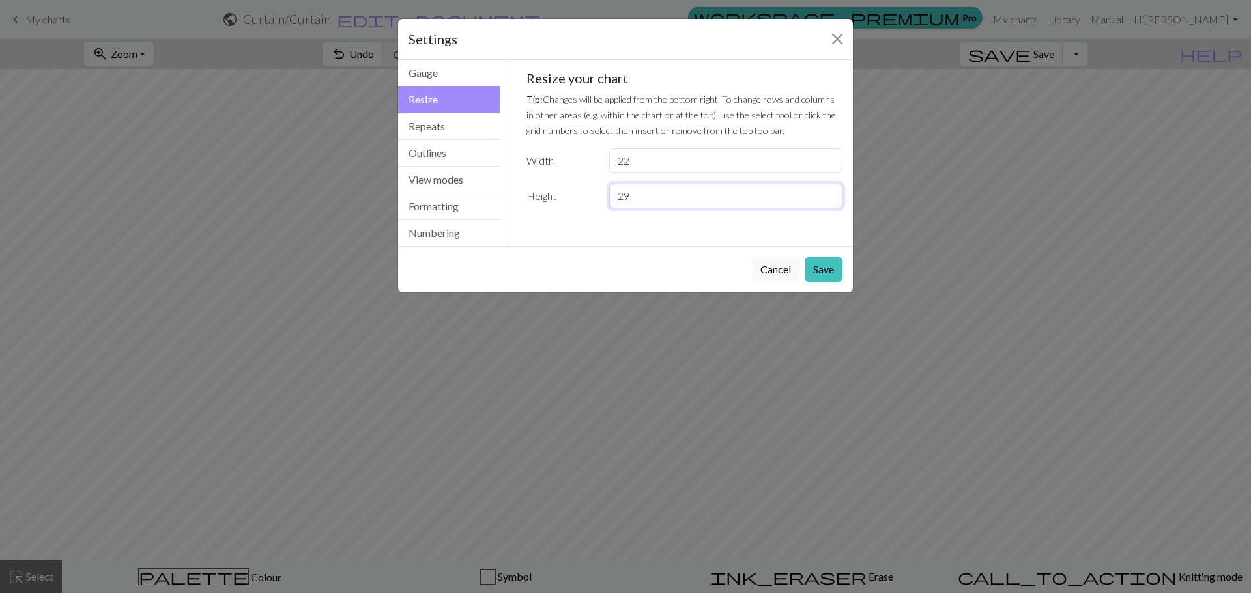
click at [709, 195] on input "29" at bounding box center [725, 196] width 233 height 25
click at [827, 204] on input "29" at bounding box center [725, 196] width 233 height 25
click at [827, 203] on input "28" at bounding box center [725, 196] width 233 height 25
click at [830, 193] on input "29" at bounding box center [725, 196] width 233 height 25
type input "30"
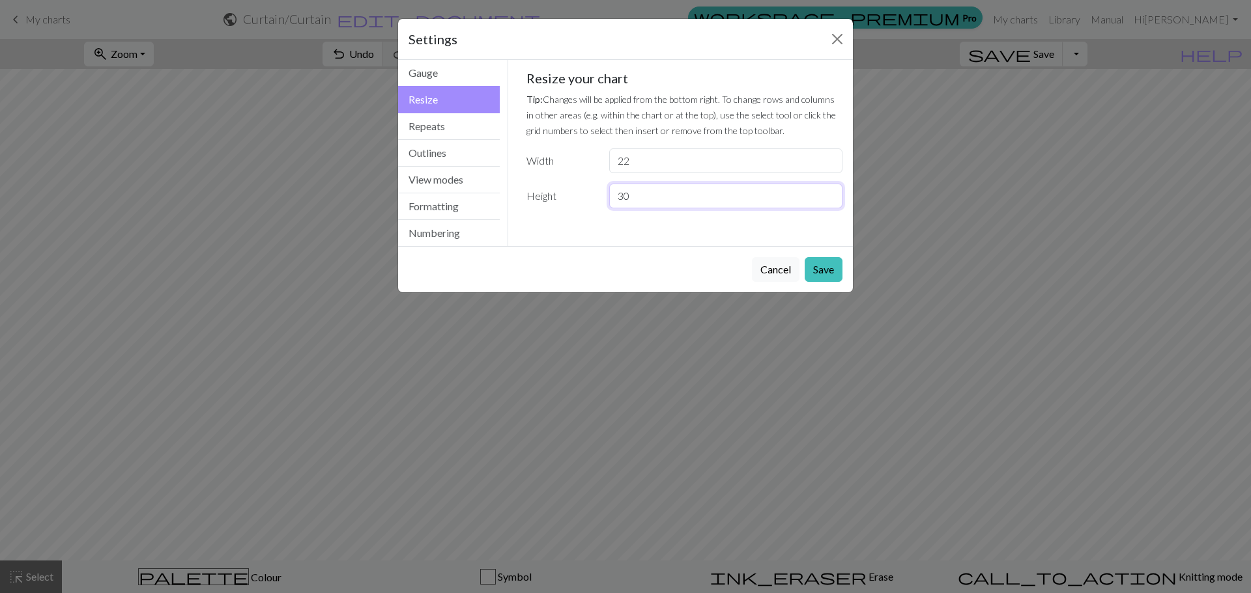
click at [830, 193] on input "30" at bounding box center [725, 196] width 233 height 25
click at [825, 263] on button "Save" at bounding box center [823, 269] width 38 height 25
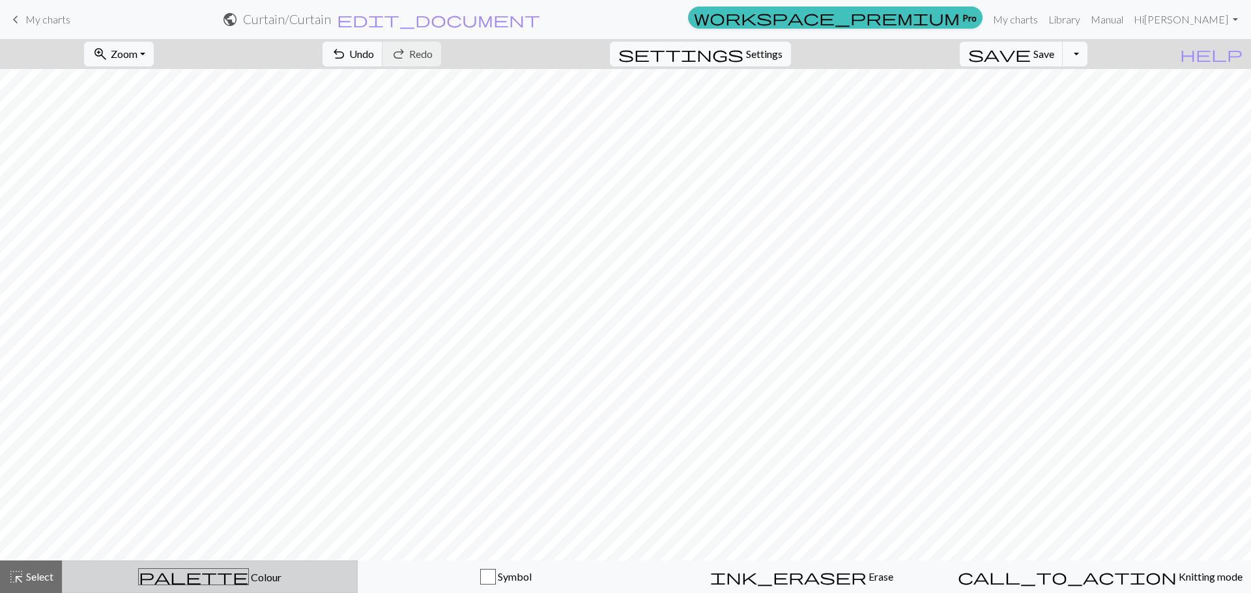
click at [170, 583] on div "palette Colour Colour" at bounding box center [209, 577] width 279 height 17
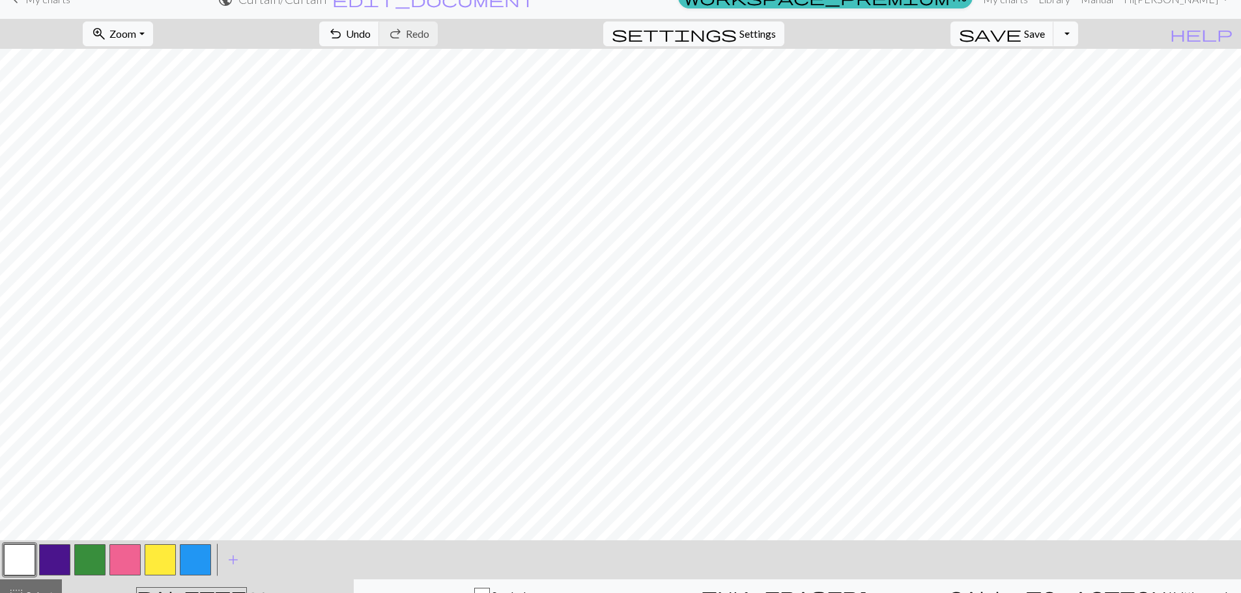
scroll to position [39, 0]
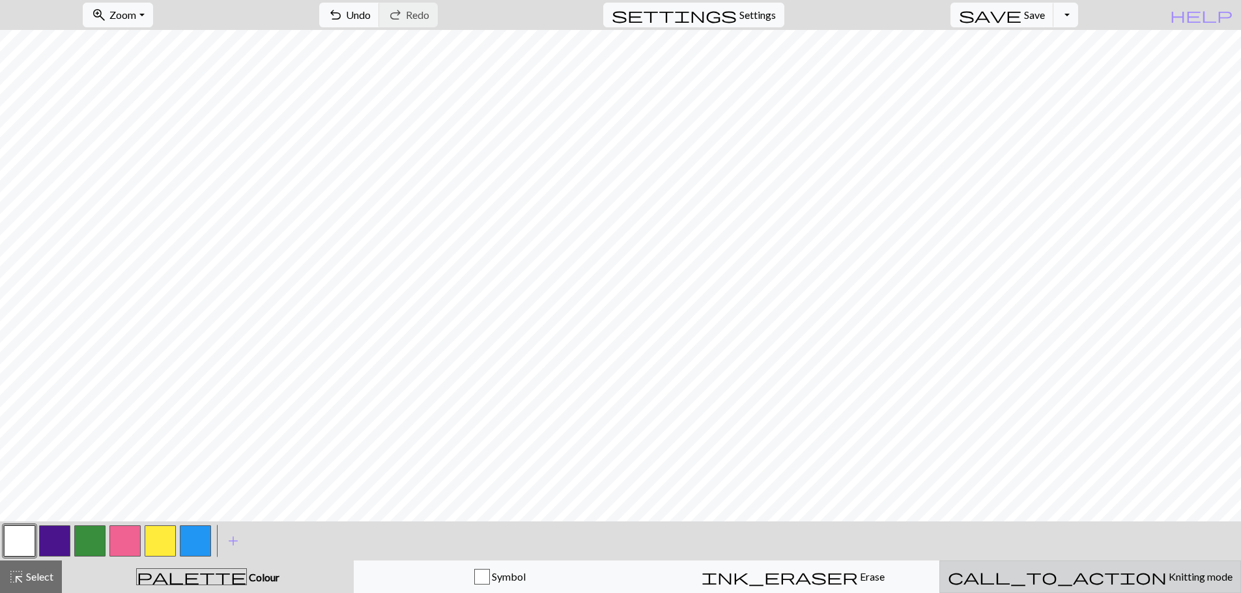
click at [1129, 569] on div "call_to_action Knitting mode Knitting mode" at bounding box center [1090, 577] width 285 height 16
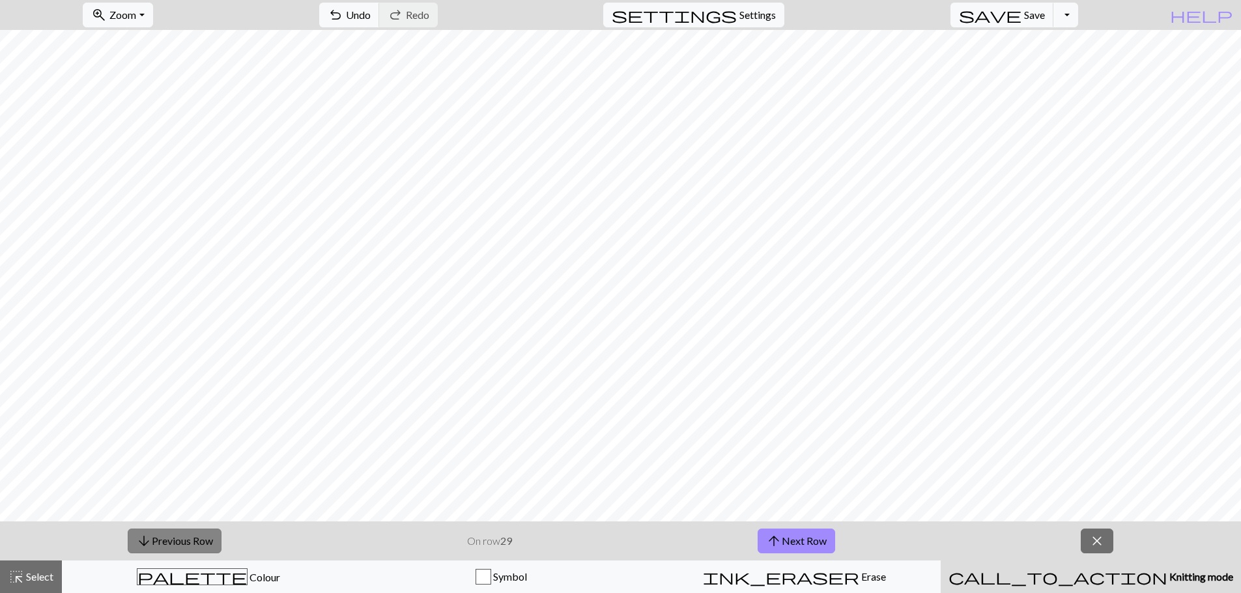
click at [201, 536] on button "arrow_downward Previous Row" at bounding box center [175, 541] width 94 height 25
click at [201, 537] on button "arrow_downward Previous Row" at bounding box center [175, 541] width 94 height 25
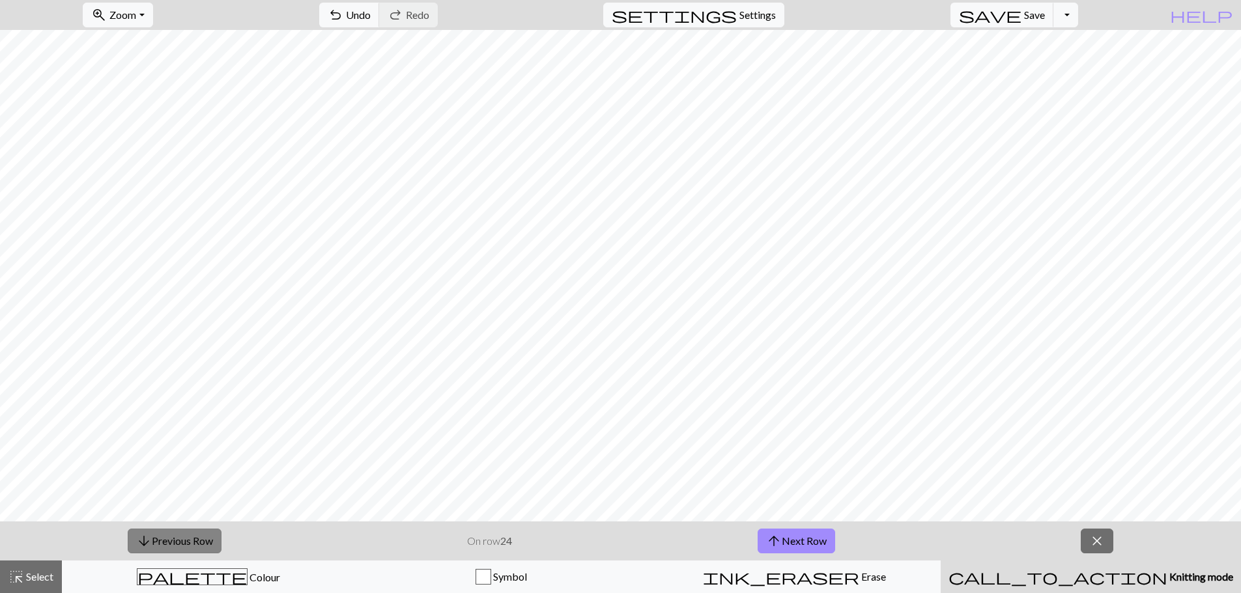
click at [201, 537] on button "arrow_downward Previous Row" at bounding box center [175, 541] width 94 height 25
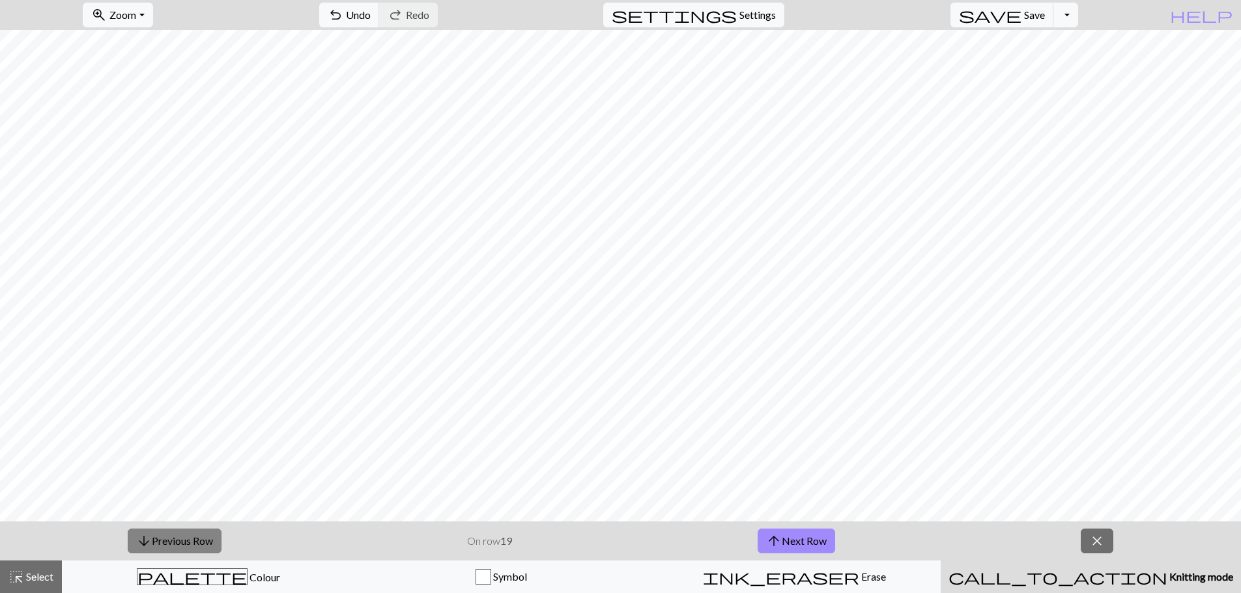
click at [201, 537] on button "arrow_downward Previous Row" at bounding box center [175, 541] width 94 height 25
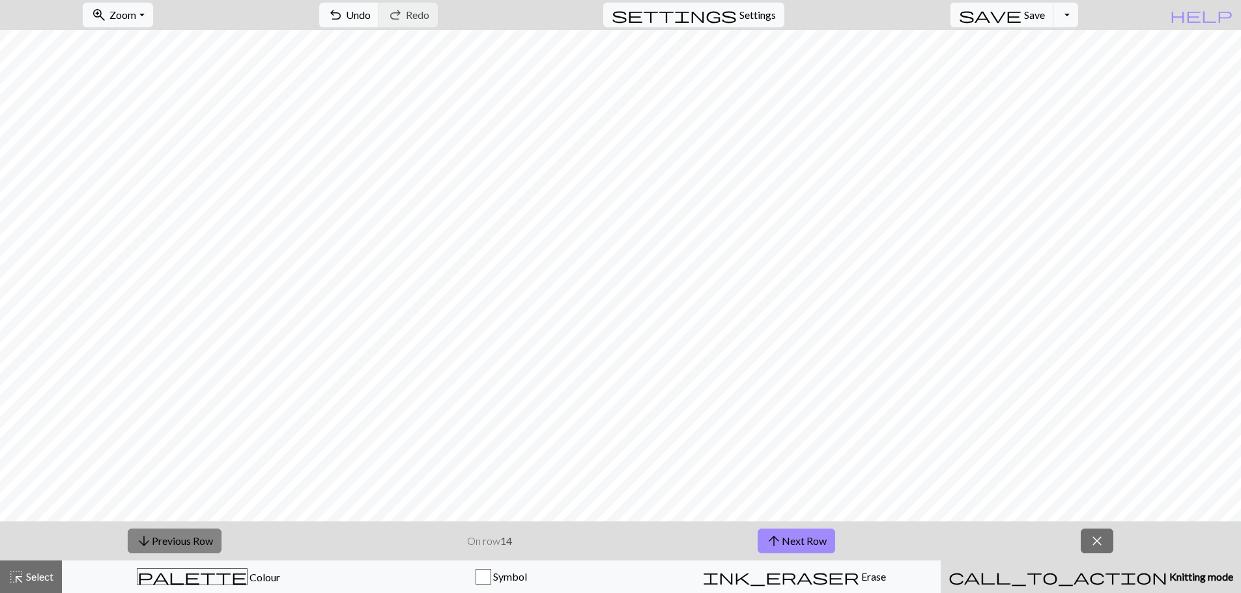
click at [201, 537] on button "arrow_downward Previous Row" at bounding box center [175, 541] width 94 height 25
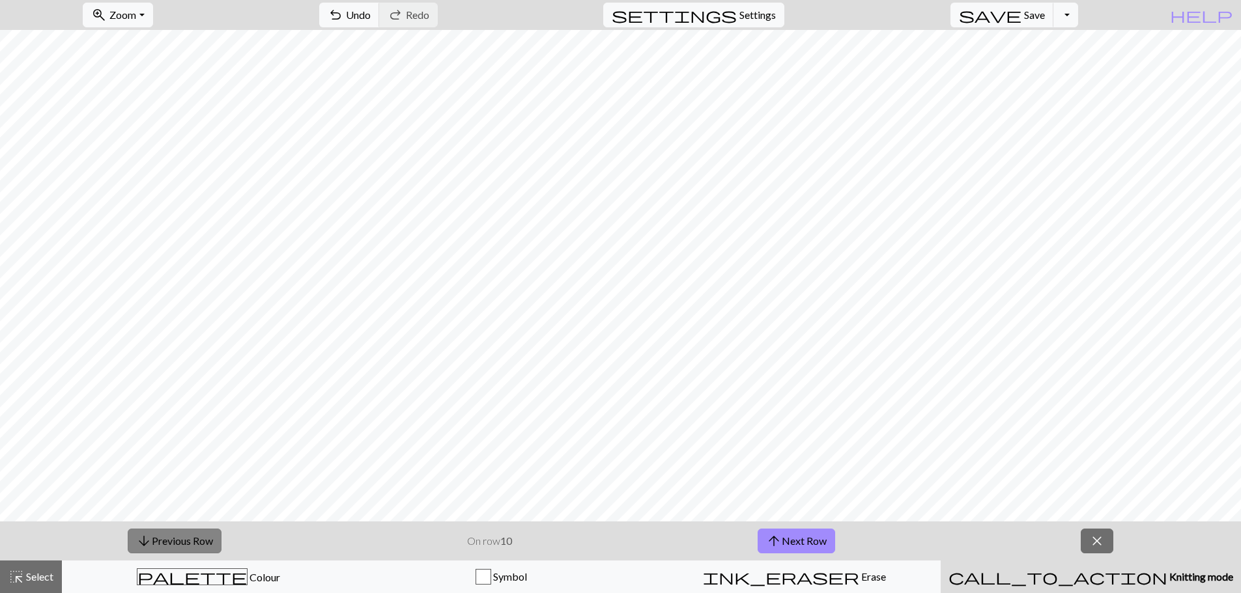
click at [201, 537] on button "arrow_downward Previous Row" at bounding box center [175, 541] width 94 height 25
click at [201, 537] on button "arrow_downward Previous Row" at bounding box center [176, 541] width 94 height 25
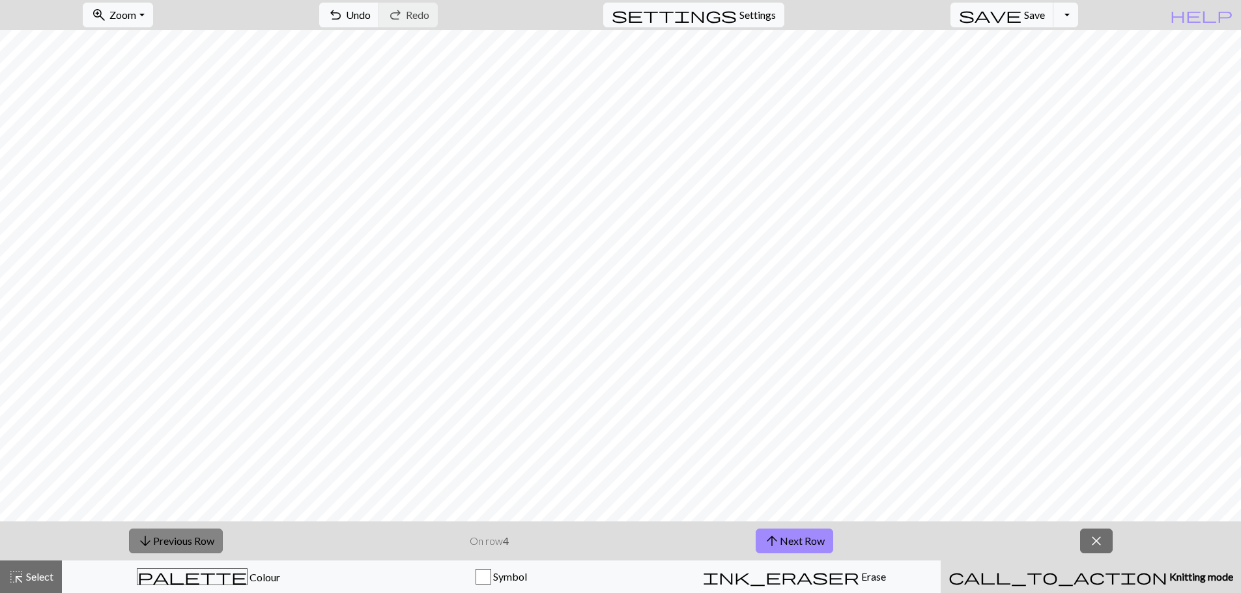
click at [201, 537] on button "arrow_downward Previous Row" at bounding box center [176, 541] width 94 height 25
click at [202, 537] on button "arrow_downward Previous Row" at bounding box center [176, 541] width 94 height 25
click at [796, 546] on button "arrow_upward Next Row" at bounding box center [795, 541] width 78 height 25
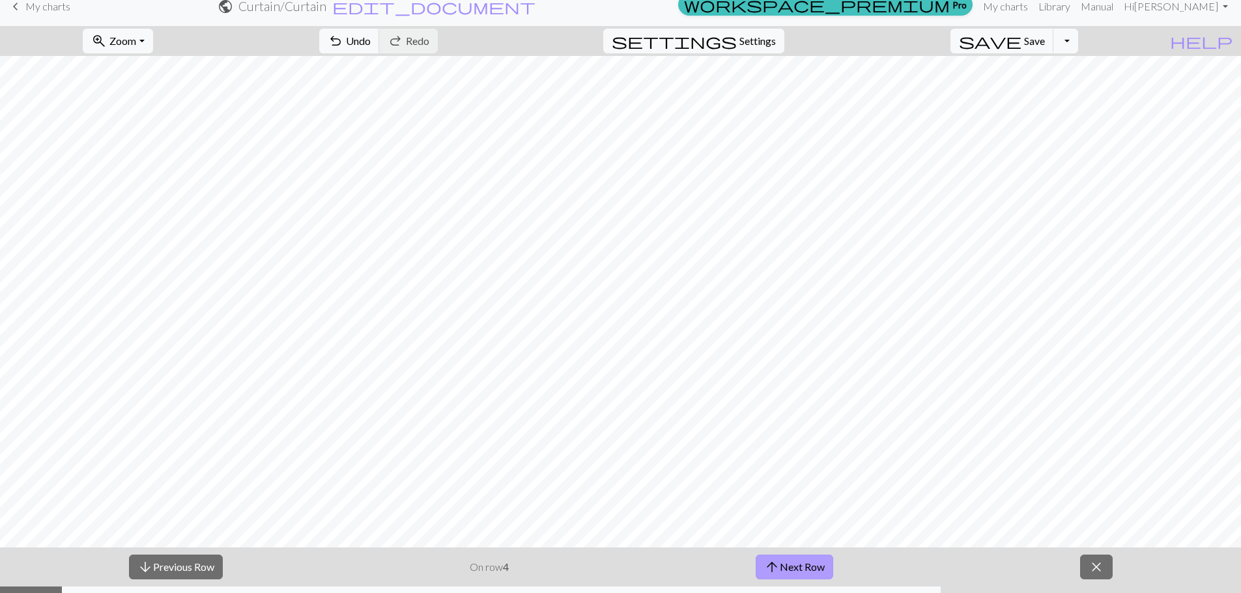
scroll to position [0, 0]
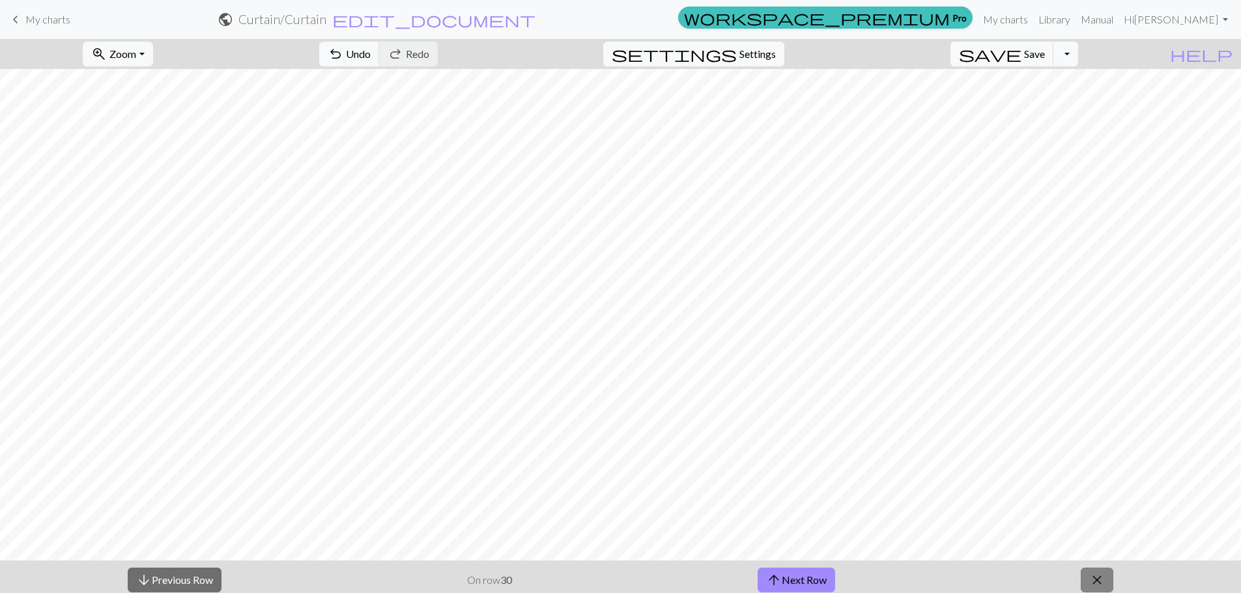
click at [1088, 580] on button "close" at bounding box center [1097, 580] width 33 height 25
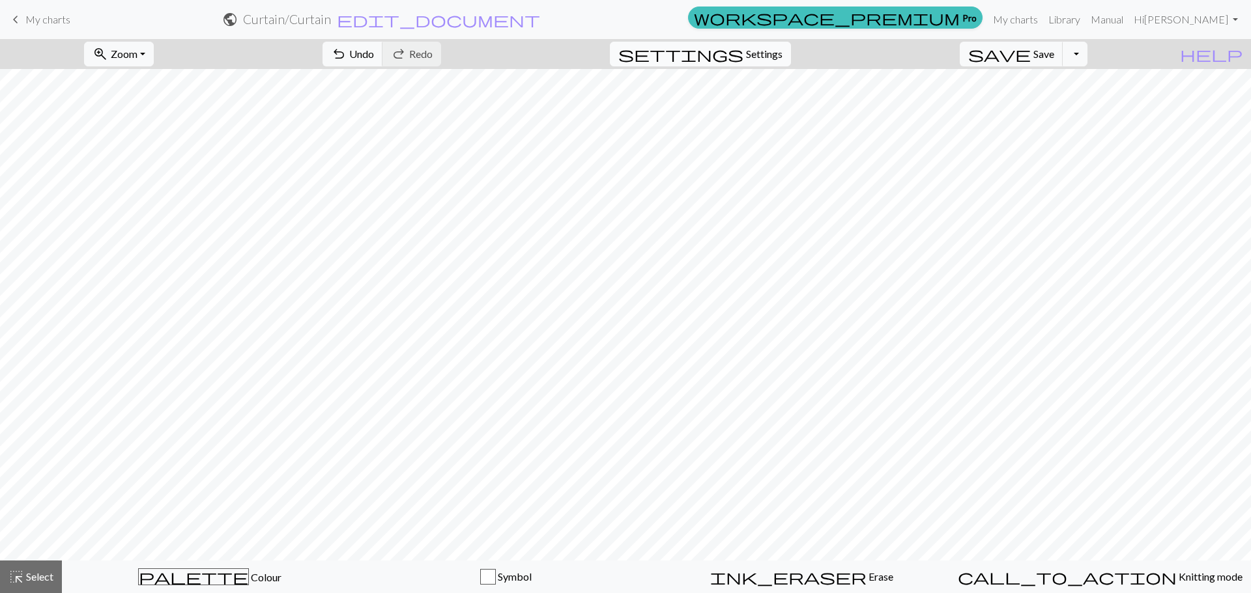
click at [743, 60] on span "settings" at bounding box center [680, 54] width 125 height 18
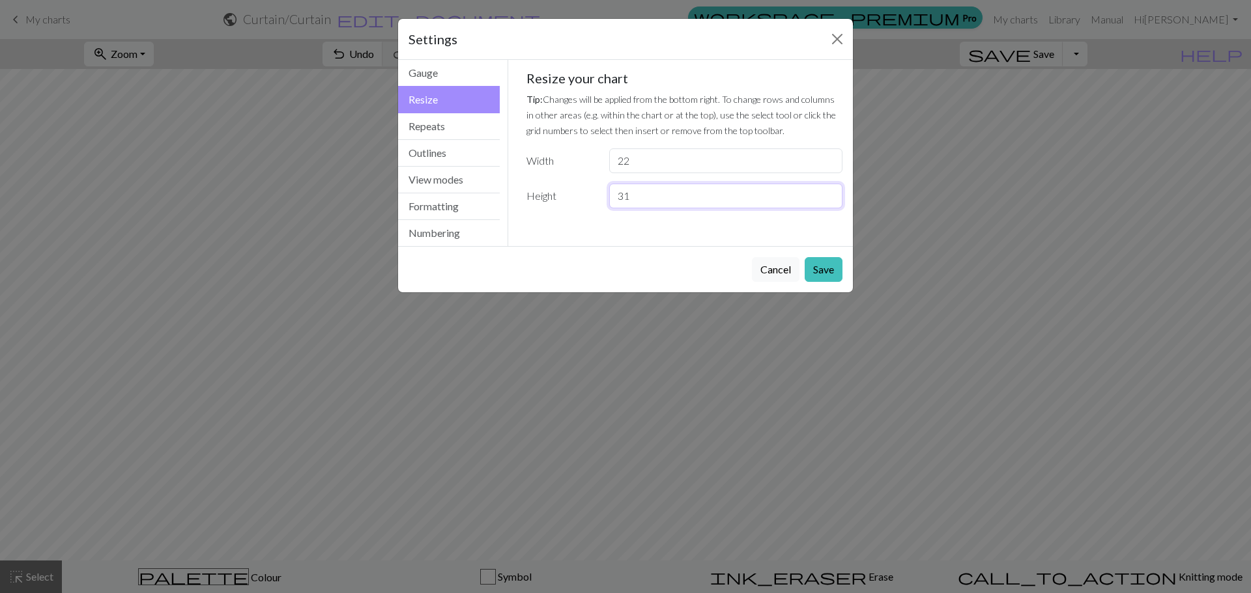
click at [827, 191] on input "31" at bounding box center [725, 196] width 233 height 25
click at [834, 205] on input "31" at bounding box center [725, 196] width 233 height 25
click at [830, 204] on input "31" at bounding box center [725, 196] width 233 height 25
click at [821, 201] on input "31" at bounding box center [725, 196] width 233 height 25
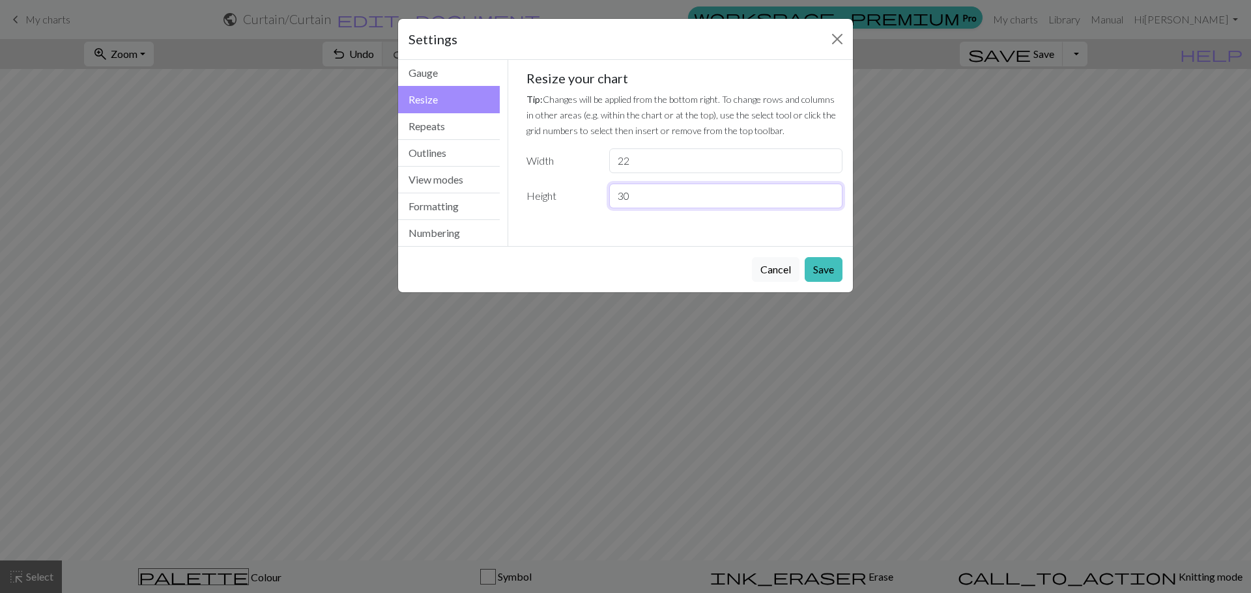
click at [829, 202] on input "30" at bounding box center [725, 196] width 233 height 25
click at [829, 202] on input "29" at bounding box center [725, 196] width 233 height 25
type input "28"
click at [829, 202] on input "28" at bounding box center [725, 196] width 233 height 25
click at [827, 165] on input "21" at bounding box center [725, 161] width 233 height 25
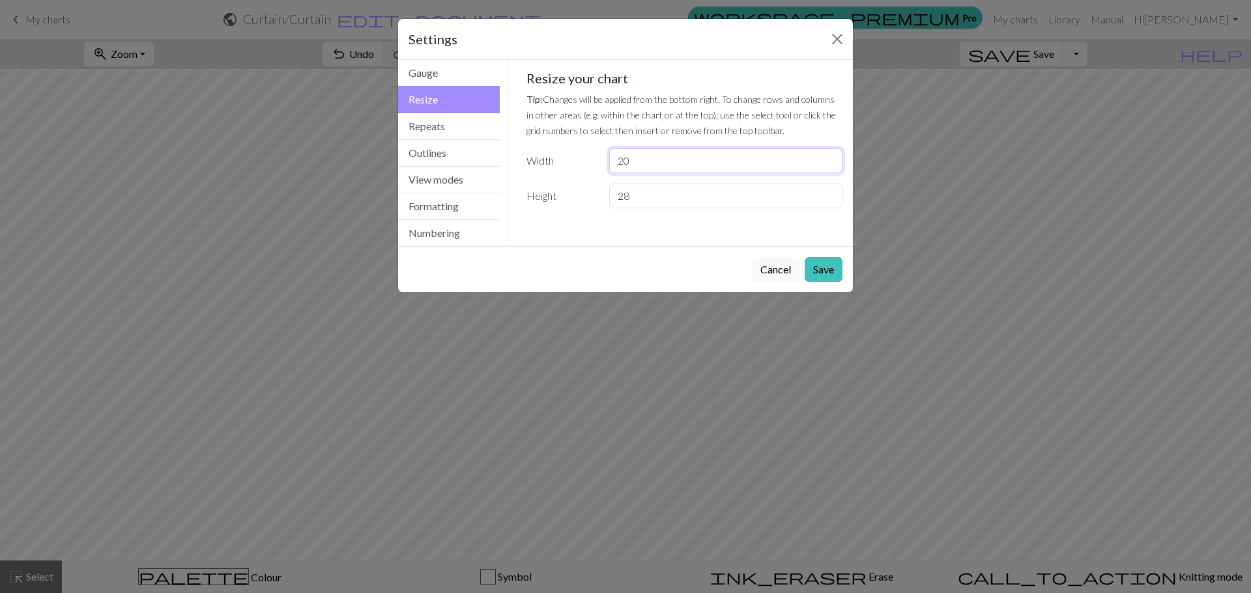
type input "20"
click at [827, 165] on input "20" at bounding box center [725, 161] width 233 height 25
click at [825, 270] on button "Save" at bounding box center [823, 269] width 38 height 25
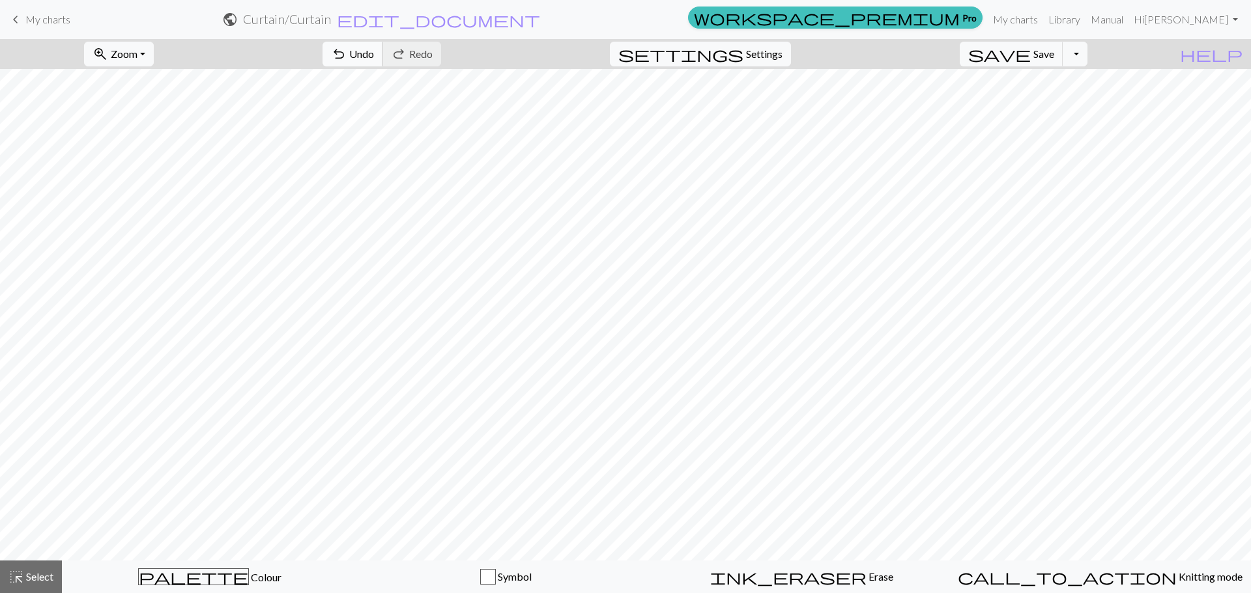
click at [374, 51] on span "Undo" at bounding box center [361, 54] width 25 height 12
click at [36, 581] on span "Select" at bounding box center [38, 577] width 29 height 12
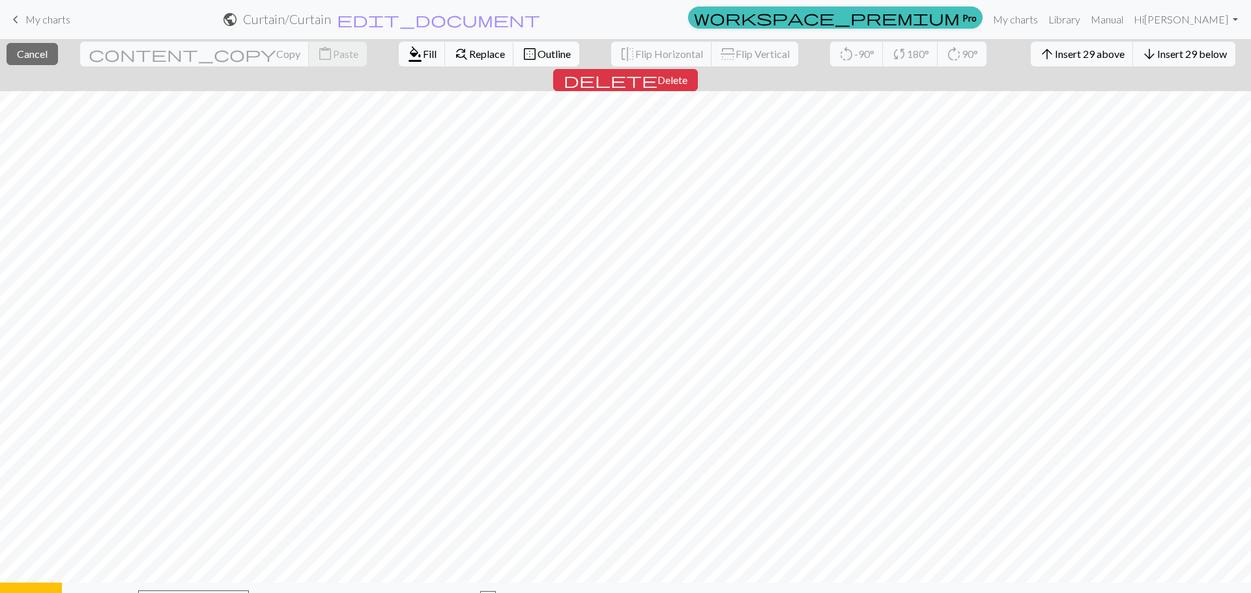
click at [537, 51] on span "Outline" at bounding box center [553, 54] width 33 height 12
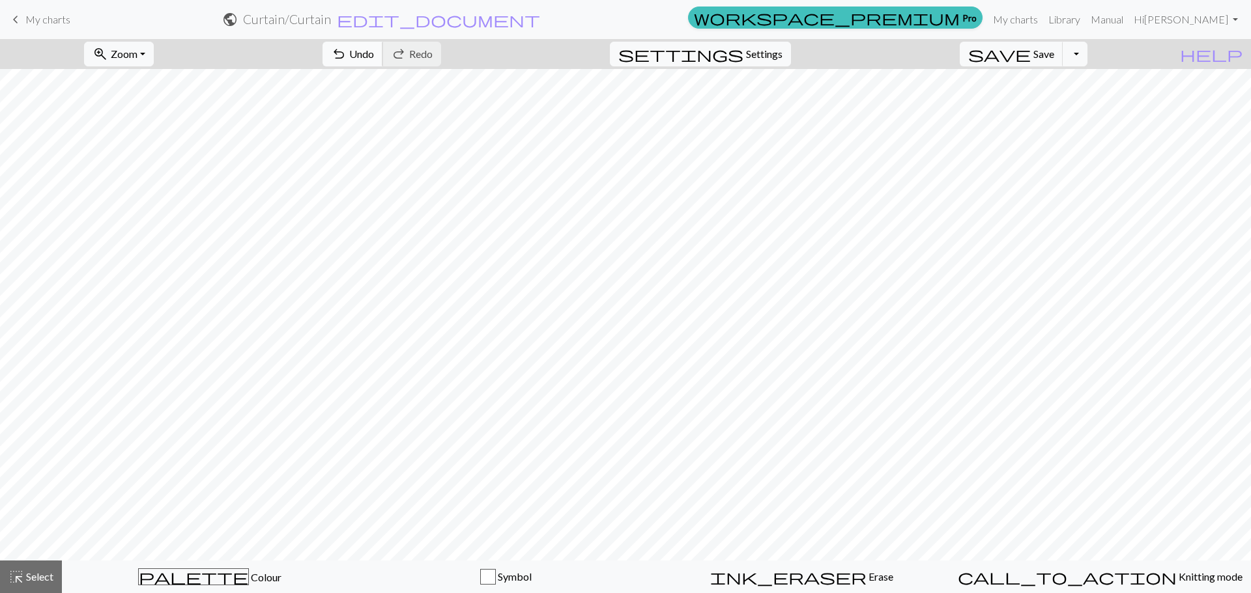
click at [374, 58] on span "Undo" at bounding box center [361, 54] width 25 height 12
click at [51, 576] on span "Select" at bounding box center [38, 577] width 29 height 12
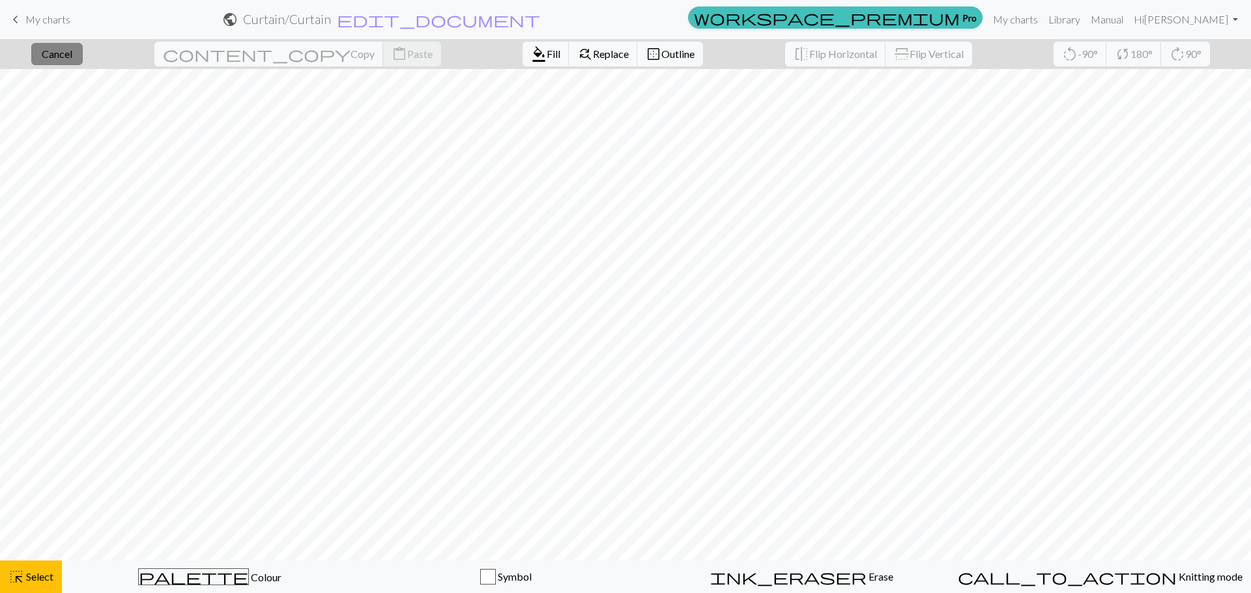
click at [72, 51] on span "Cancel" at bounding box center [57, 54] width 31 height 12
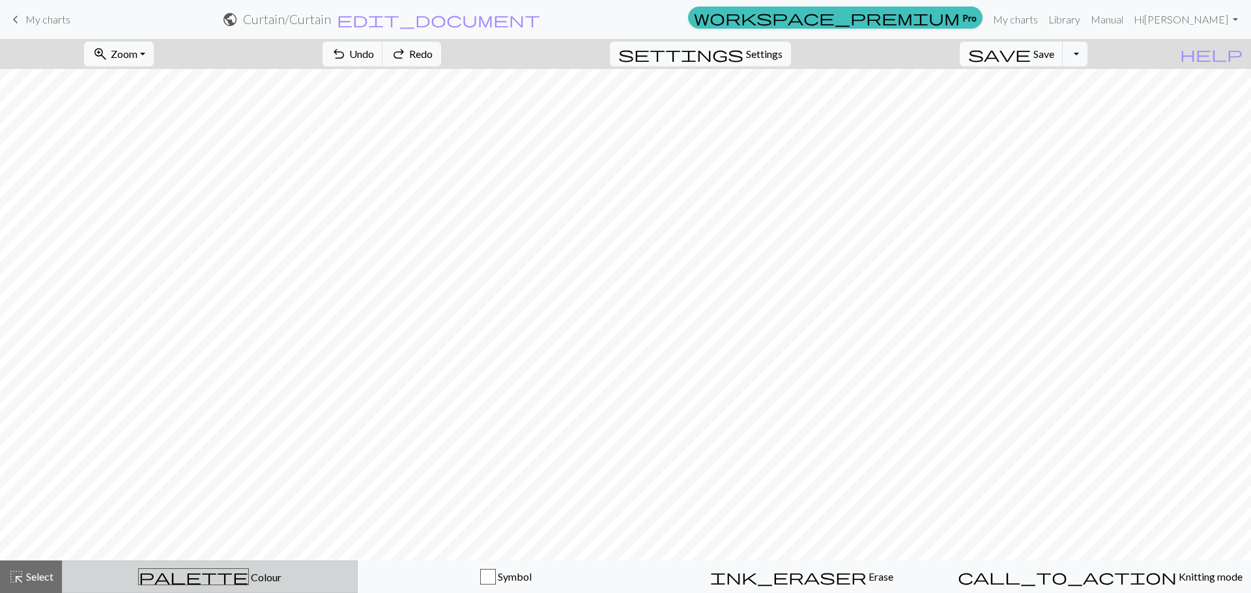
click at [243, 567] on button "palette Colour Colour" at bounding box center [210, 577] width 296 height 33
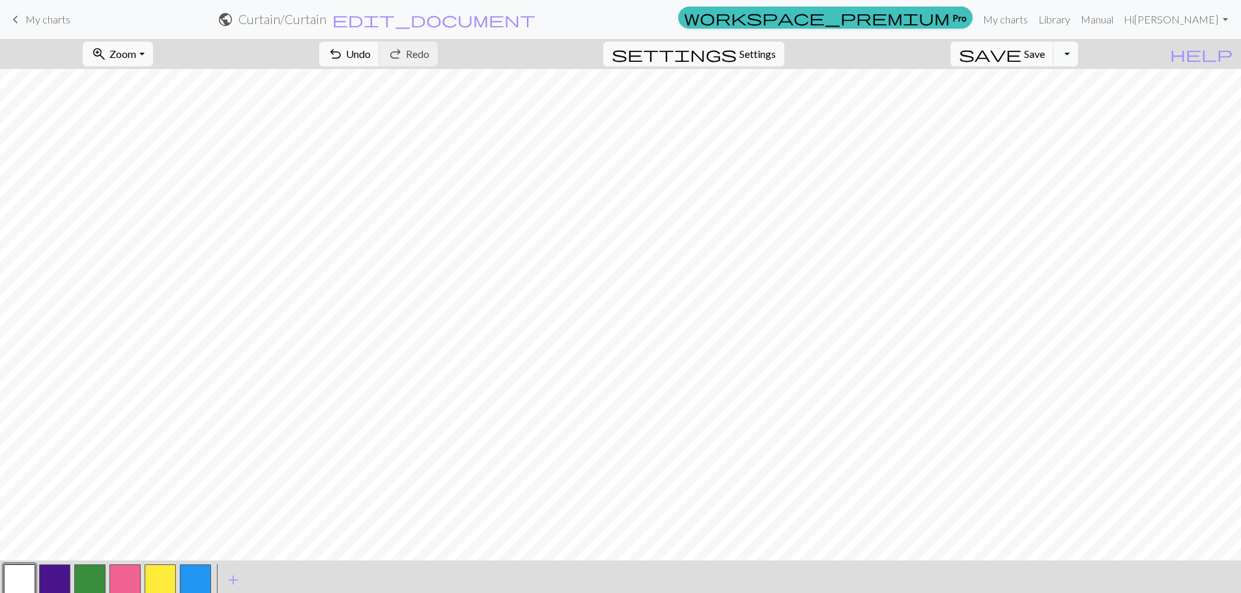
click at [64, 579] on button "button" at bounding box center [54, 580] width 31 height 31
click at [32, 573] on button "button" at bounding box center [19, 580] width 31 height 31
drag, startPoint x: 203, startPoint y: 579, endPoint x: 216, endPoint y: 564, distance: 20.3
click at [205, 578] on button "button" at bounding box center [195, 580] width 31 height 31
click at [78, 583] on button "button" at bounding box center [89, 580] width 31 height 31
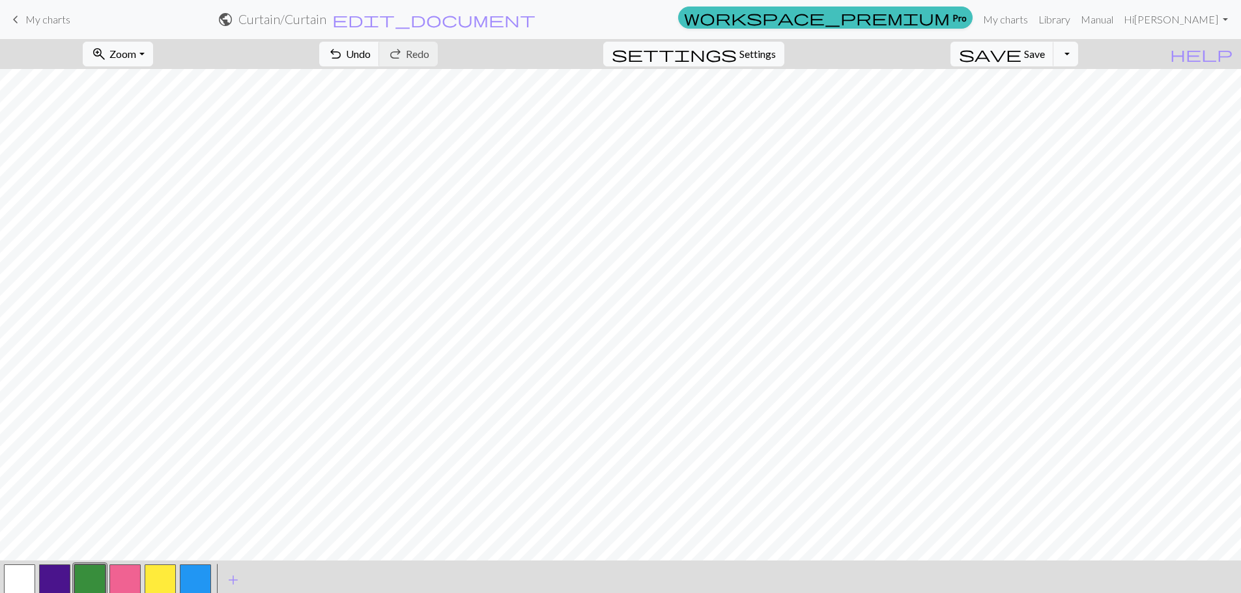
click at [59, 578] on button "button" at bounding box center [54, 580] width 31 height 31
click at [83, 576] on button "button" at bounding box center [89, 580] width 31 height 31
click at [126, 576] on button "button" at bounding box center [124, 580] width 31 height 31
drag, startPoint x: 186, startPoint y: 574, endPoint x: 201, endPoint y: 568, distance: 16.7
click at [186, 574] on button "button" at bounding box center [195, 580] width 31 height 31
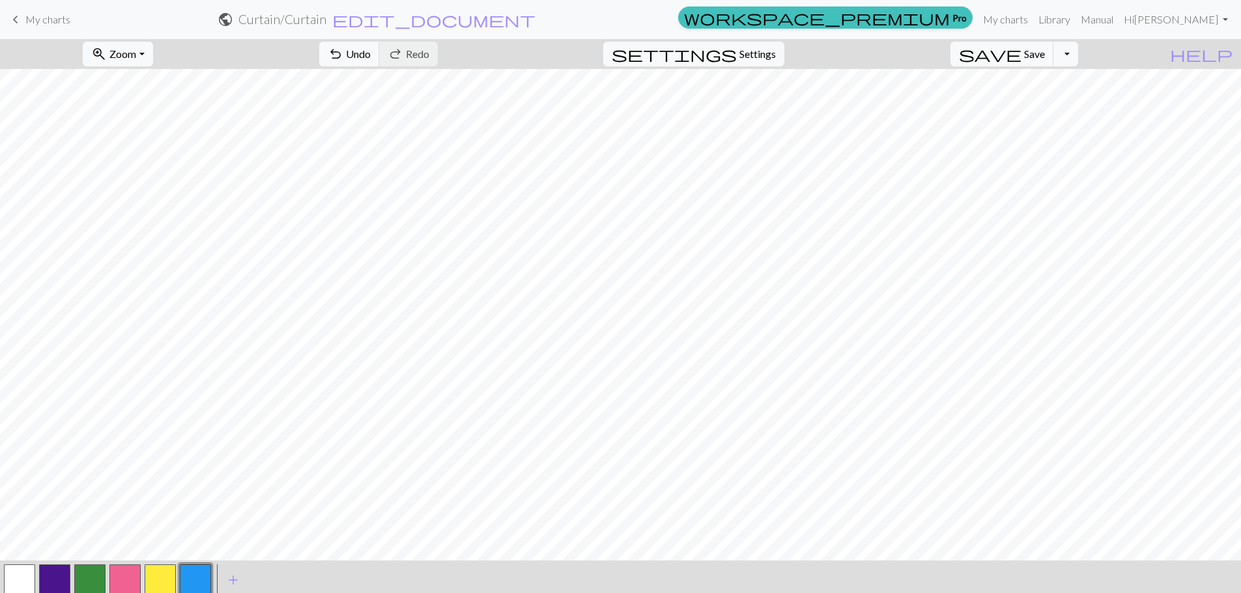
drag, startPoint x: 157, startPoint y: 567, endPoint x: 169, endPoint y: 564, distance: 12.8
click at [159, 567] on button "button" at bounding box center [160, 580] width 31 height 31
click at [127, 574] on button "button" at bounding box center [124, 580] width 31 height 31
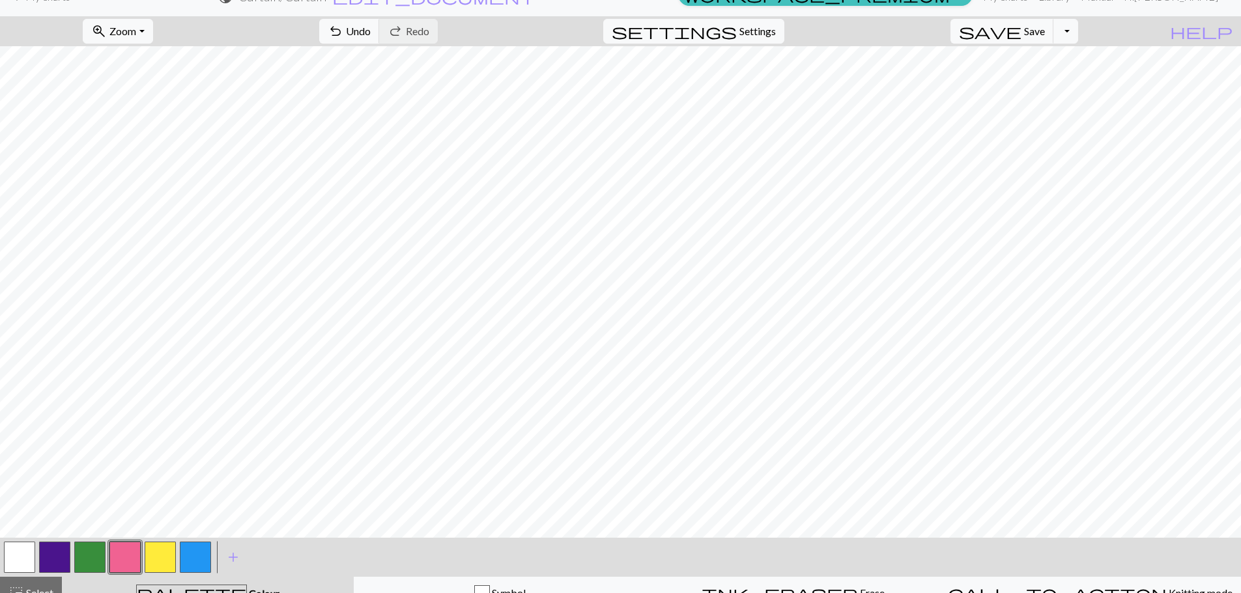
scroll to position [39, 0]
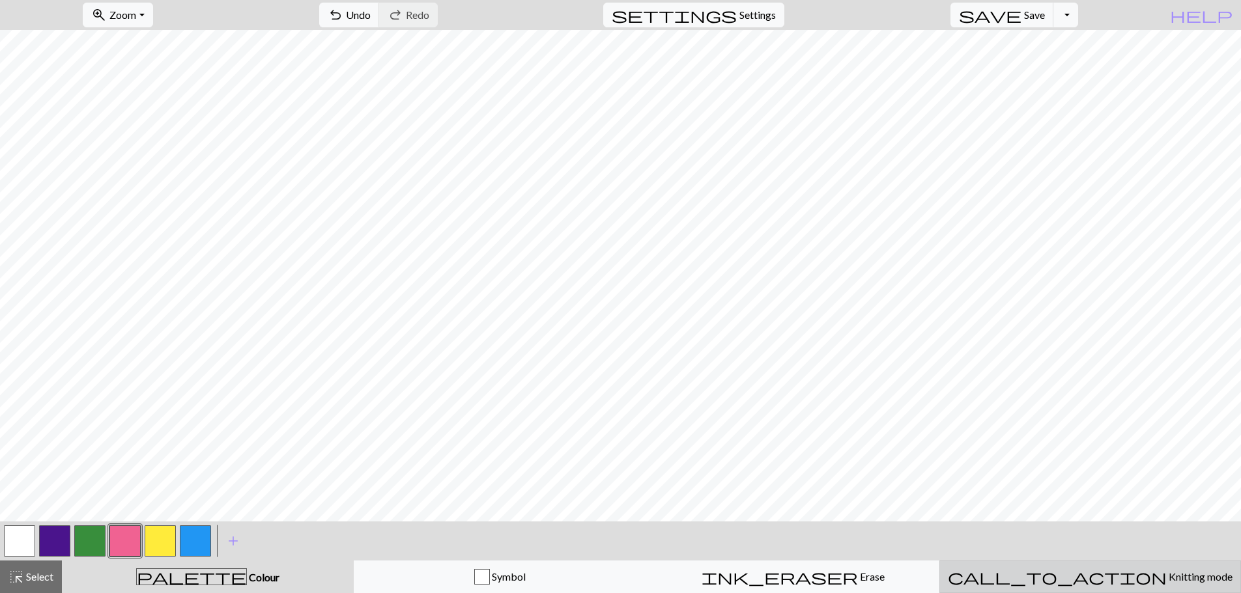
click at [1053, 574] on span "call_to_action" at bounding box center [1057, 577] width 219 height 18
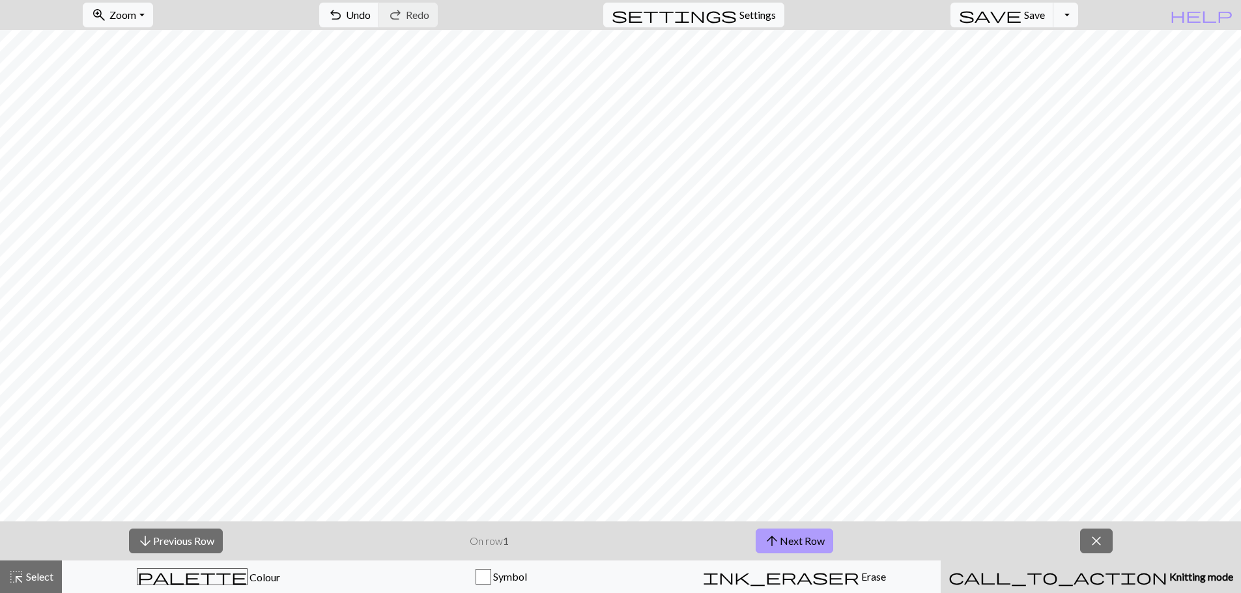
click at [778, 541] on span "arrow_upward" at bounding box center [772, 541] width 16 height 18
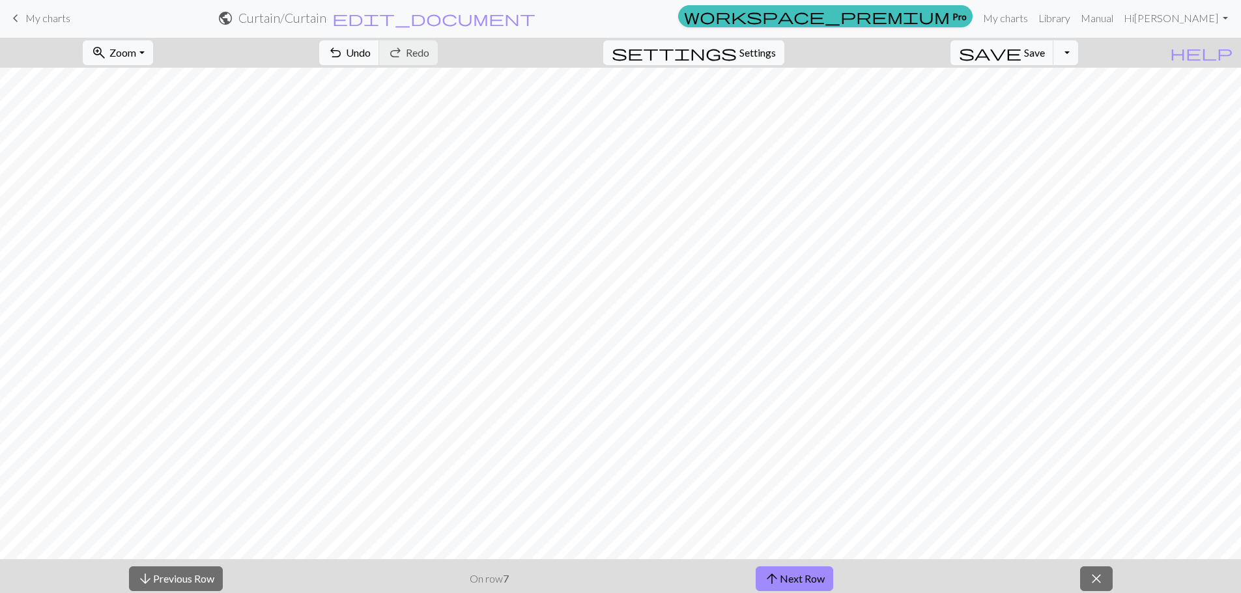
scroll to position [0, 0]
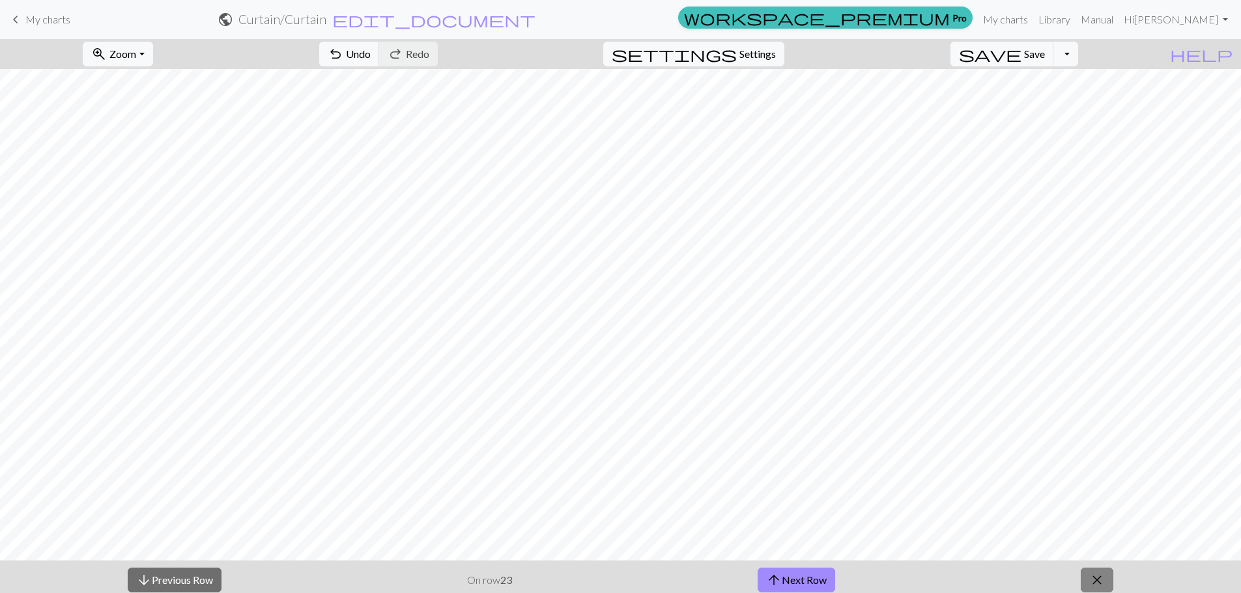
click at [1101, 573] on span "close" at bounding box center [1097, 580] width 16 height 18
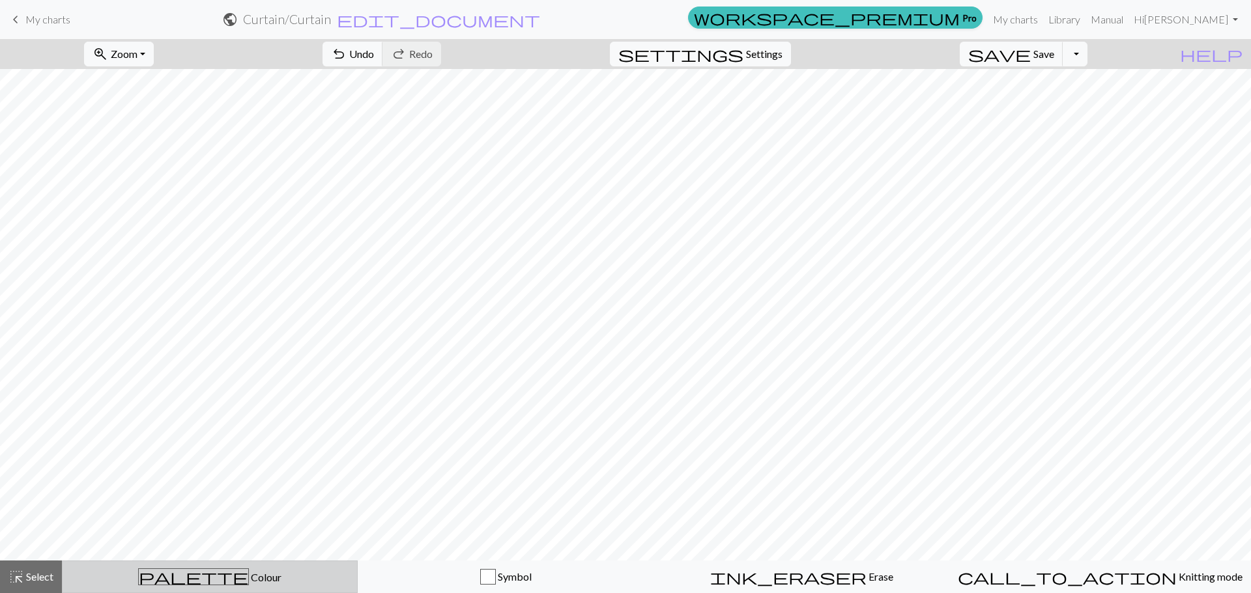
click at [249, 582] on span "Colour" at bounding box center [265, 577] width 33 height 12
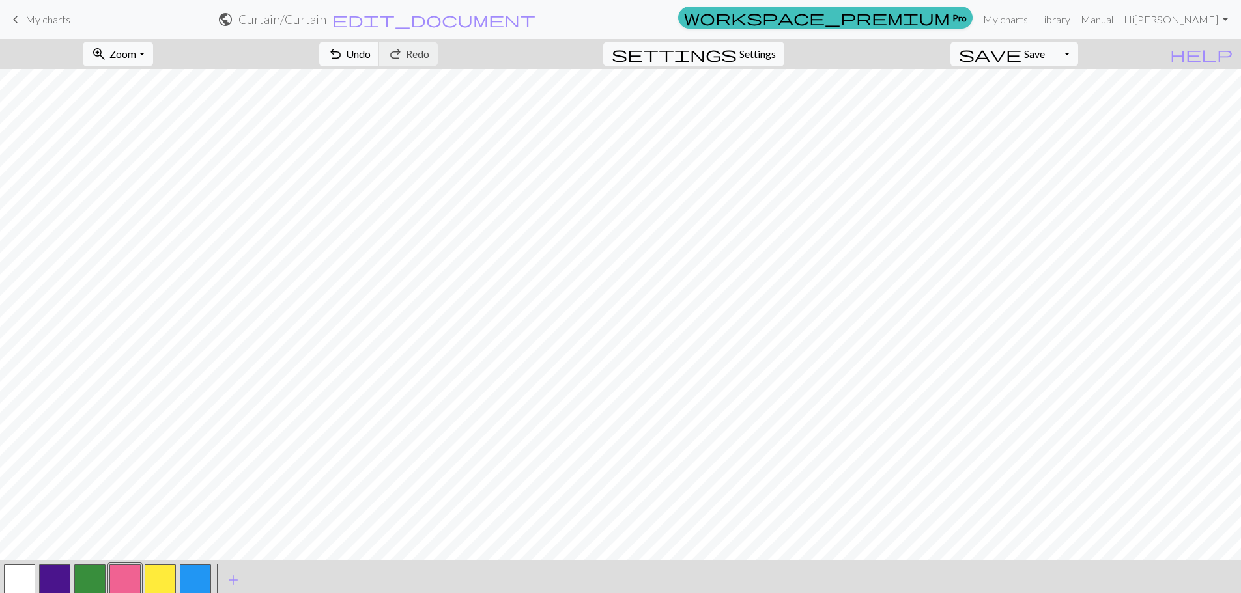
click at [20, 580] on button "button" at bounding box center [19, 580] width 31 height 31
click at [169, 579] on button "button" at bounding box center [160, 580] width 31 height 31
click at [55, 585] on button "button" at bounding box center [54, 580] width 31 height 31
click at [92, 578] on button "button" at bounding box center [89, 580] width 31 height 31
click at [201, 578] on button "button" at bounding box center [195, 580] width 31 height 31
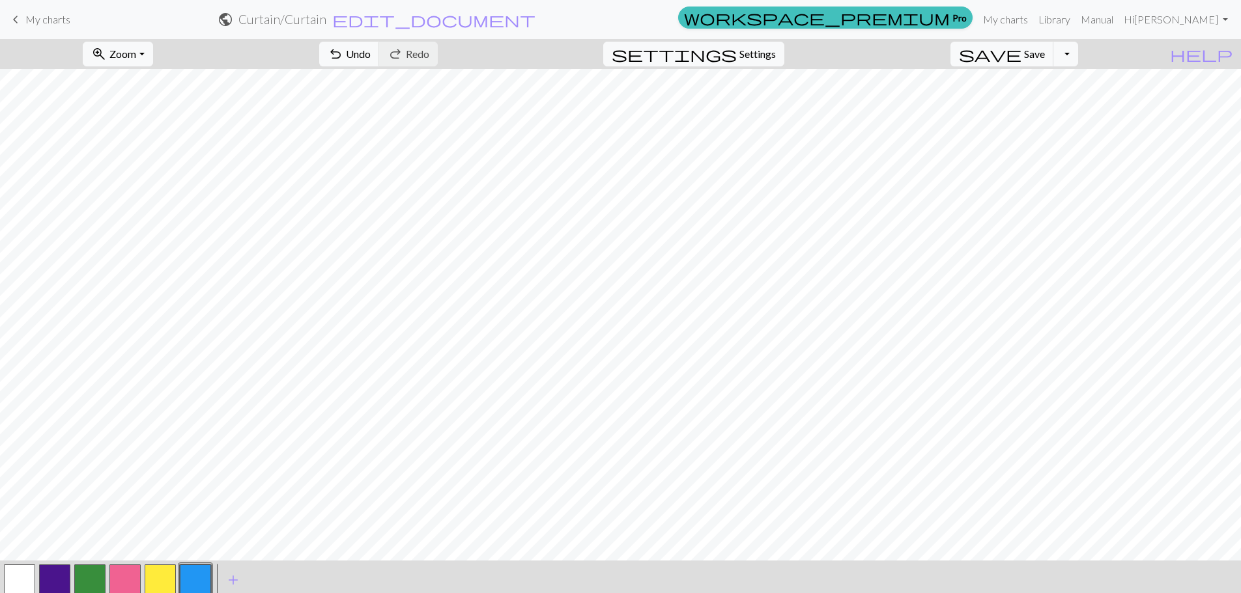
click at [164, 573] on button "button" at bounding box center [160, 580] width 31 height 31
click at [200, 579] on button "button" at bounding box center [195, 580] width 31 height 31
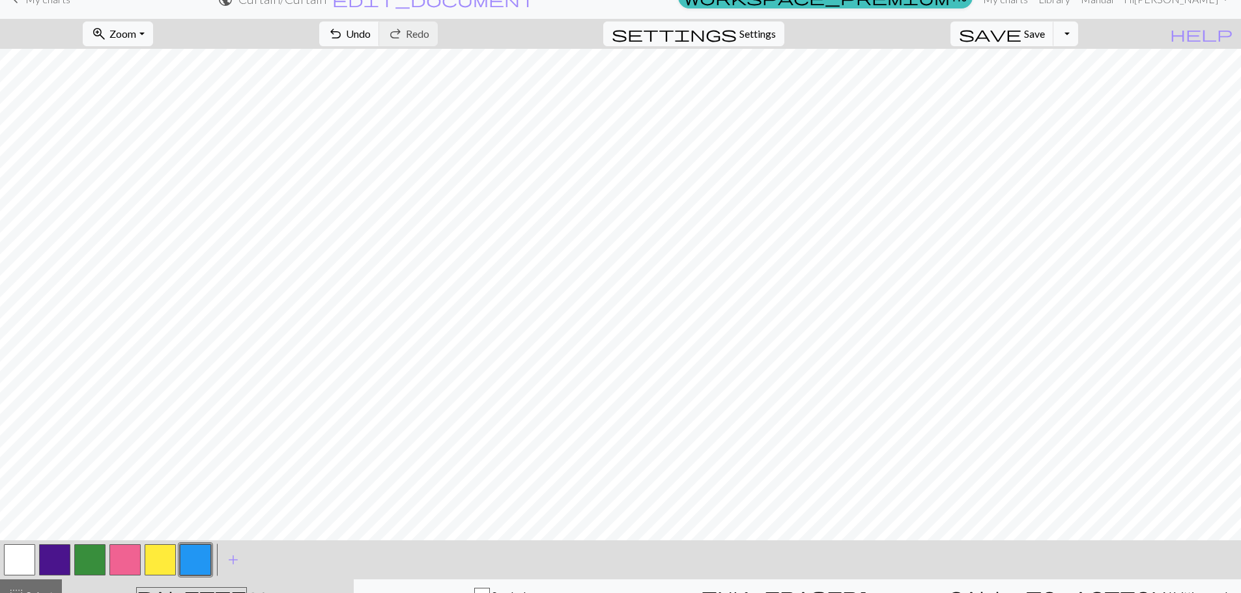
scroll to position [39, 0]
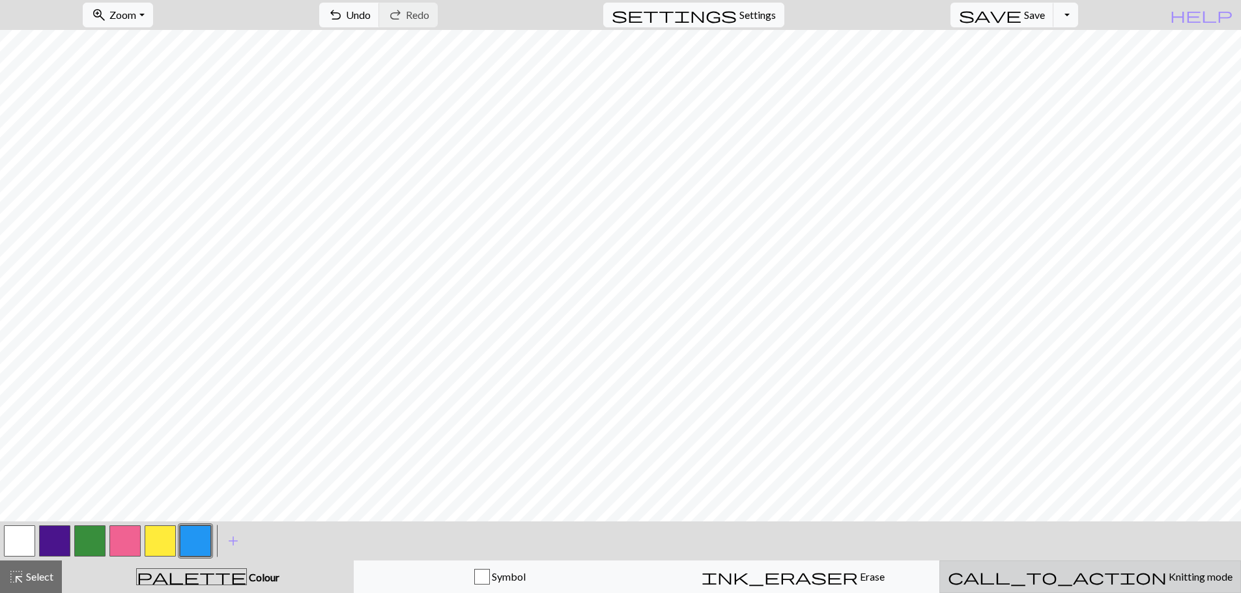
click at [1076, 592] on button "call_to_action Knitting mode Knitting mode" at bounding box center [1090, 577] width 302 height 33
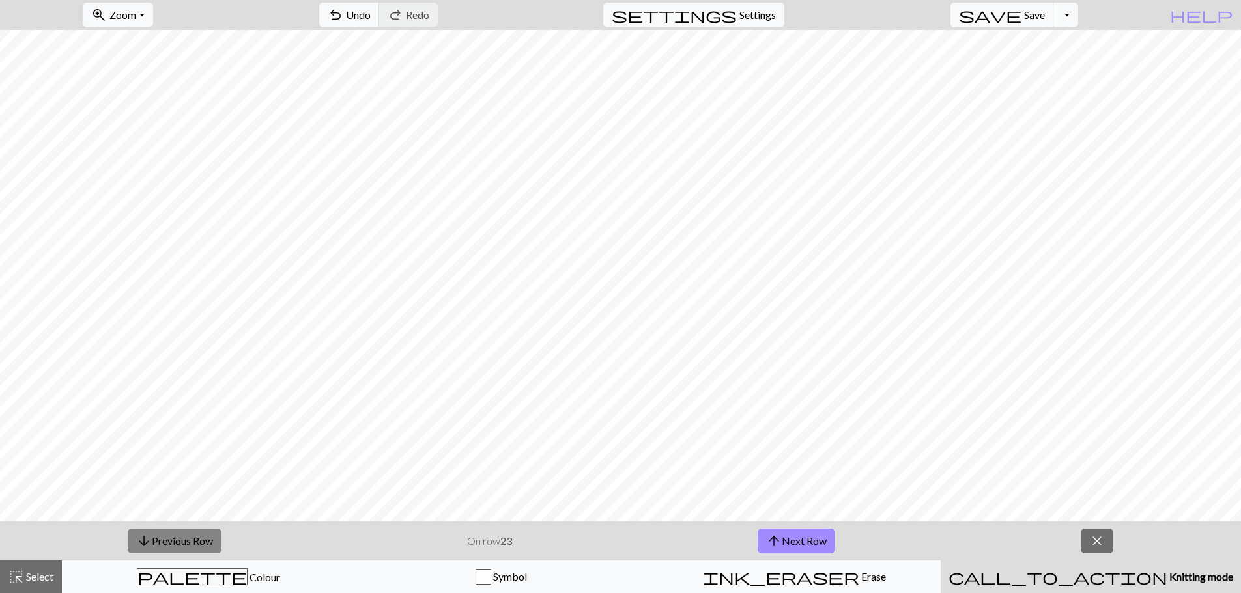
click at [220, 539] on button "arrow_downward Previous Row" at bounding box center [175, 541] width 94 height 25
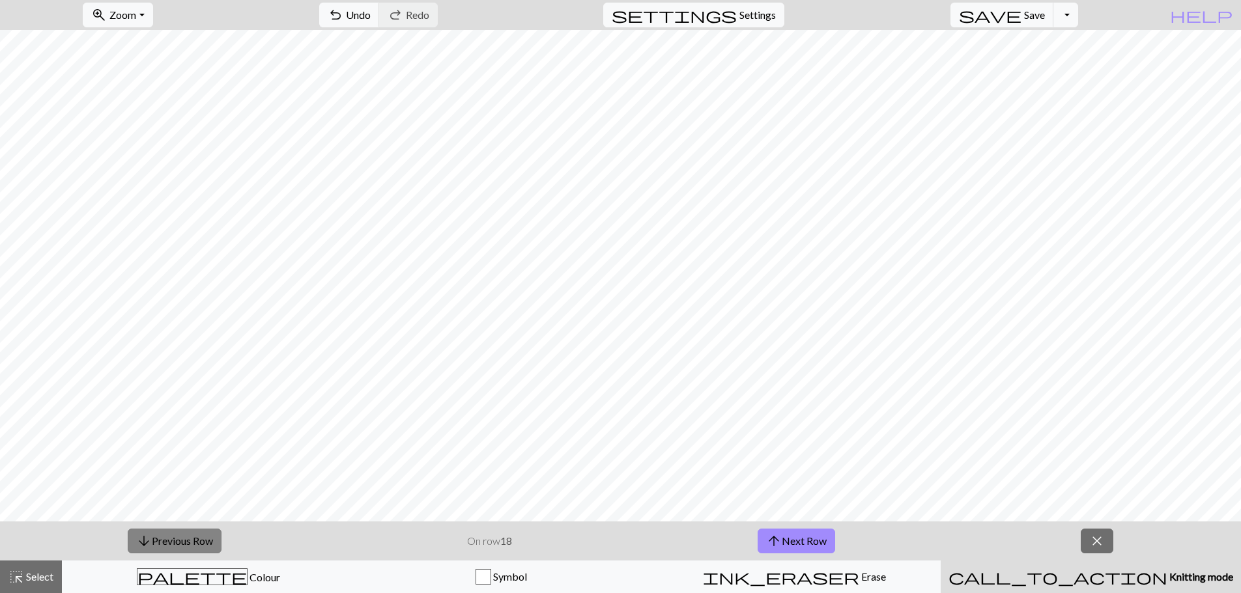
click at [220, 539] on button "arrow_downward Previous Row" at bounding box center [175, 541] width 94 height 25
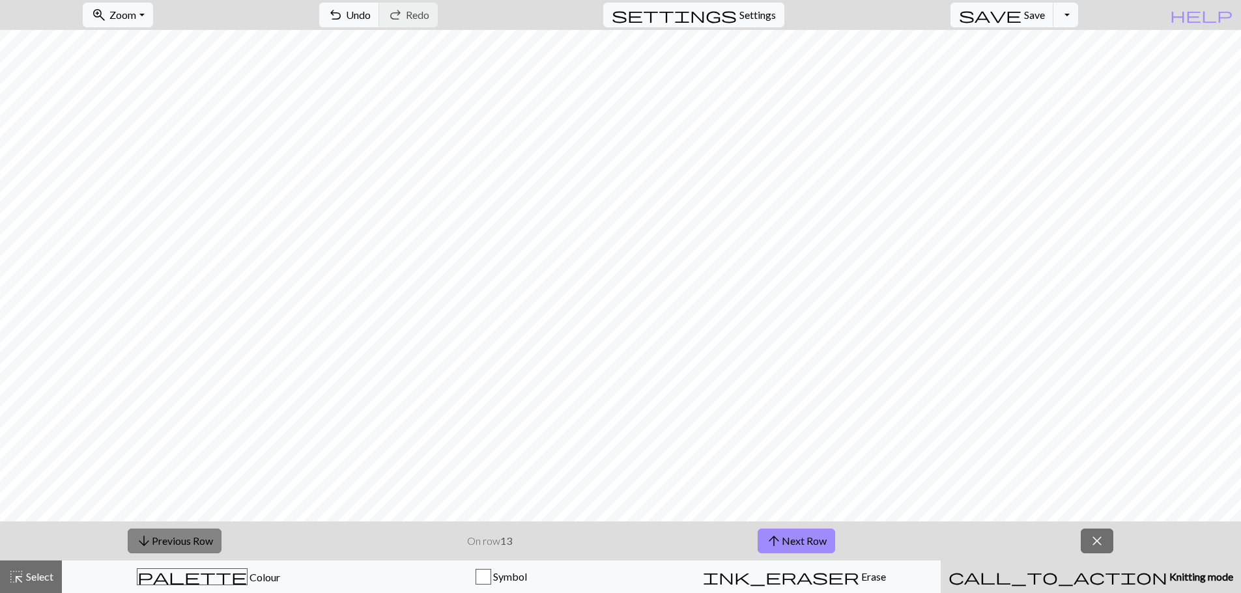
click at [220, 539] on button "arrow_downward Previous Row" at bounding box center [175, 541] width 94 height 25
click at [220, 539] on button "arrow_downward Previous Row" at bounding box center [176, 541] width 94 height 25
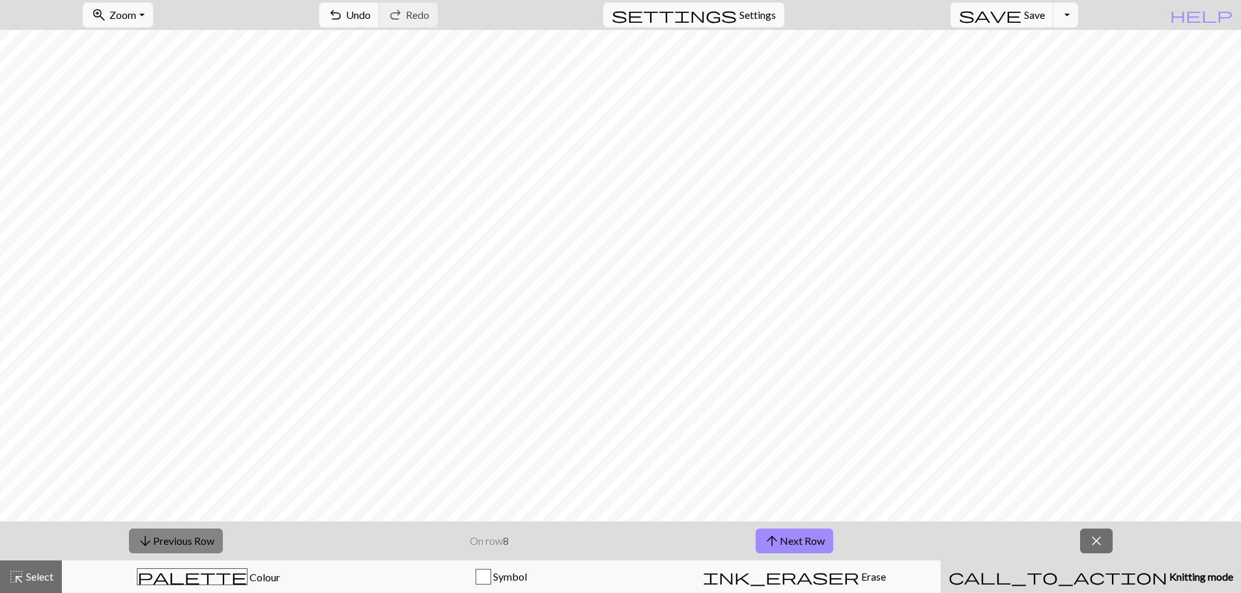
click at [220, 539] on button "arrow_downward Previous Row" at bounding box center [176, 541] width 94 height 25
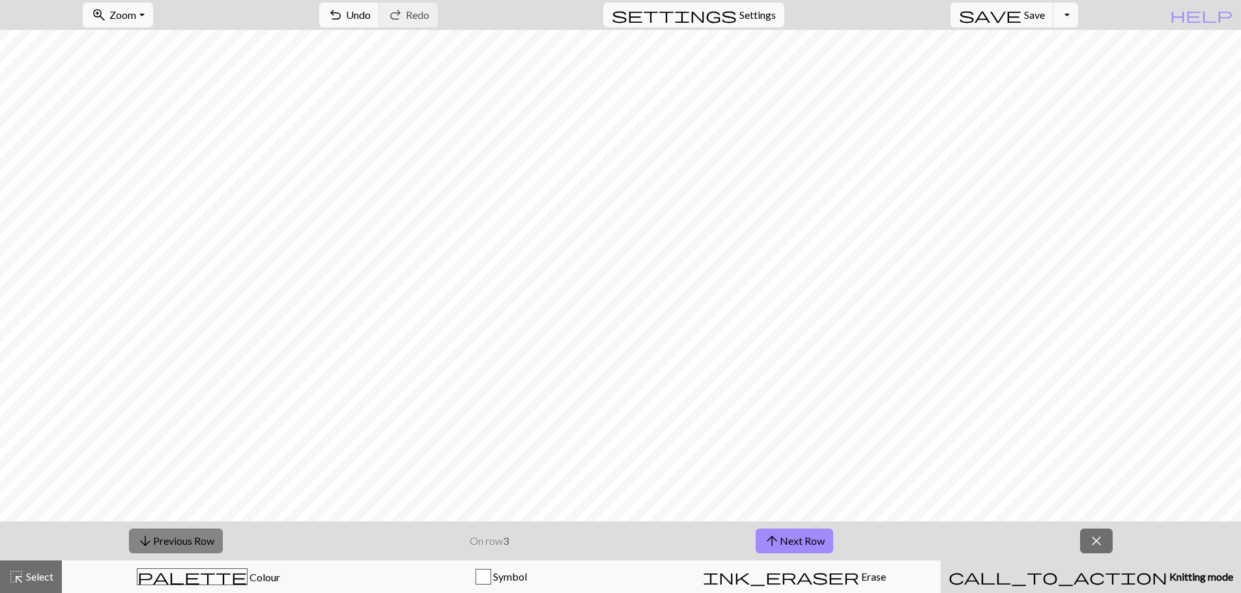
click at [220, 539] on button "arrow_downward Previous Row" at bounding box center [176, 541] width 94 height 25
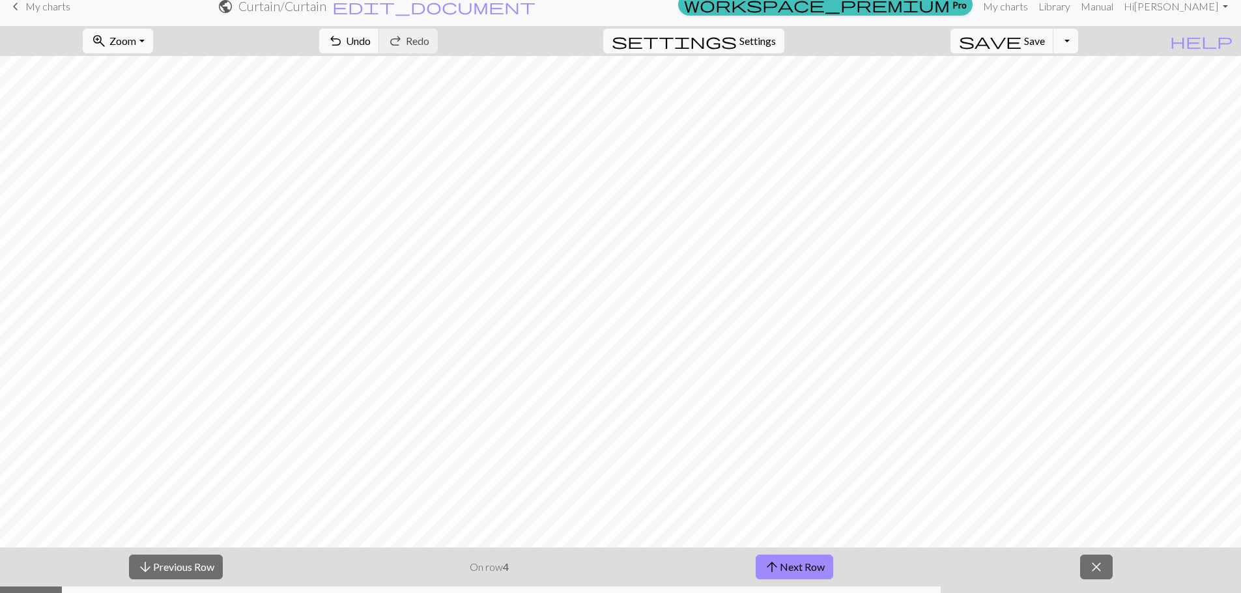
scroll to position [0, 0]
